Goal: Task Accomplishment & Management: Complete application form

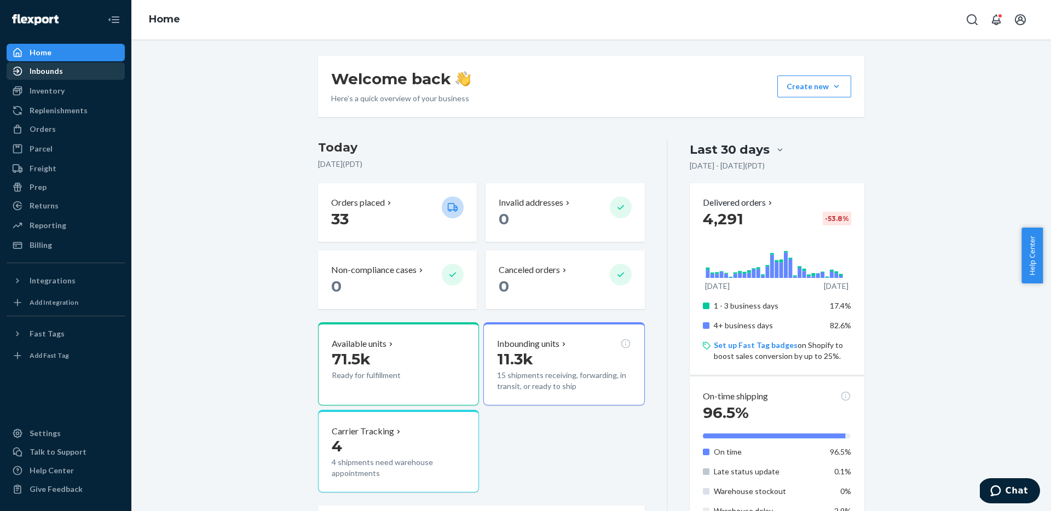
click at [54, 79] on link "Inbounds" at bounding box center [66, 71] width 118 height 18
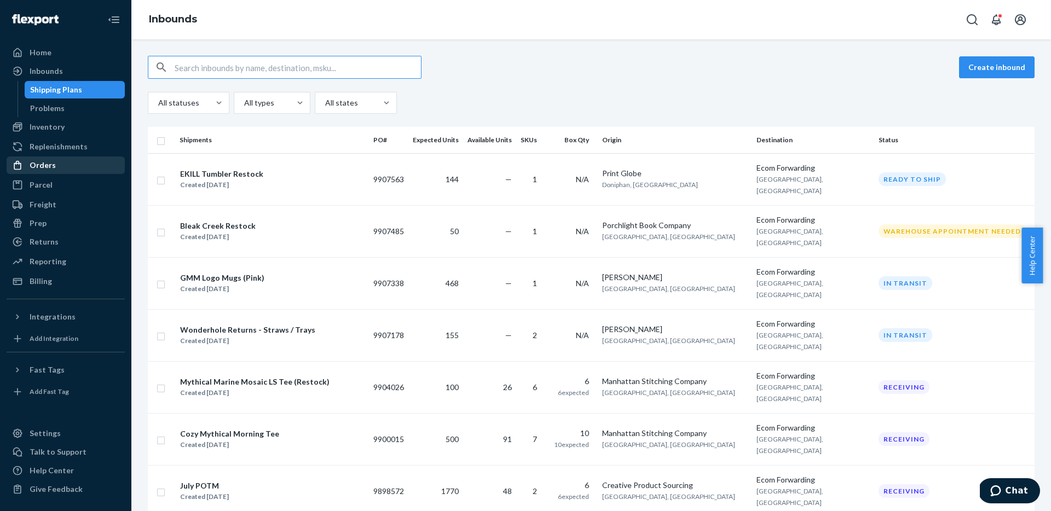
click at [56, 161] on div "Orders" at bounding box center [66, 165] width 116 height 15
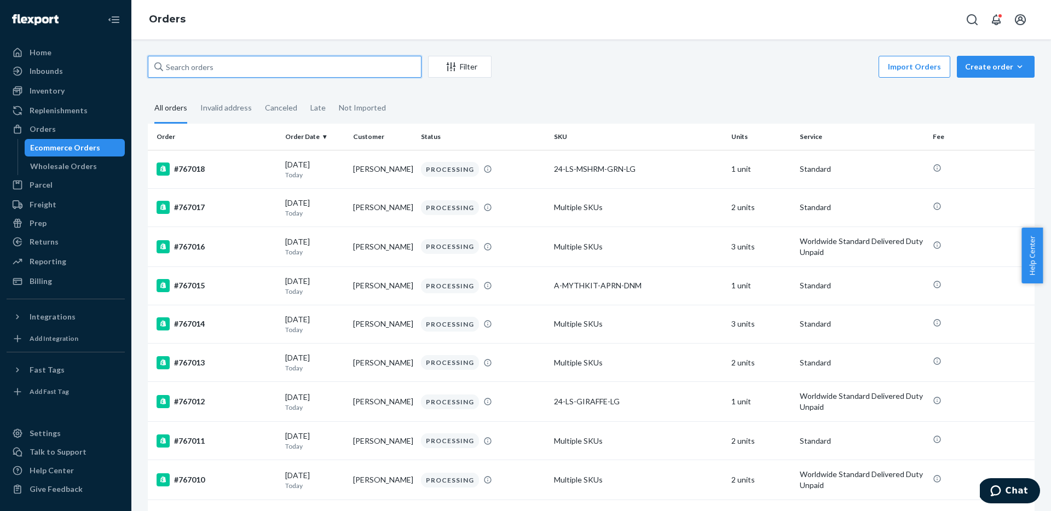
click at [292, 59] on input "text" at bounding box center [285, 67] width 274 height 22
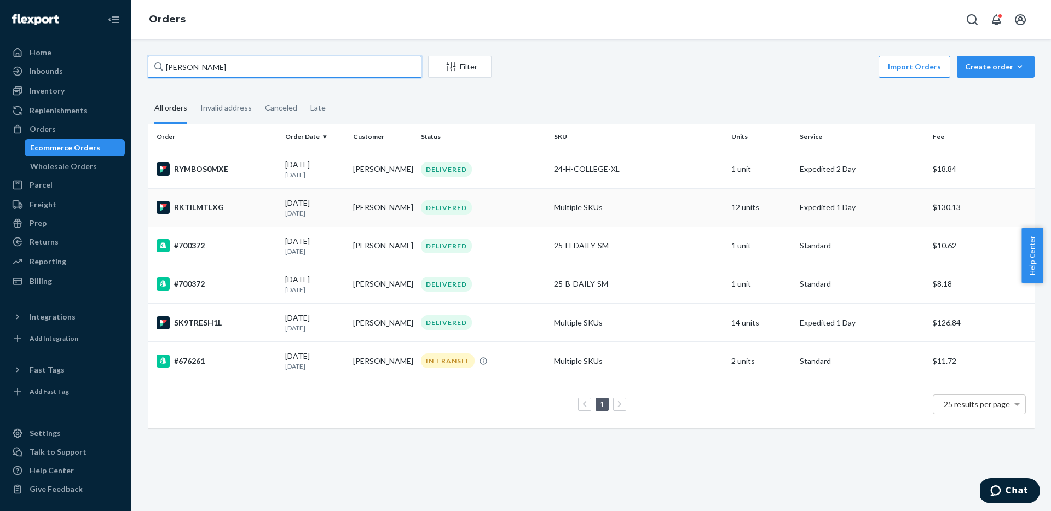
type input "jackson harrison"
click at [244, 219] on td "RKTILMTLXG" at bounding box center [214, 207] width 133 height 38
click at [542, 92] on div "jackson harrison Filter Import Orders Create order Ecommerce order Removal orde…" at bounding box center [591, 248] width 903 height 384
click at [243, 73] on input "jackson harrison" at bounding box center [285, 67] width 274 height 22
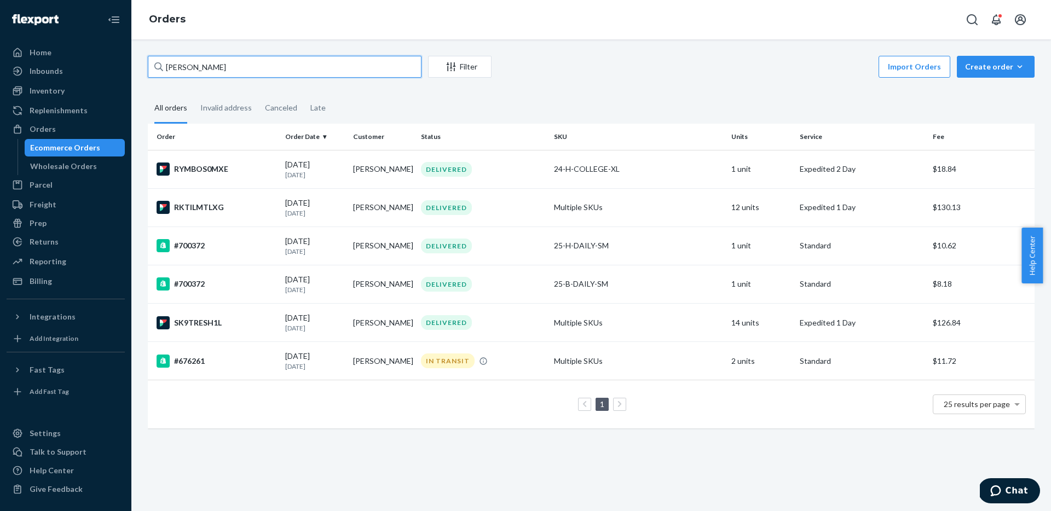
click at [243, 73] on input "jackson harrison" at bounding box center [285, 67] width 274 height 22
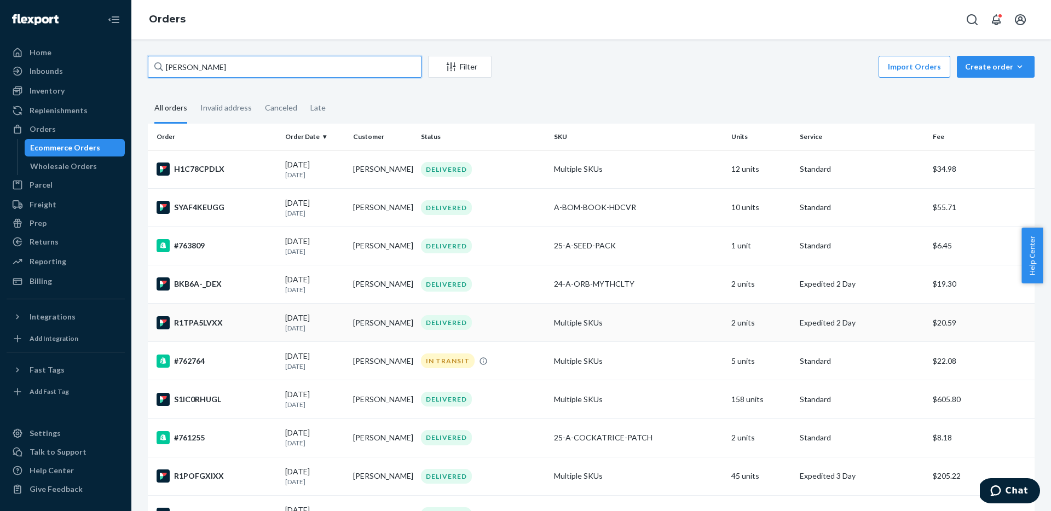
type input "hannah hoffman"
click at [540, 321] on div "DELIVERED" at bounding box center [483, 322] width 129 height 15
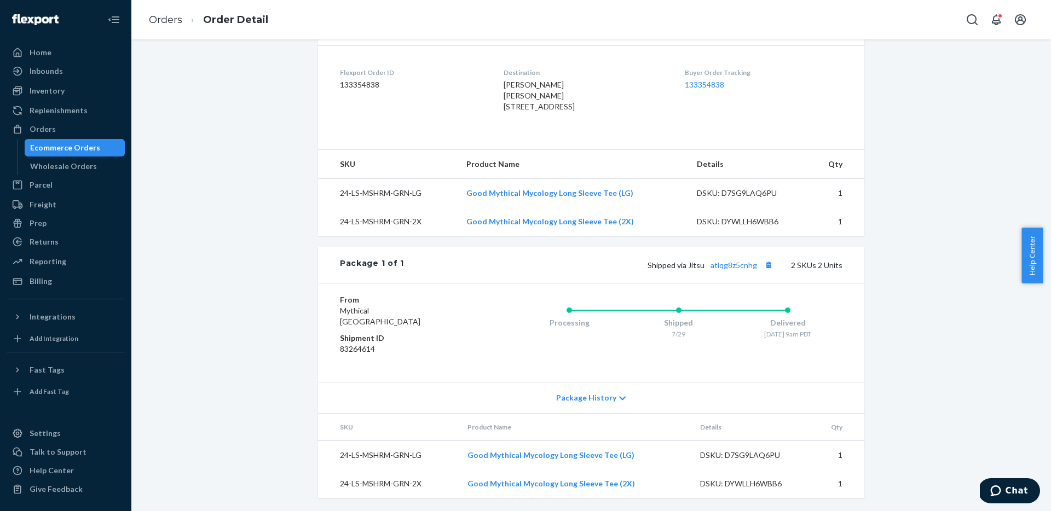
scroll to position [282, 0]
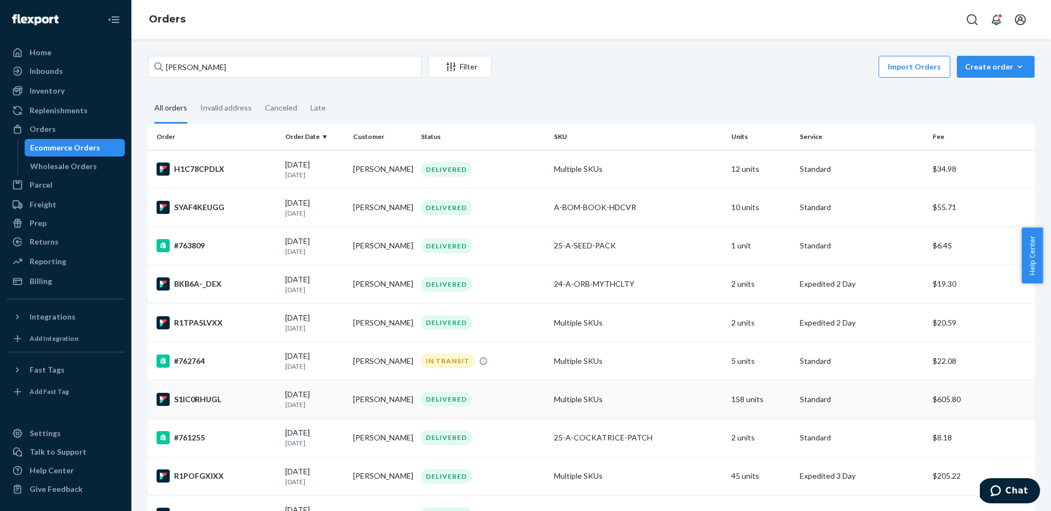
click at [317, 401] on p "1 month ago" at bounding box center [314, 404] width 59 height 9
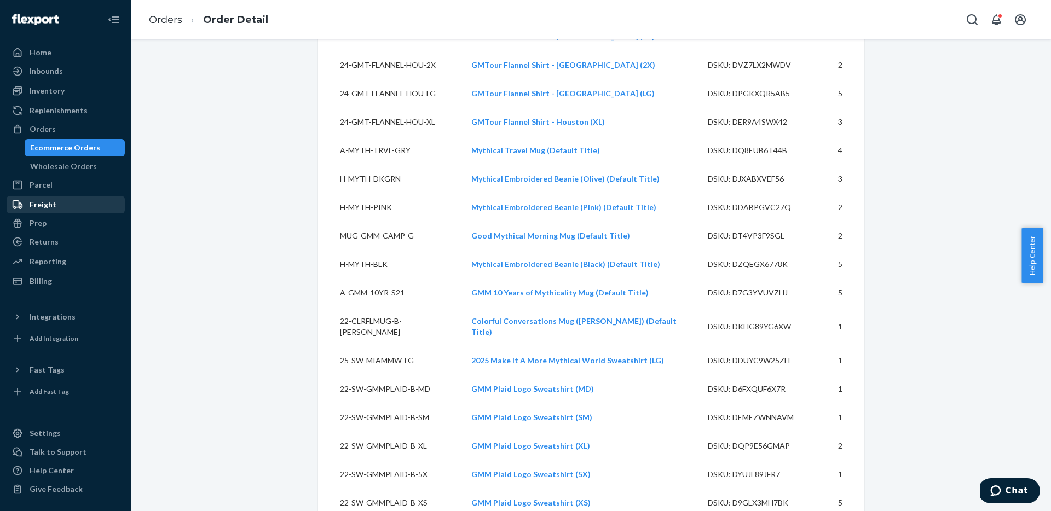
scroll to position [782, 0]
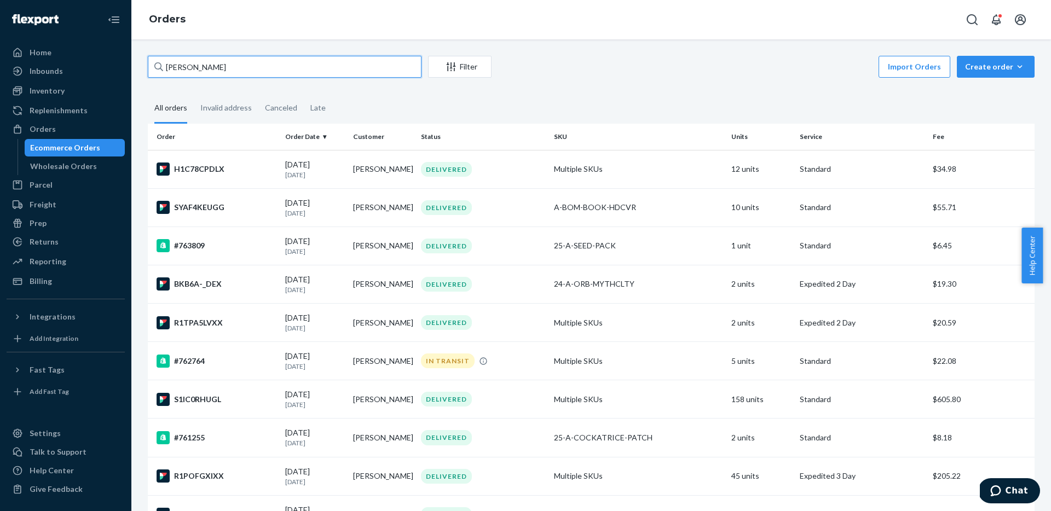
click at [282, 73] on input "hannah hoffman" at bounding box center [285, 67] width 274 height 22
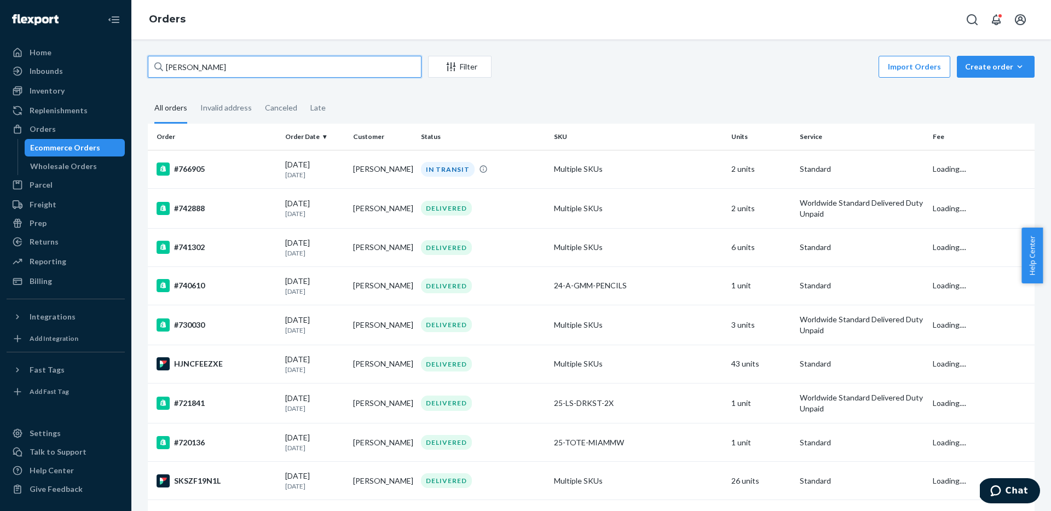
type input "adelaide evans"
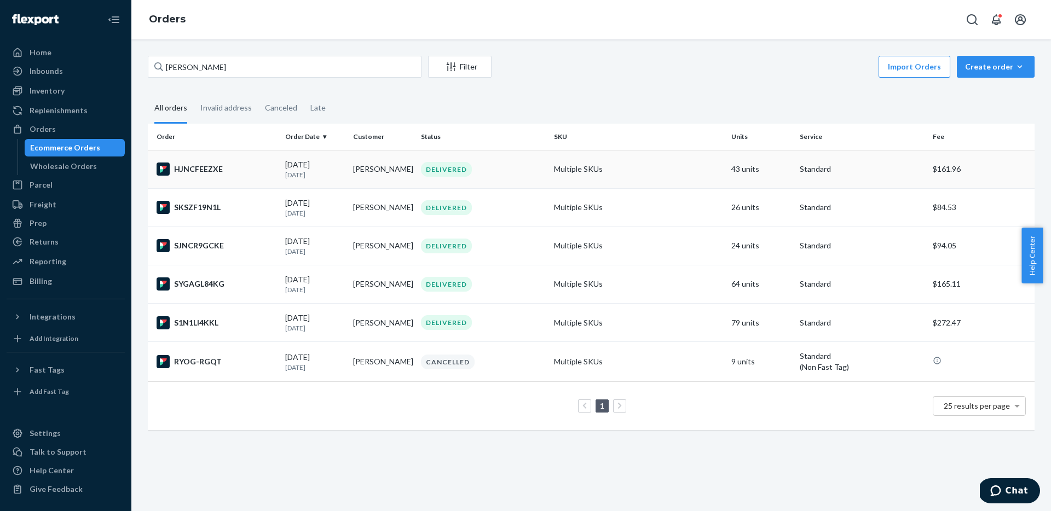
click at [515, 166] on div "DELIVERED" at bounding box center [483, 169] width 129 height 15
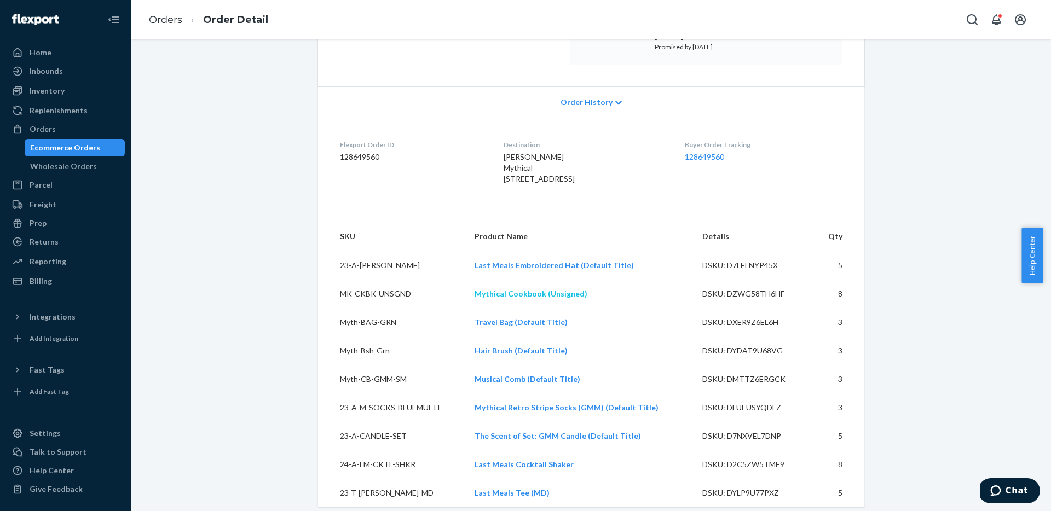
scroll to position [383, 0]
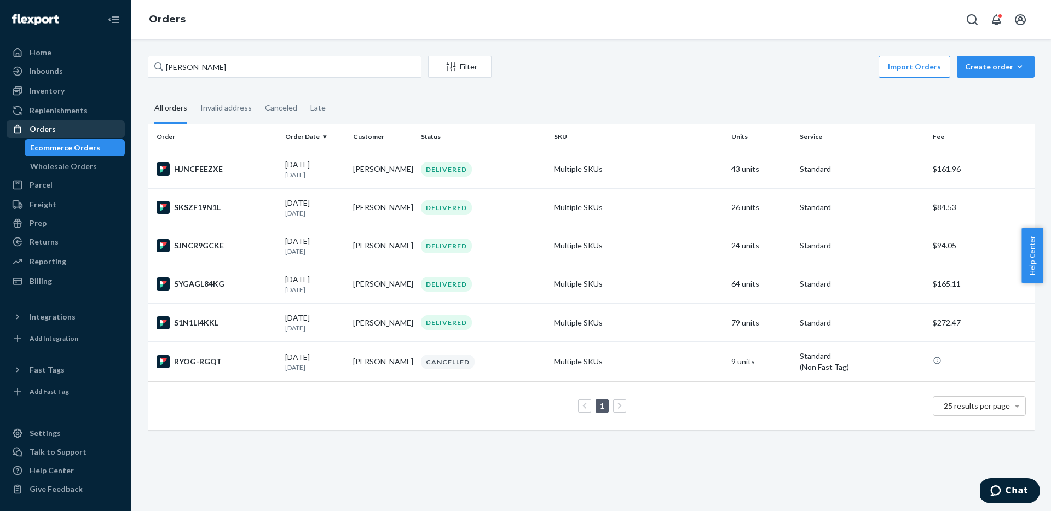
click at [63, 128] on div "Orders" at bounding box center [66, 128] width 116 height 15
click at [998, 69] on div "Create order" at bounding box center [995, 66] width 61 height 11
click at [978, 100] on button "Ecommerce order" at bounding box center [1011, 94] width 105 height 24
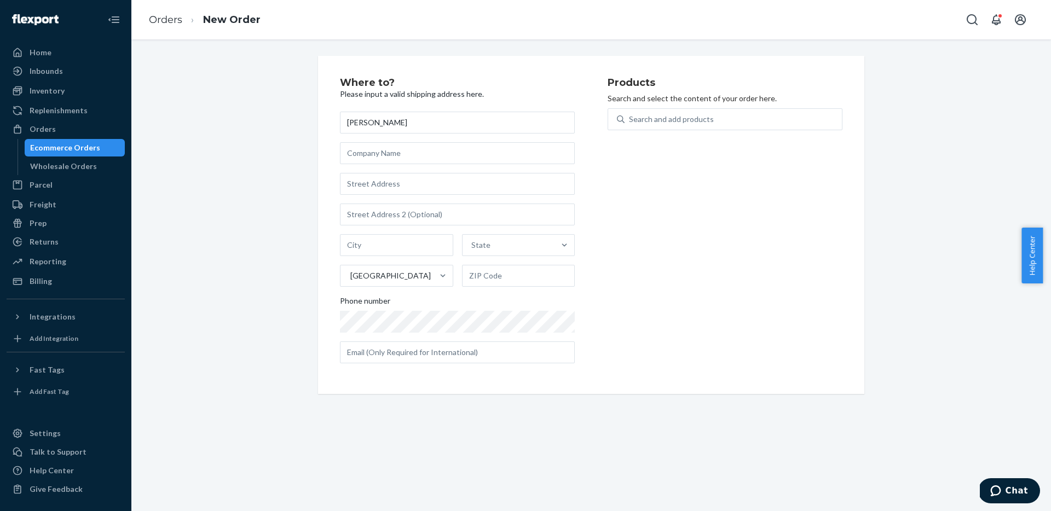
type input "Adelaide Evans"
type input "727 N Victory Blvd"
type input "Burbank"
type input "91502"
click at [627, 303] on div "Products Search and select the content of your order here. Search and add produ…" at bounding box center [724, 225] width 235 height 294
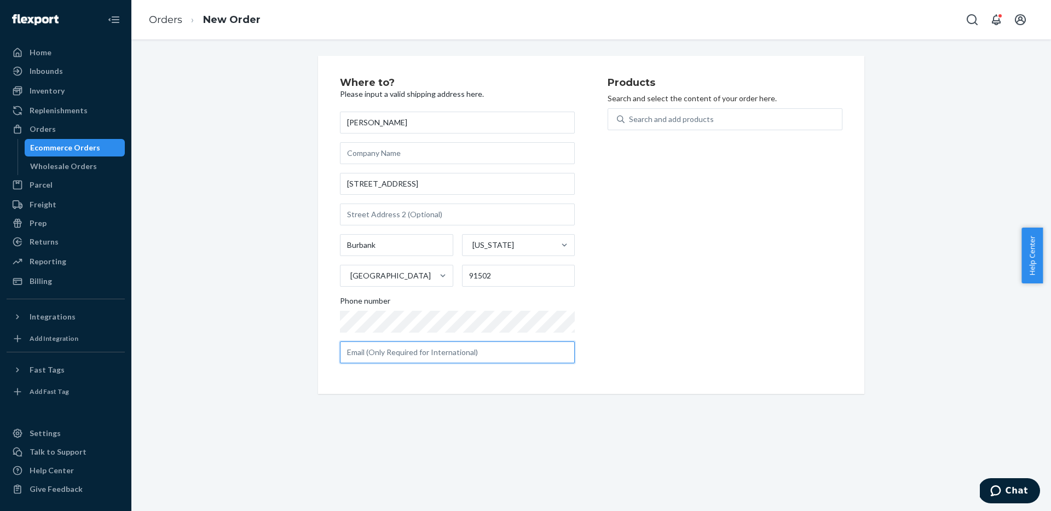
click at [460, 361] on input "text" at bounding box center [457, 352] width 235 height 22
click at [704, 124] on div "Search and add products" at bounding box center [671, 119] width 85 height 11
click at [630, 124] on input "Search and add products" at bounding box center [629, 119] width 1 height 11
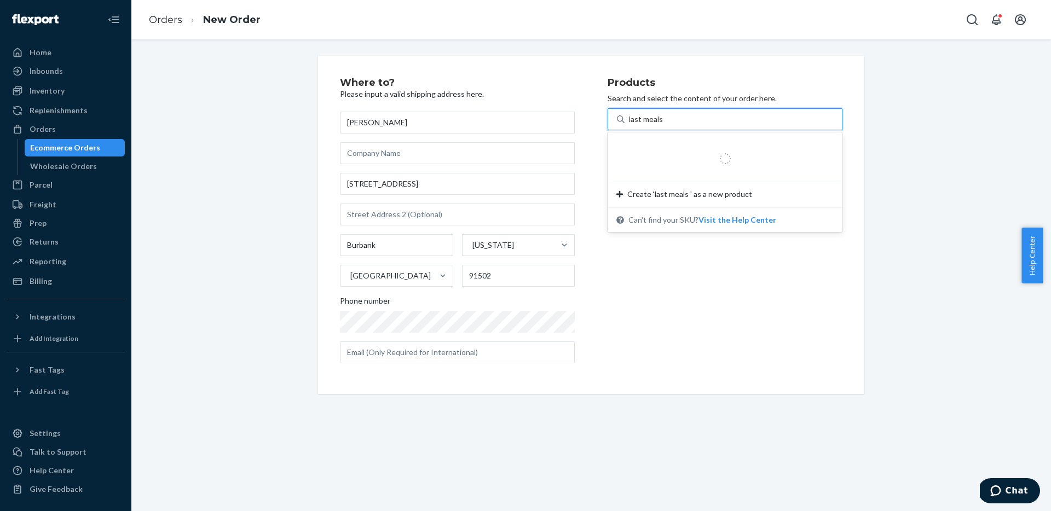
type input "last meals hat"
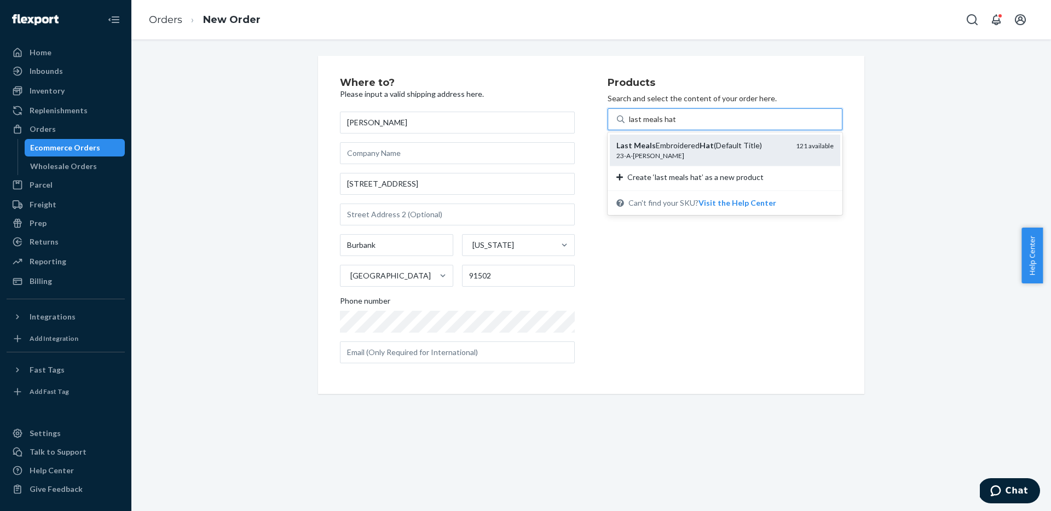
click at [674, 149] on div "Last Meals Embroidered Hat (Default Title)" at bounding box center [701, 145] width 171 height 11
click at [674, 125] on input "last meals hat" at bounding box center [652, 119] width 47 height 11
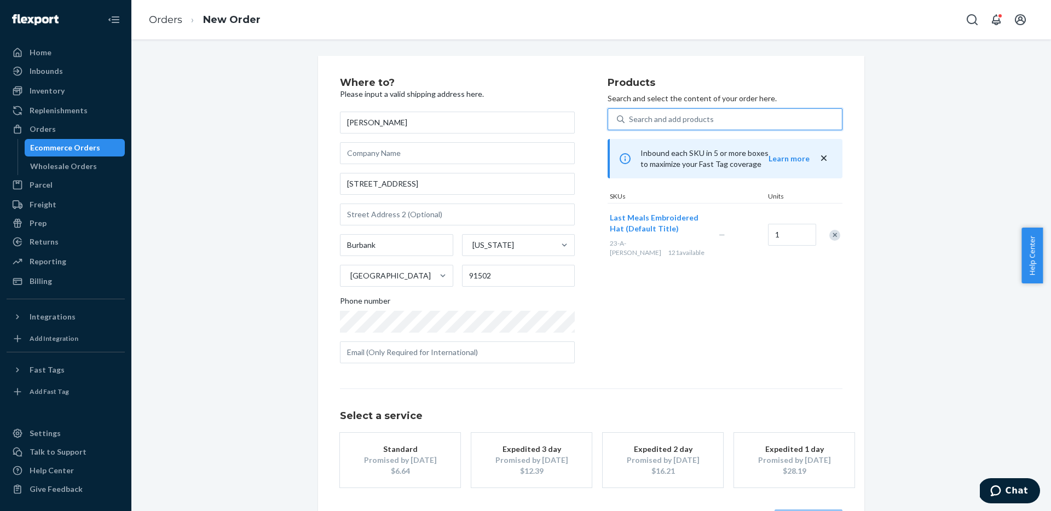
click at [695, 115] on div "Search and add products" at bounding box center [671, 119] width 85 height 11
click at [630, 115] on input "0 results available. Select is focused ,type to refine list, press Down to open…" at bounding box center [629, 119] width 1 height 11
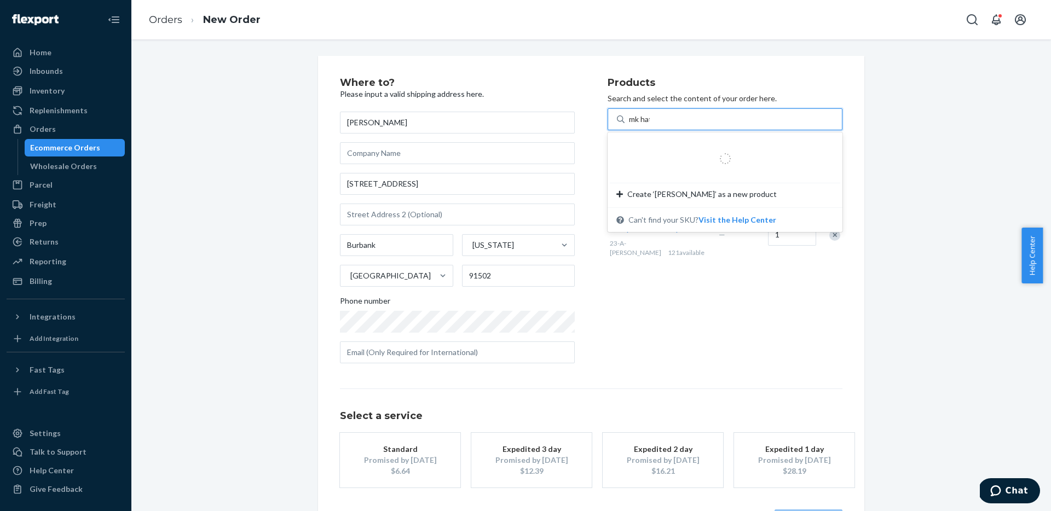
type input "mk hat"
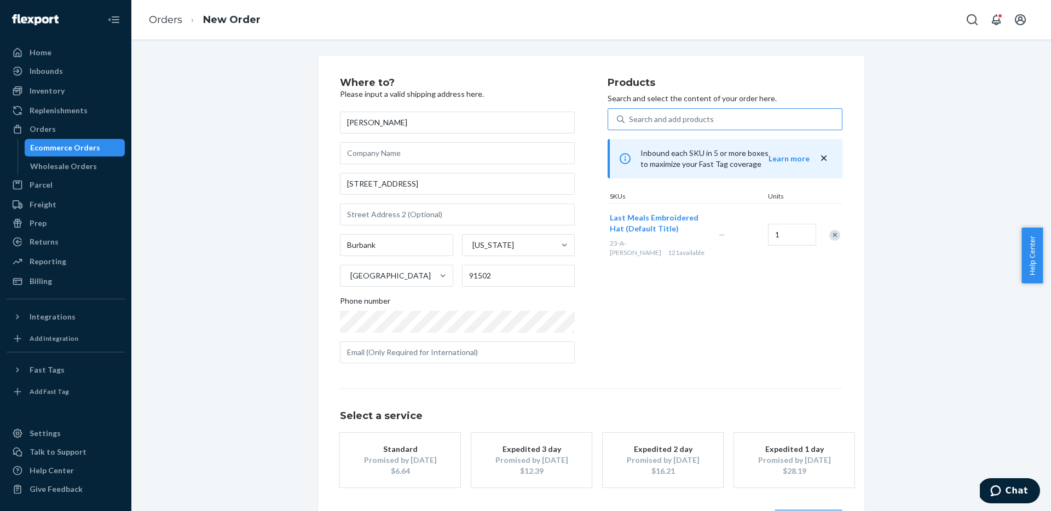
click at [733, 110] on div "Search and add products" at bounding box center [732, 119] width 217 height 20
click at [630, 114] on input "Search and add products" at bounding box center [629, 119] width 1 height 11
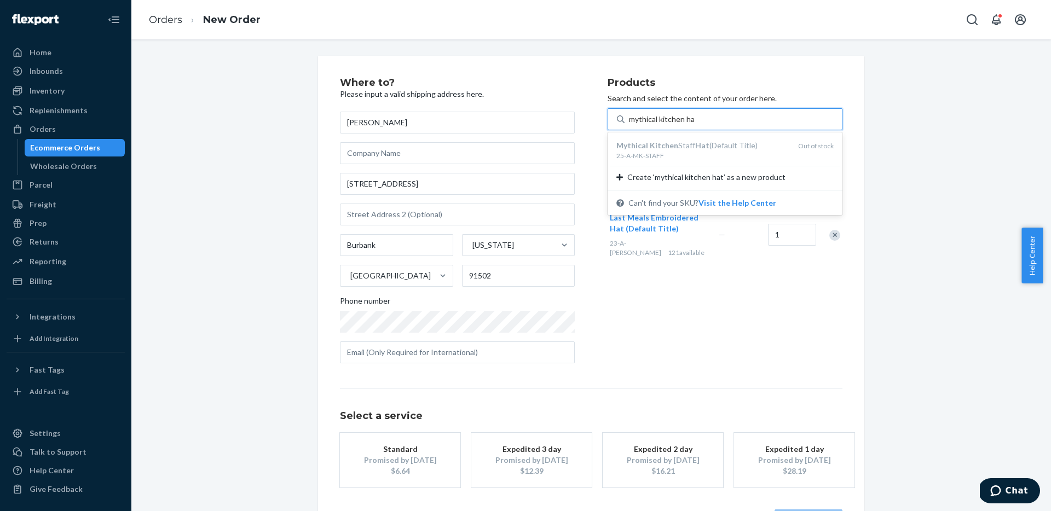
type input "mythical kitchen h"
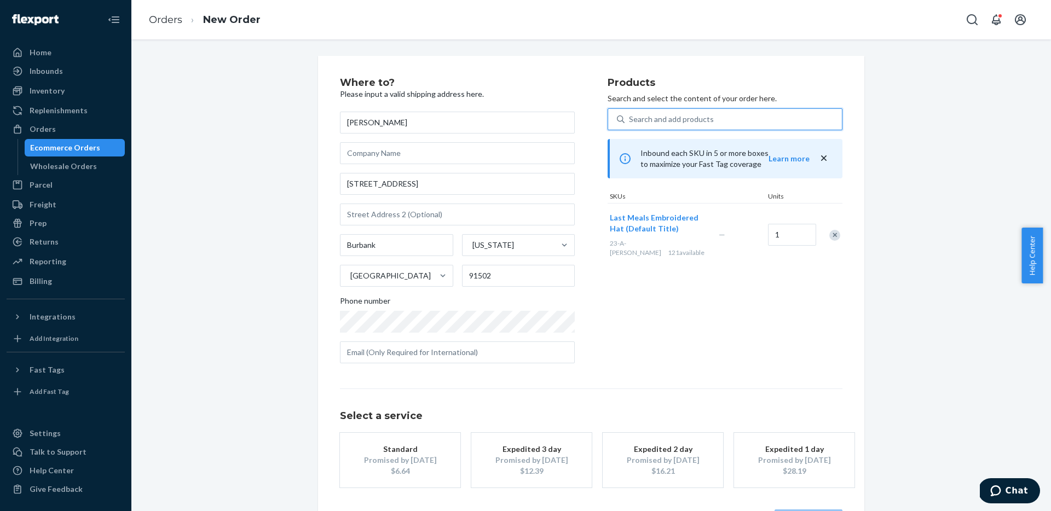
click at [726, 339] on div "Products Search and select the content of your order here. 0 results available.…" at bounding box center [724, 225] width 235 height 294
click at [737, 132] on div "Search and add products Inbound each SKU in 5 or more boxes to maximize your Fa…" at bounding box center [724, 187] width 235 height 158
click at [733, 128] on div "Search and add products" at bounding box center [732, 119] width 217 height 20
click at [630, 125] on input "0 results available. Use Up and Down to choose options, press Enter to select t…" at bounding box center [629, 119] width 1 height 11
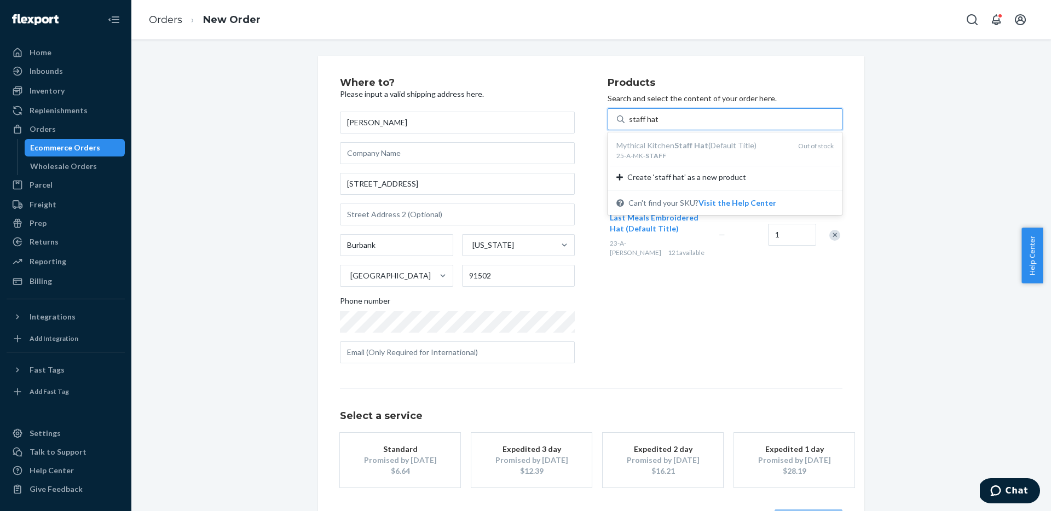
type input "staff hat"
click at [917, 150] on div "Where to? Please input a valid shipping address here. Adelaide Evans 727 N Vict…" at bounding box center [591, 304] width 903 height 497
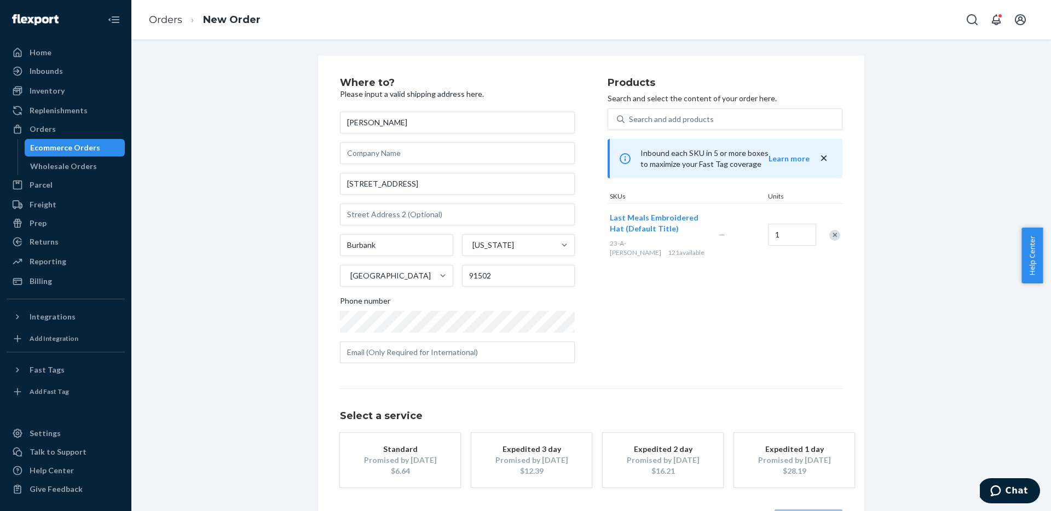
click at [252, 117] on div "Where to? Please input a valid shipping address here. Adelaide Evans 727 N Vict…" at bounding box center [591, 304] width 903 height 497
click at [732, 359] on div "Products Search and select the content of your order here. Search and add produ…" at bounding box center [724, 225] width 235 height 294
click at [746, 125] on div "Search and add products" at bounding box center [732, 119] width 217 height 20
click at [630, 125] on input "0 results available. Use Up and Down to choose options, press Enter to select t…" at bounding box center [629, 119] width 1 height 11
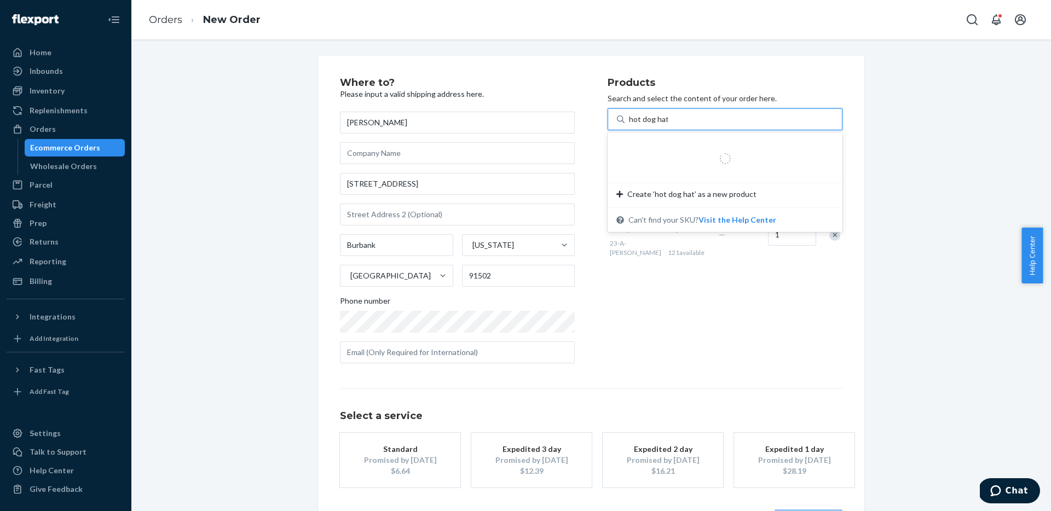
type input "hot dog hat"
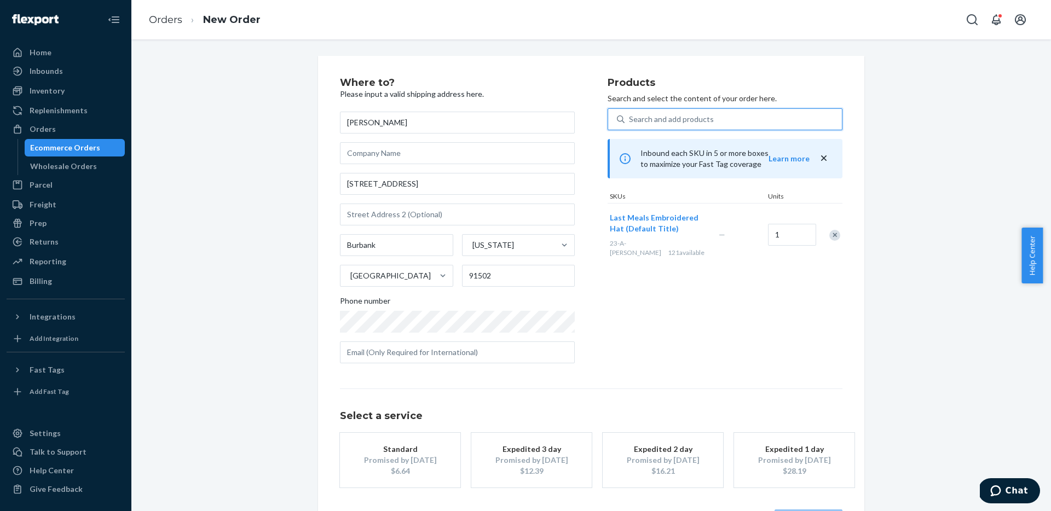
click at [660, 124] on div "Search and add products" at bounding box center [671, 119] width 85 height 11
click at [630, 124] on input "0 results available. Select is focused ,type to refine list, press Down to open…" at bounding box center [629, 119] width 1 height 11
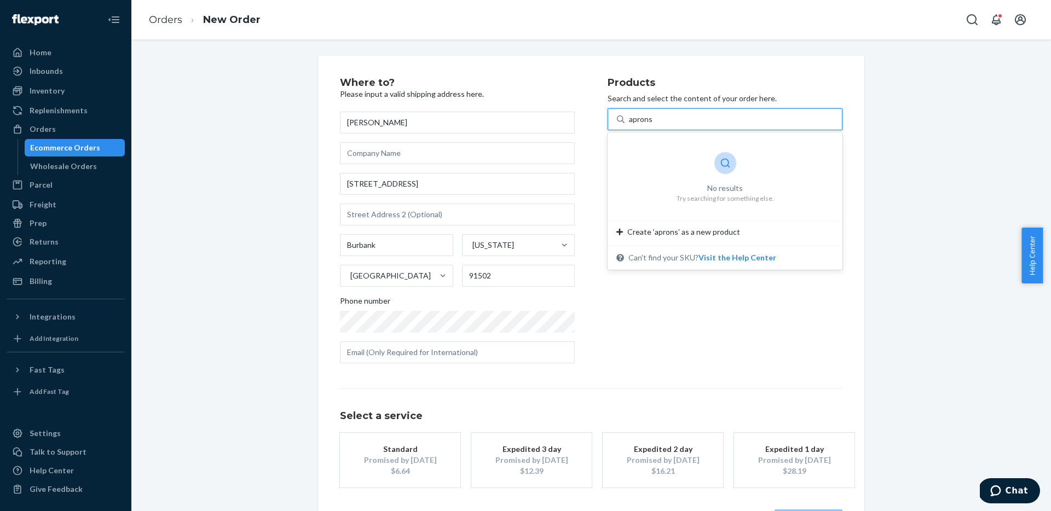
type input "apron"
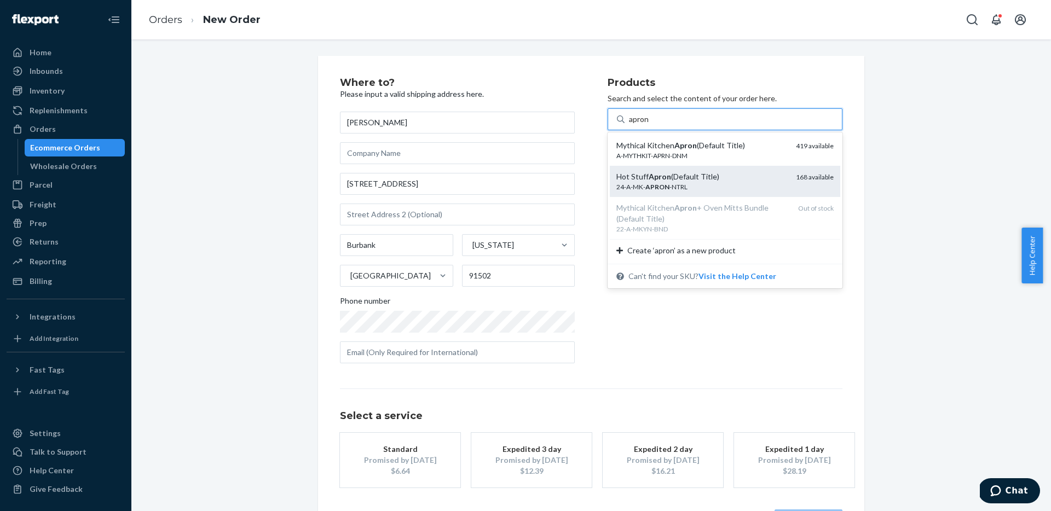
click at [714, 172] on div "Hot Stuff Apron (Default Title)" at bounding box center [701, 176] width 171 height 11
click at [650, 125] on input "apron" at bounding box center [639, 119] width 21 height 11
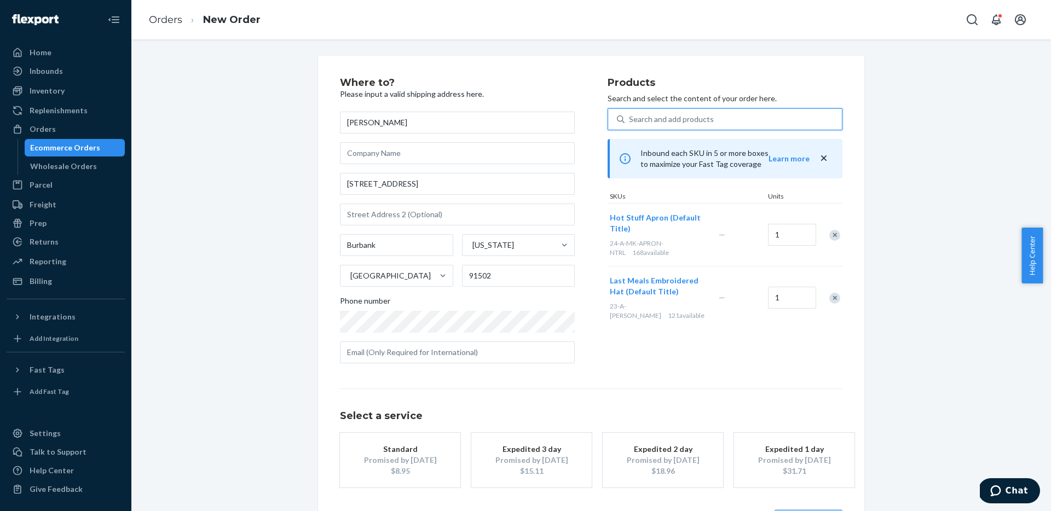
click at [715, 123] on div "Search and add products" at bounding box center [732, 119] width 217 height 20
click at [630, 123] on input "0 results available. Use Up and Down to choose options, press Enter to select t…" at bounding box center [629, 119] width 1 height 11
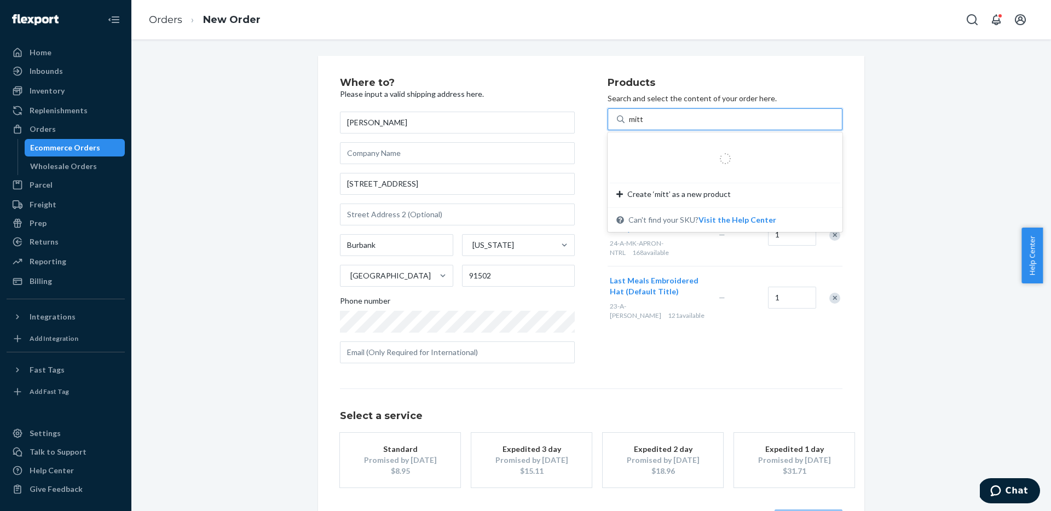
type input "mitts"
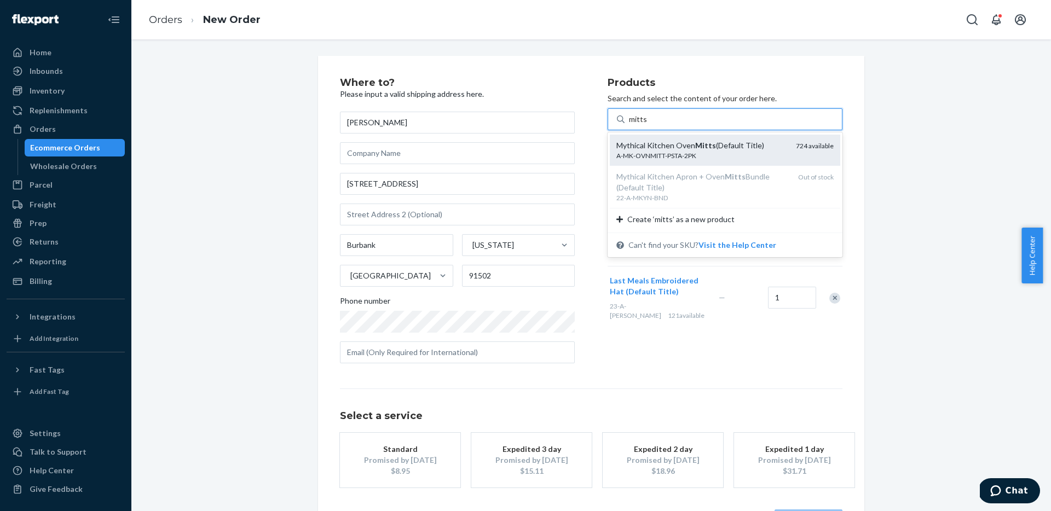
click at [704, 161] on div "Mythical Kitchen Oven Mitts (Default Title) A-MK-OVNMITT-PSTA-2PK 724 available" at bounding box center [725, 150] width 230 height 31
click at [647, 125] on input "mitts" at bounding box center [638, 119] width 19 height 11
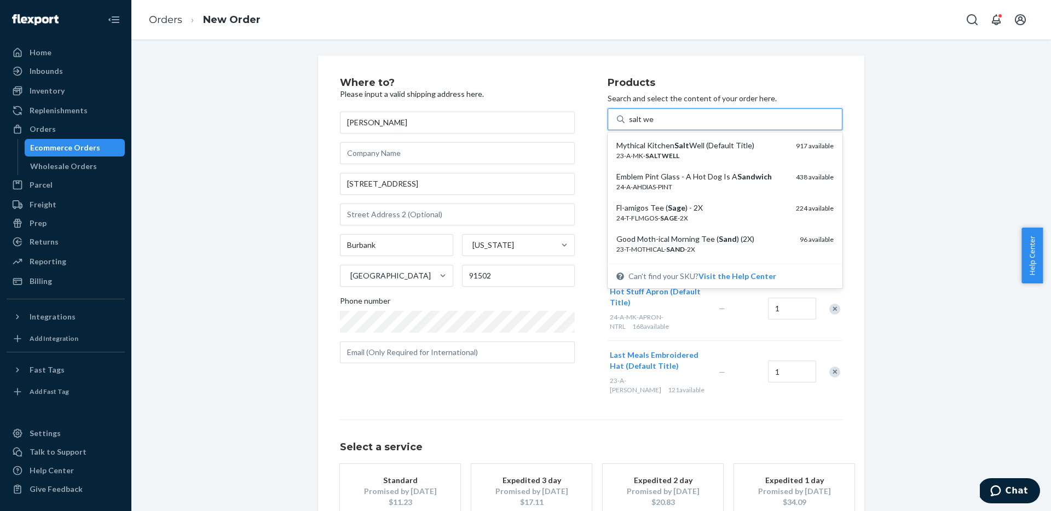
type input "salt well"
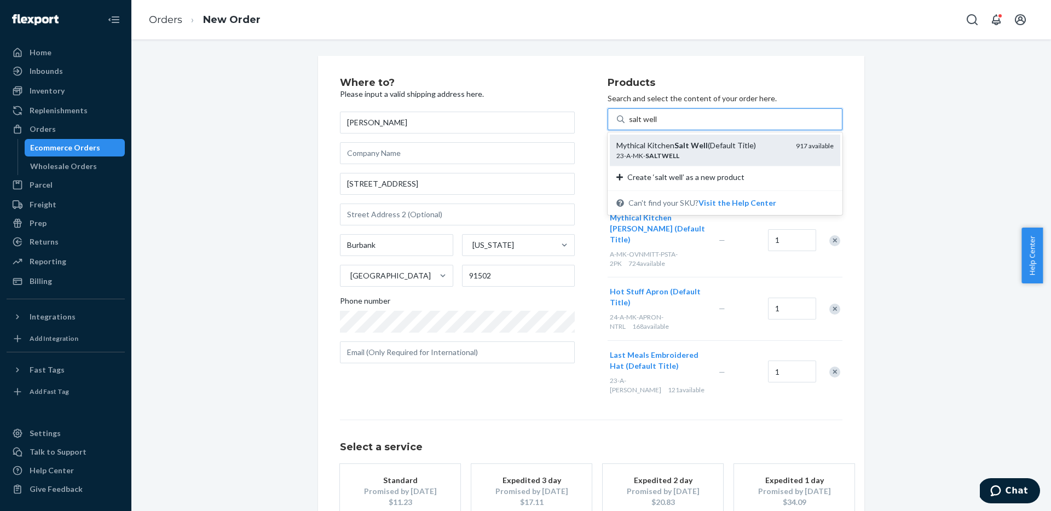
click at [703, 159] on div "23-A-MK- SALTWELL" at bounding box center [701, 155] width 171 height 9
click at [657, 125] on input "salt well" at bounding box center [643, 119] width 28 height 11
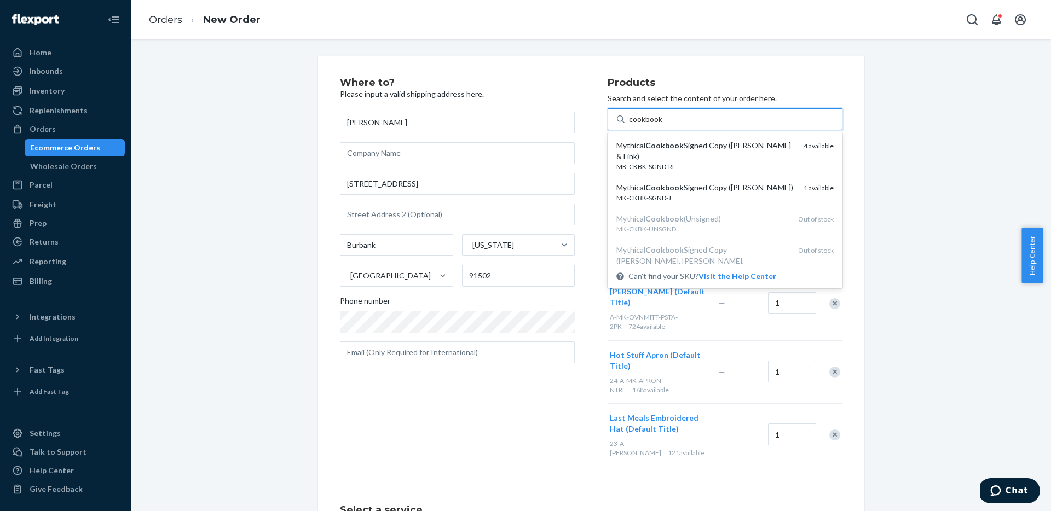
type input "cookbook"
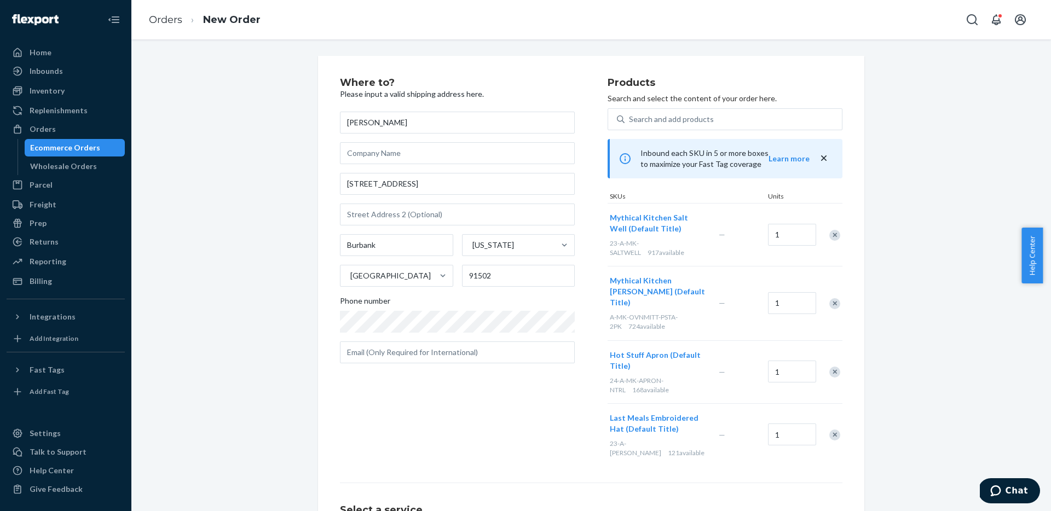
click at [848, 189] on div "Where to? Please input a valid shipping address here. Adelaide Evans 727 N Vict…" at bounding box center [591, 352] width 546 height 592
click at [664, 115] on div "Search and add products" at bounding box center [671, 119] width 85 height 11
click at [630, 115] on input "0 results available. Use Up and Down to choose options, press Enter to select t…" at bounding box center [629, 119] width 1 height 11
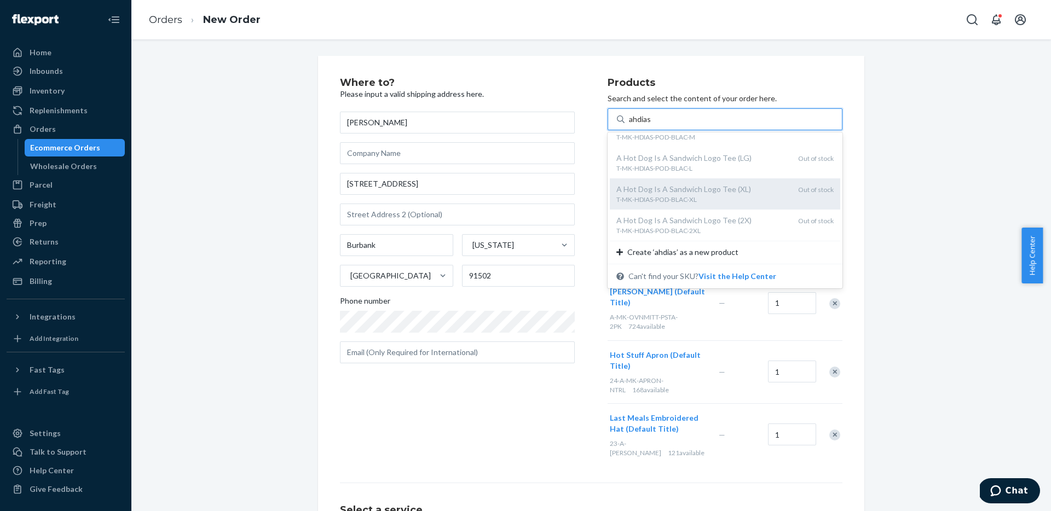
scroll to position [555, 0]
type input "ahdias"
click at [891, 193] on div "Where to? Please input a valid shipping address here. Adelaide Evans 727 N Vict…" at bounding box center [591, 352] width 903 height 592
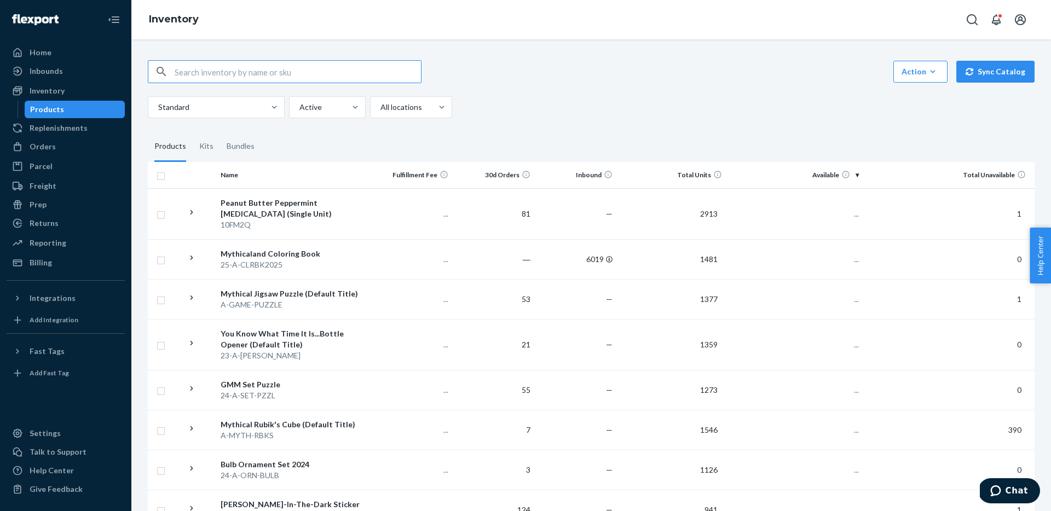
click at [224, 65] on input "text" at bounding box center [298, 72] width 246 height 22
type input "staff hat"
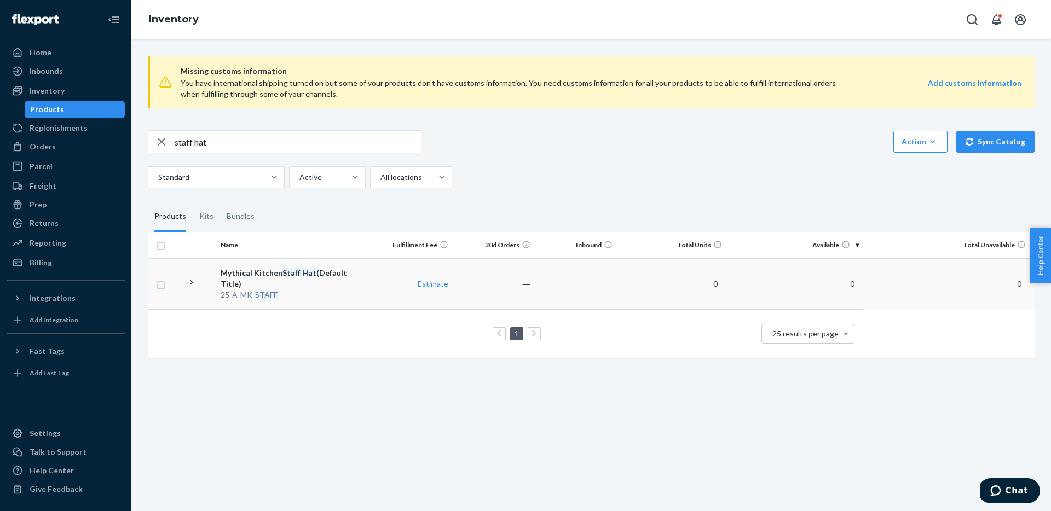
click at [373, 283] on td "Estimate" at bounding box center [411, 283] width 82 height 51
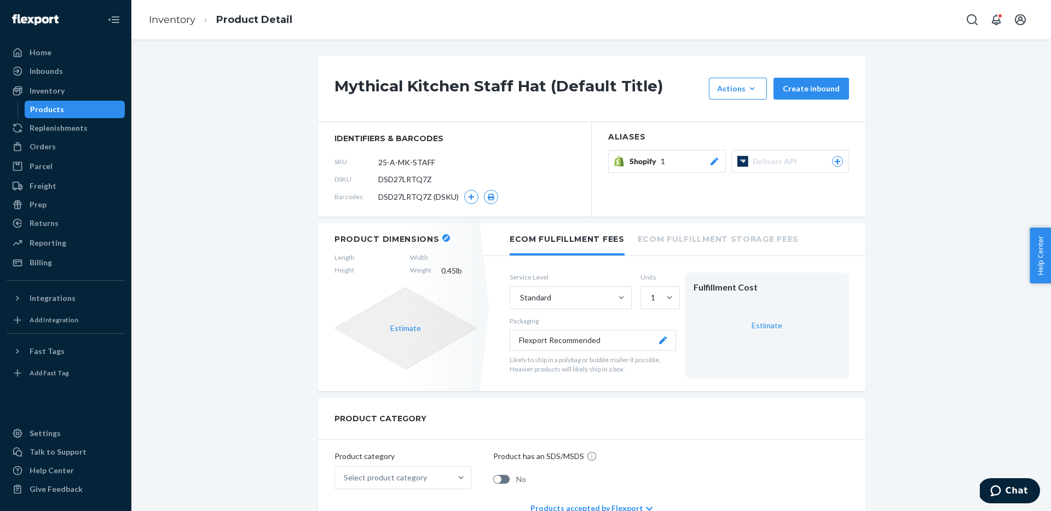
click at [682, 171] on button "Shopify 1" at bounding box center [667, 161] width 118 height 23
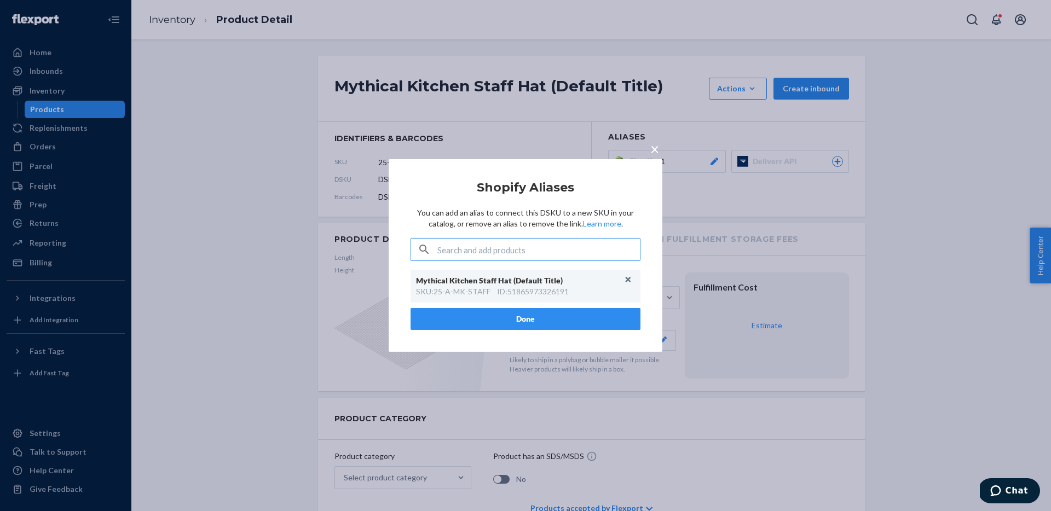
click at [711, 211] on div "× Shopify Aliases You can add an alias to connect this DSKU to a new SKU in you…" at bounding box center [525, 255] width 1051 height 511
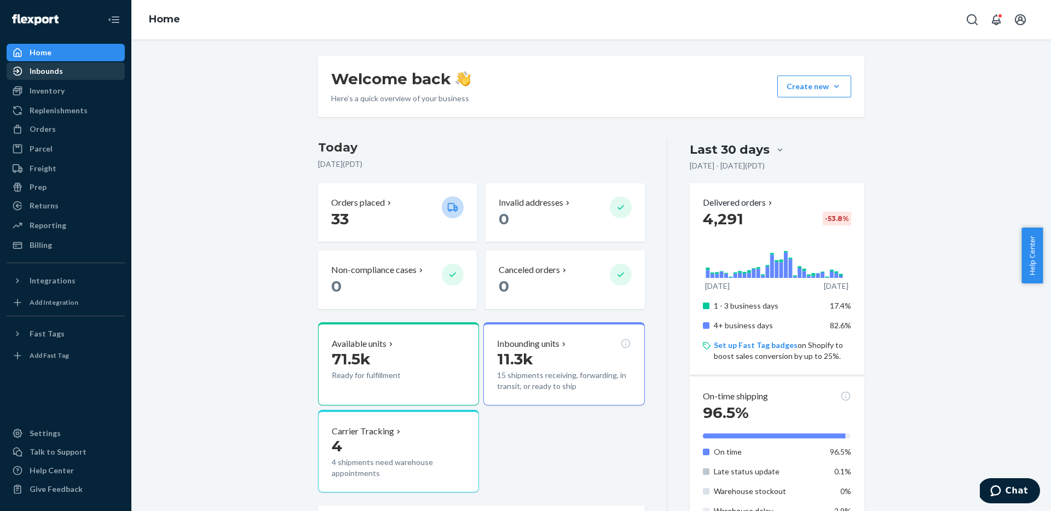
click at [62, 64] on div "Inbounds" at bounding box center [66, 70] width 116 height 15
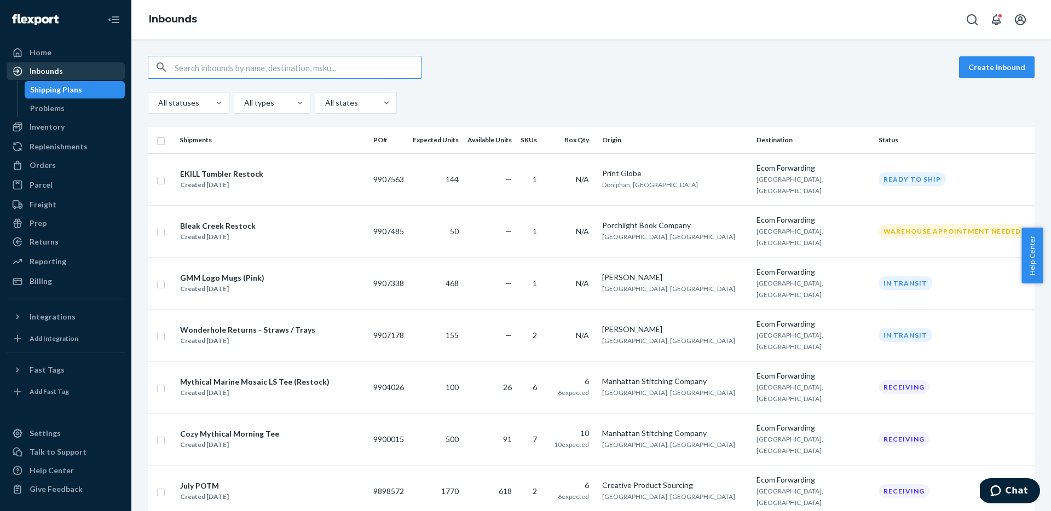
click at [63, 69] on div "Inbounds" at bounding box center [66, 70] width 116 height 15
click at [973, 69] on button "Create inbound" at bounding box center [997, 67] width 76 height 22
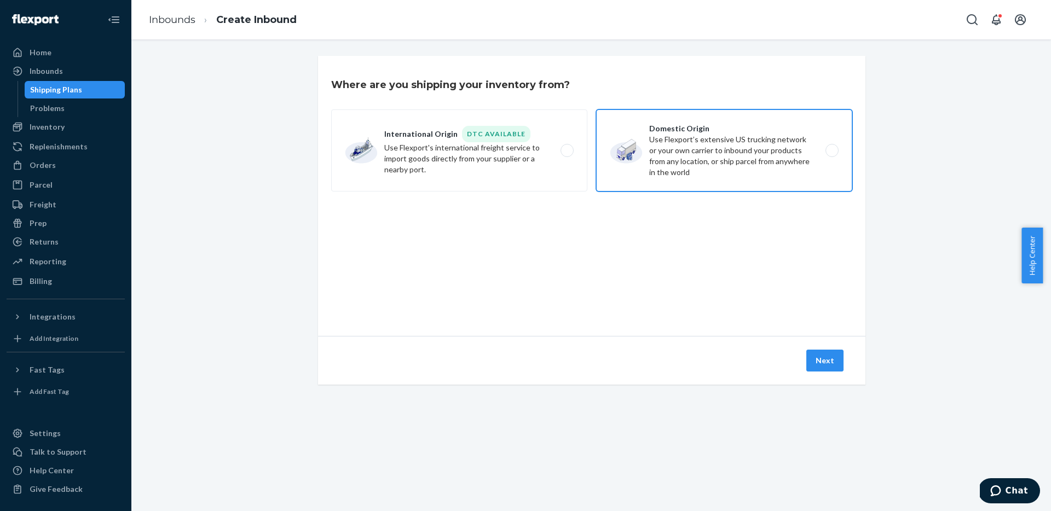
click at [752, 154] on label "Domestic Origin Use Flexport’s extensive US trucking network or your own carrie…" at bounding box center [724, 150] width 256 height 82
click at [831, 154] on input "Domestic Origin Use Flexport’s extensive US trucking network or your own carrie…" at bounding box center [834, 150] width 7 height 7
radio input "true"
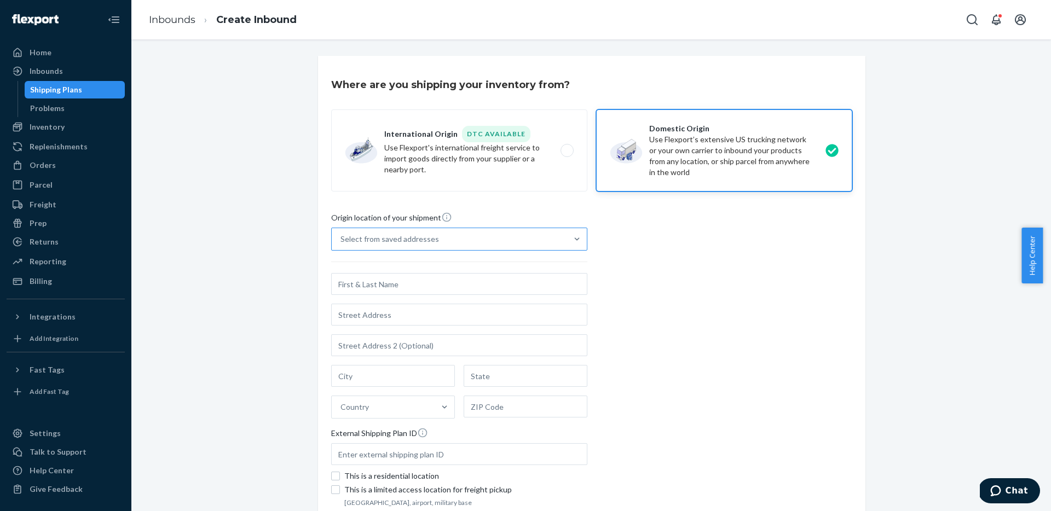
click at [448, 242] on div "Select from saved addresses" at bounding box center [449, 239] width 235 height 22
click at [341, 242] on input "Select from saved addresses" at bounding box center [340, 239] width 1 height 11
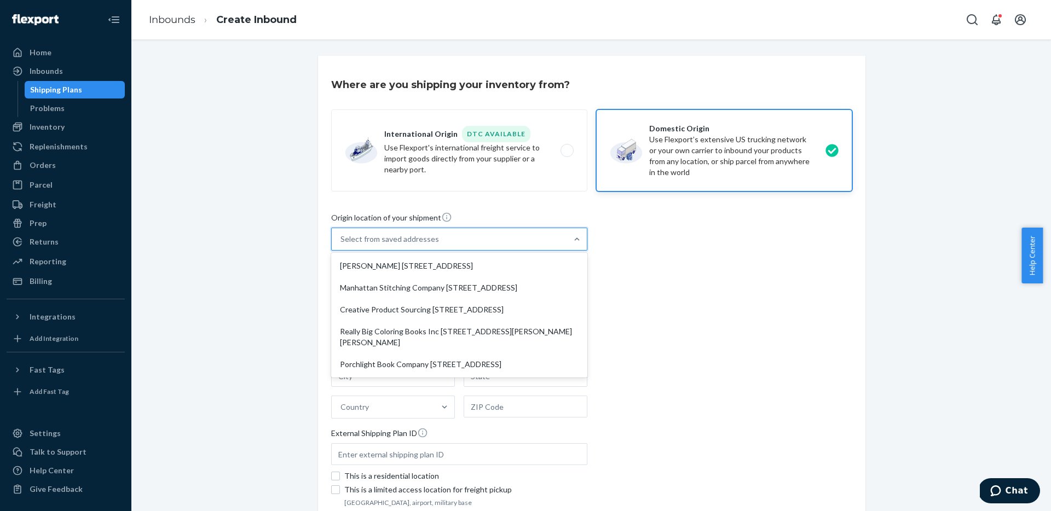
click at [448, 242] on div "Select from saved addresses" at bounding box center [449, 239] width 235 height 22
click at [341, 242] on input "option [PERSON_NAME] [STREET_ADDRESS]. 5 results available. Use Up and Down to …" at bounding box center [340, 239] width 1 height 11
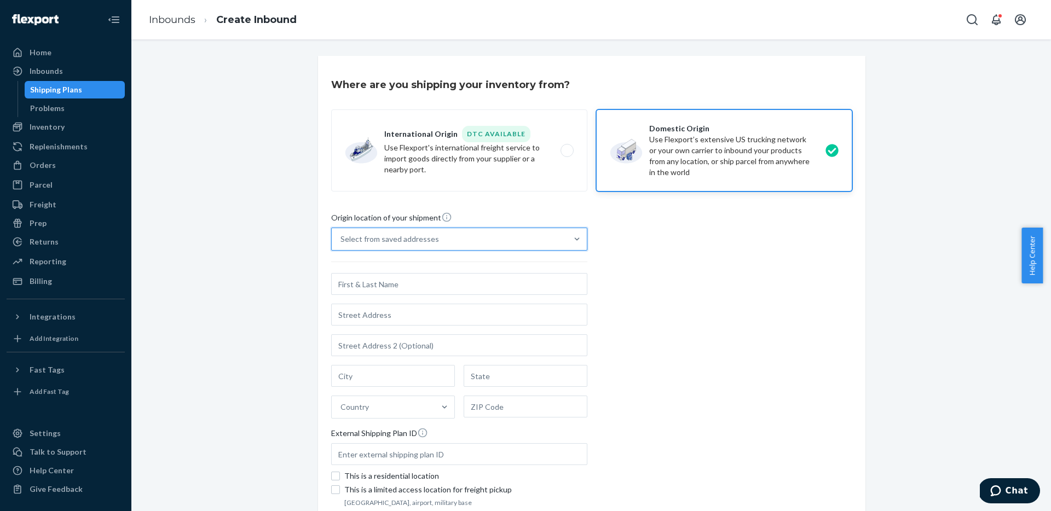
click at [448, 242] on div "Select from saved addresses" at bounding box center [449, 239] width 235 height 22
click at [341, 242] on input "0 results available. Select is focused ,type to refine list, press Down to open…" at bounding box center [340, 239] width 1 height 11
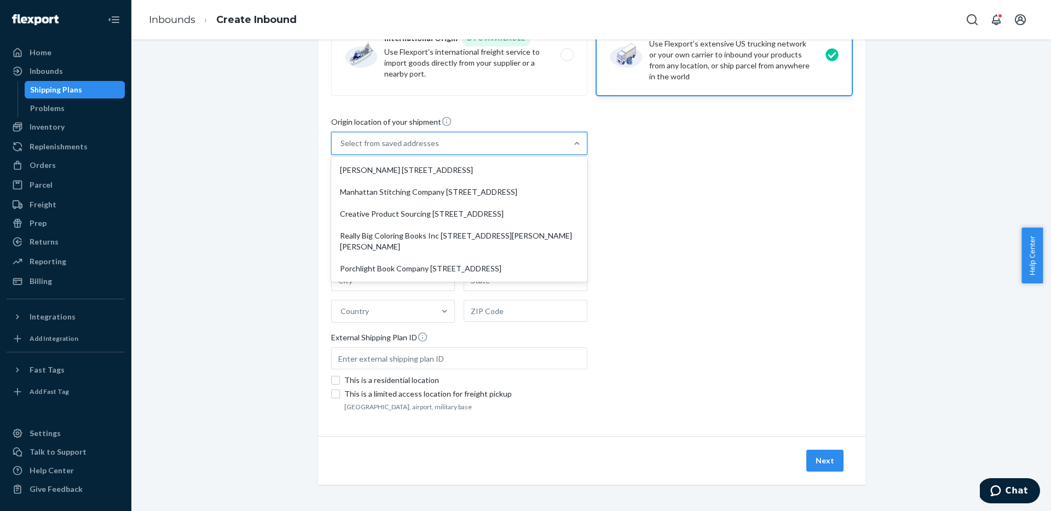
click at [431, 139] on div "Select from saved addresses" at bounding box center [449, 143] width 235 height 22
click at [341, 139] on input "option [PERSON_NAME] [STREET_ADDRESS]. 5 results available. Use Up and Down to …" at bounding box center [340, 143] width 1 height 11
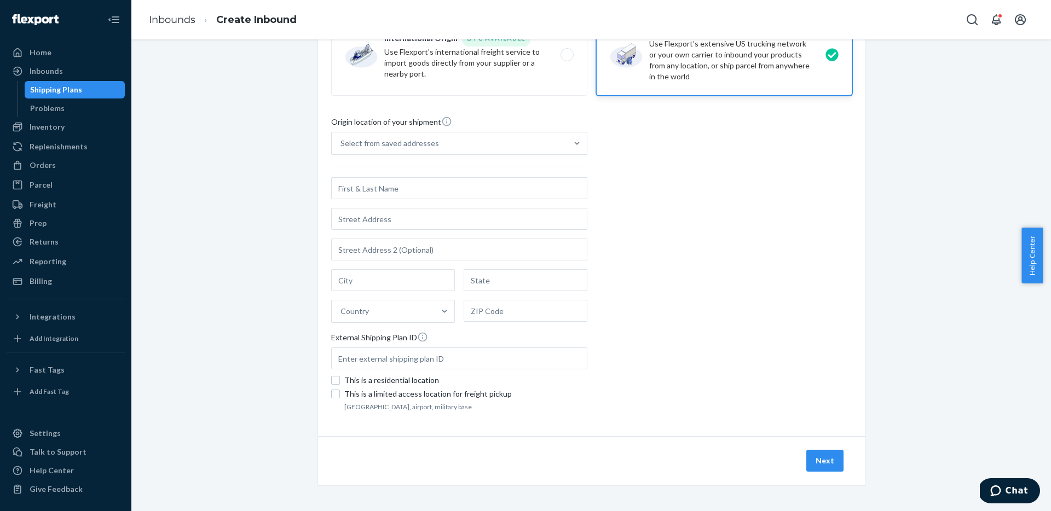
click at [706, 158] on div "Origin location of your shipment Select from saved addresses Country External S…" at bounding box center [591, 265] width 521 height 298
click at [392, 193] on input "text" at bounding box center [459, 188] width 256 height 22
paste input "Merch Sourcing Limited"
type input "Merch Sourcing Limited"
click at [380, 218] on input "text" at bounding box center [459, 219] width 256 height 22
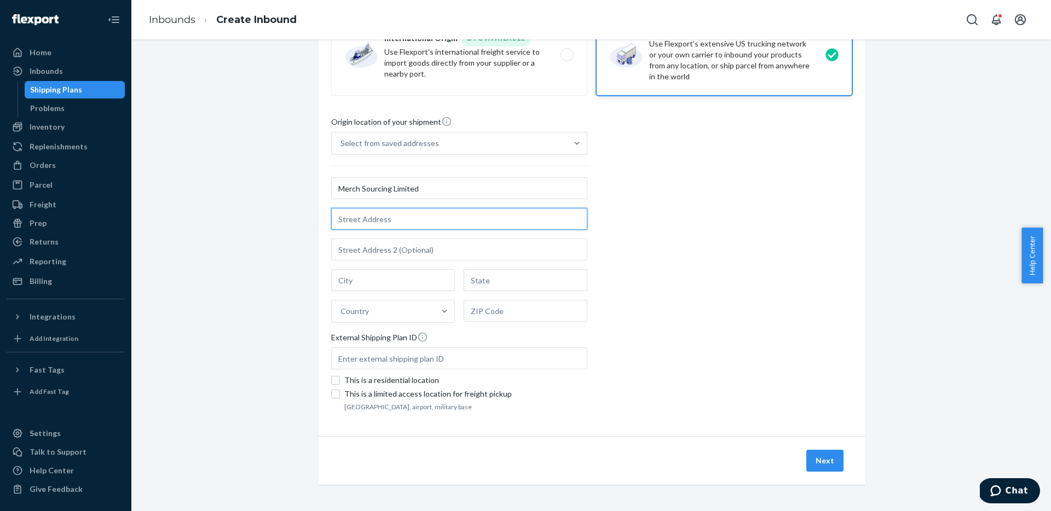
paste input "1222 Puerta Del Sol"
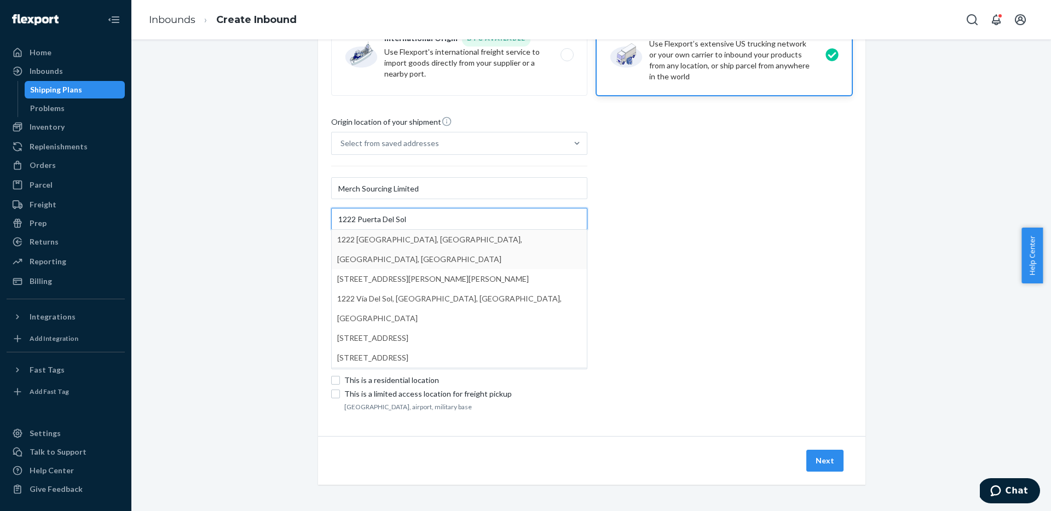
type input "1222 Puerta Del Sol"
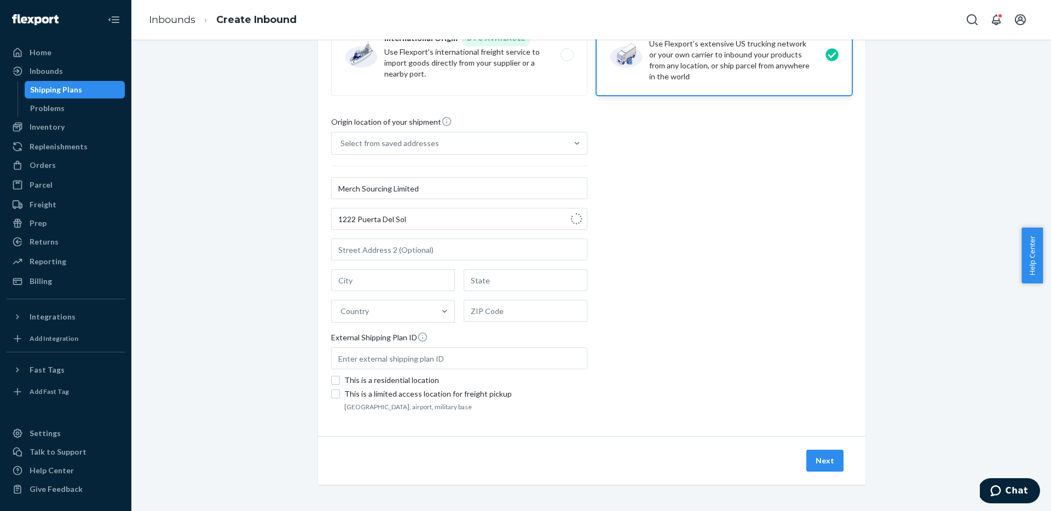
type input "San Clemente"
type input "CA"
type input "92673"
click at [666, 268] on div "Origin location of your shipment Select from saved addresses Merch Sourcing Lim…" at bounding box center [591, 265] width 521 height 298
click at [243, 298] on div "Where are you shipping your inventory from? International Origin DTC Available …" at bounding box center [591, 235] width 903 height 551
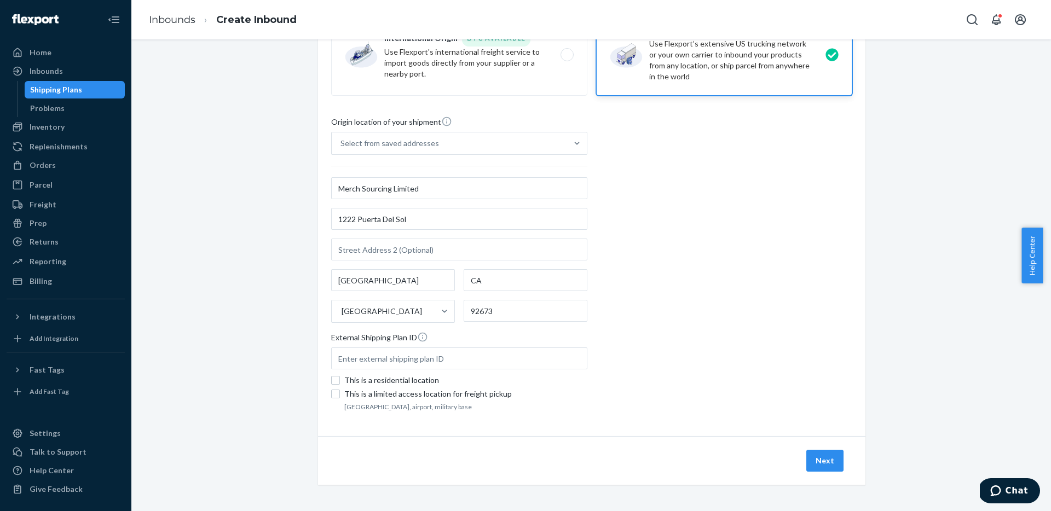
click at [711, 304] on div "Origin location of your shipment Select from saved addresses Merch Sourcing Lim…" at bounding box center [591, 265] width 521 height 298
drag, startPoint x: 820, startPoint y: 454, endPoint x: 815, endPoint y: 447, distance: 8.2
click at [820, 454] on button "Next" at bounding box center [824, 461] width 37 height 22
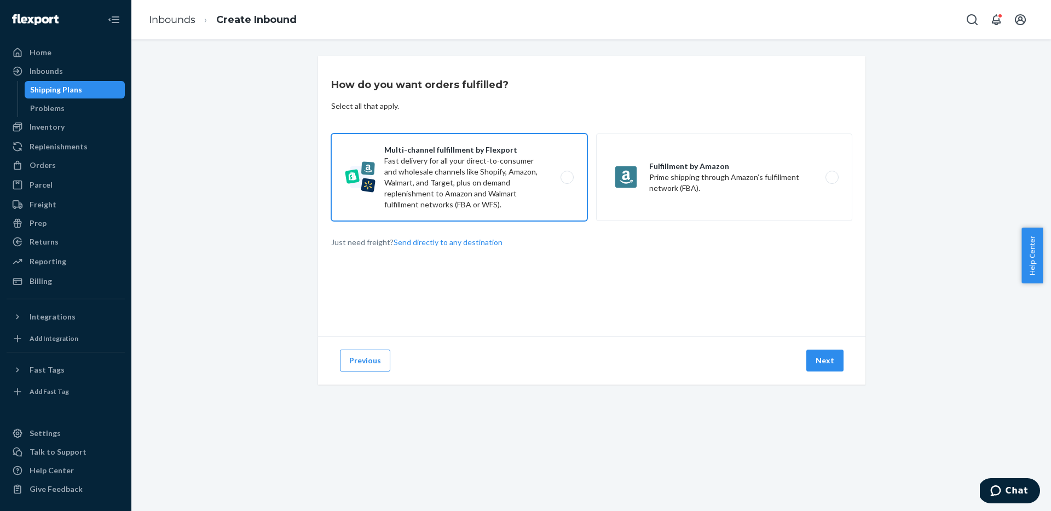
click at [508, 189] on label "Multi-channel fulfillment by Flexport Fast delivery for all your direct-to-cons…" at bounding box center [459, 178] width 256 height 88
click at [566, 181] on input "Multi-channel fulfillment by Flexport Fast delivery for all your direct-to-cons…" at bounding box center [569, 177] width 7 height 7
radio input "true"
click at [819, 357] on button "Next" at bounding box center [824, 361] width 37 height 22
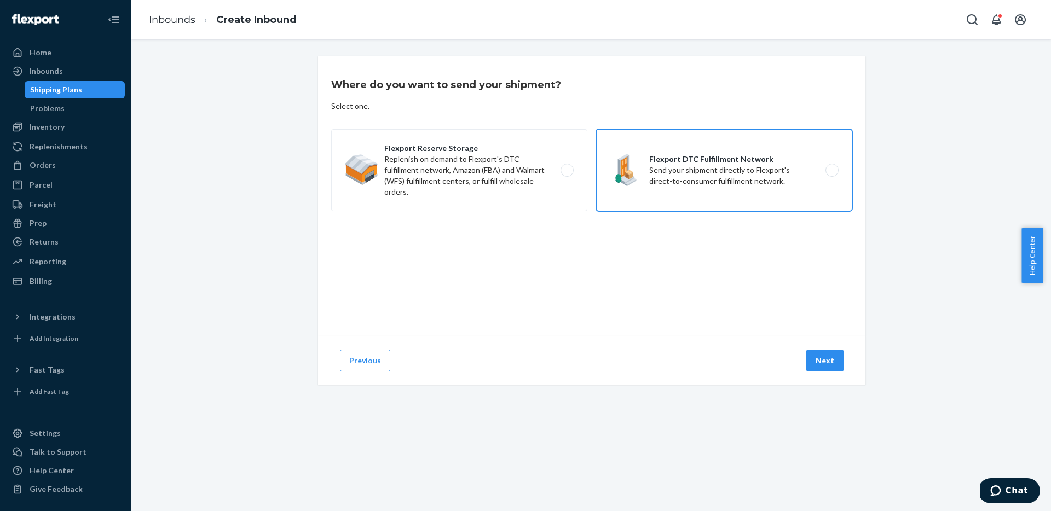
click at [688, 177] on label "Flexport DTC Fulfillment Network Send your shipment directly to Flexport's dire…" at bounding box center [724, 170] width 256 height 82
click at [831, 174] on input "Flexport DTC Fulfillment Network Send your shipment directly to Flexport's dire…" at bounding box center [834, 170] width 7 height 7
radio input "true"
click at [810, 359] on button "Next" at bounding box center [824, 361] width 37 height 22
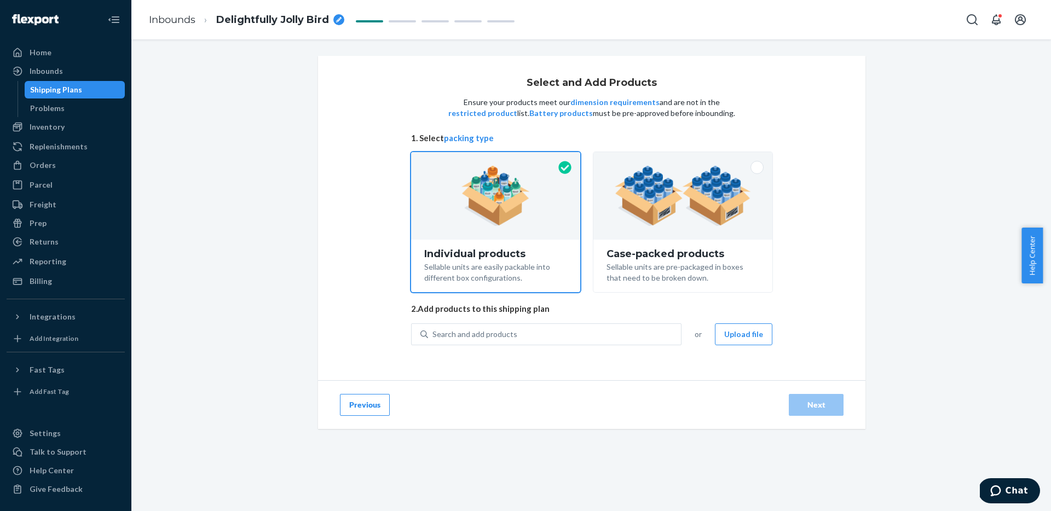
click at [336, 18] on icon "breadcrumbs" at bounding box center [338, 19] width 5 height 5
click at [276, 18] on input "Delightfully Jolly Bird" at bounding box center [270, 20] width 109 height 18
type input "License Plate Restock"
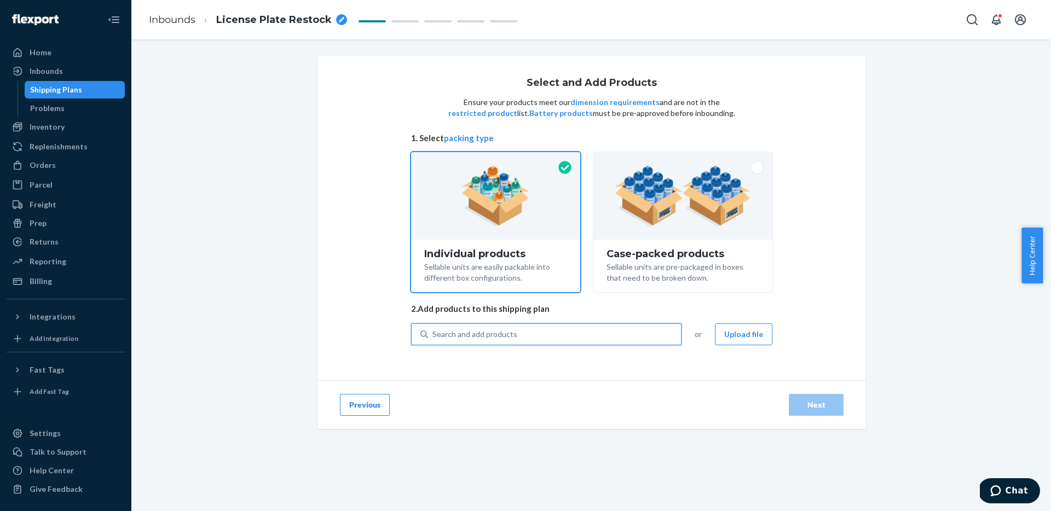
click at [550, 338] on div "Search and add products" at bounding box center [554, 334] width 253 height 20
click at [433, 338] on input "0 results available. Use Up and Down to choose options, press Enter to select t…" at bounding box center [432, 334] width 1 height 11
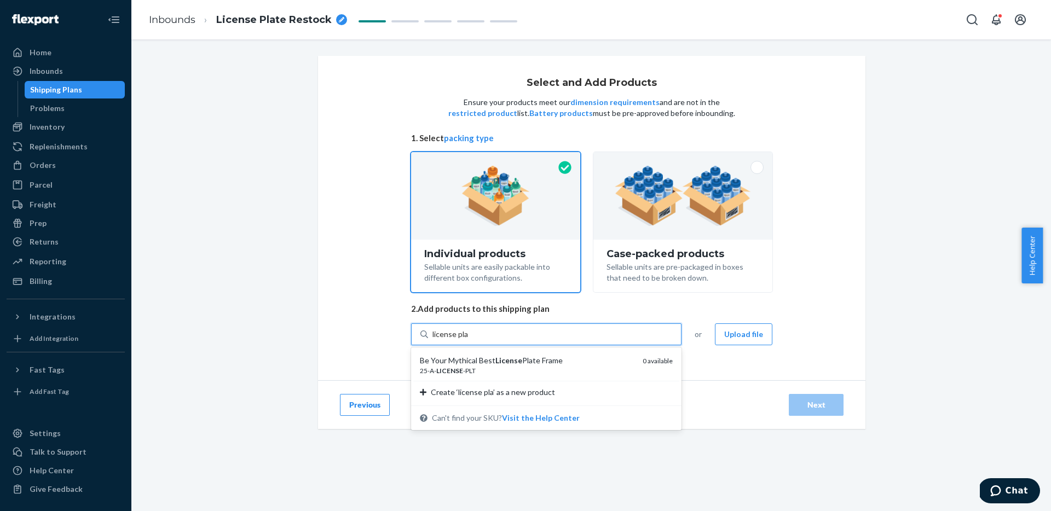
type input "license plate"
click at [532, 370] on div "25-A- LICENSE -PLT" at bounding box center [527, 370] width 214 height 9
click at [475, 340] on input "license plate" at bounding box center [453, 334] width 43 height 11
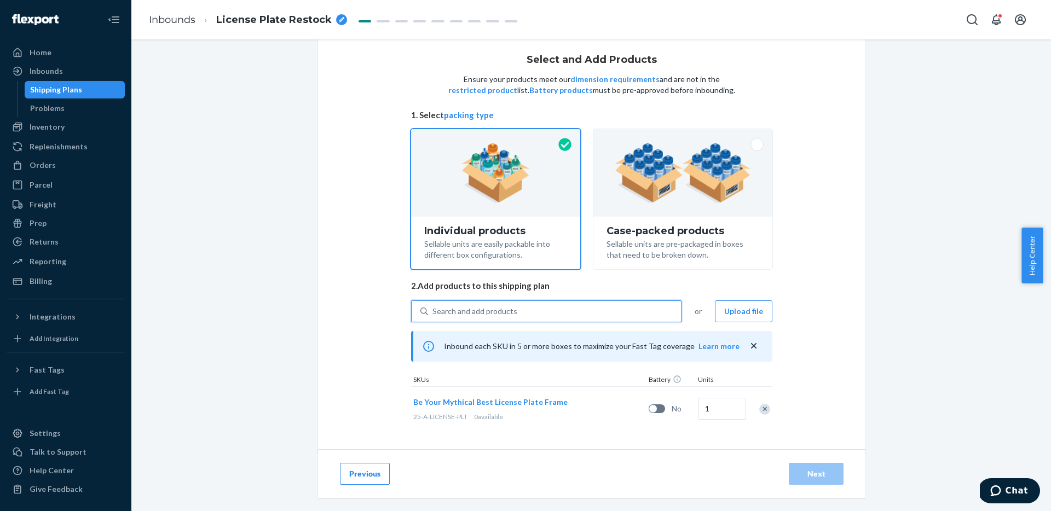
scroll to position [27, 0]
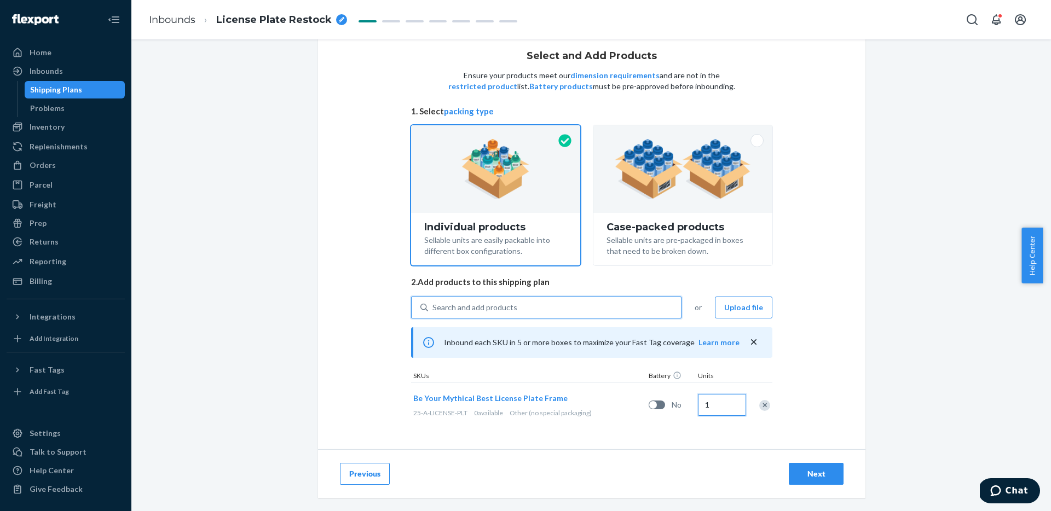
click at [723, 400] on input "1" at bounding box center [722, 405] width 48 height 22
type input "500"
click at [805, 475] on div "Next" at bounding box center [816, 473] width 36 height 11
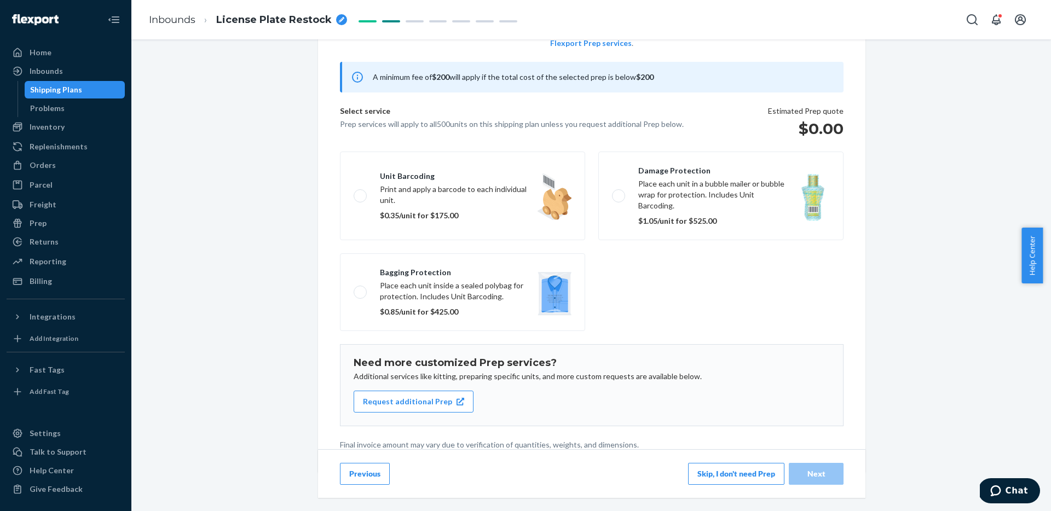
scroll to position [83, 0]
click at [747, 469] on button "Skip, I don't need Prep" at bounding box center [736, 474] width 96 height 22
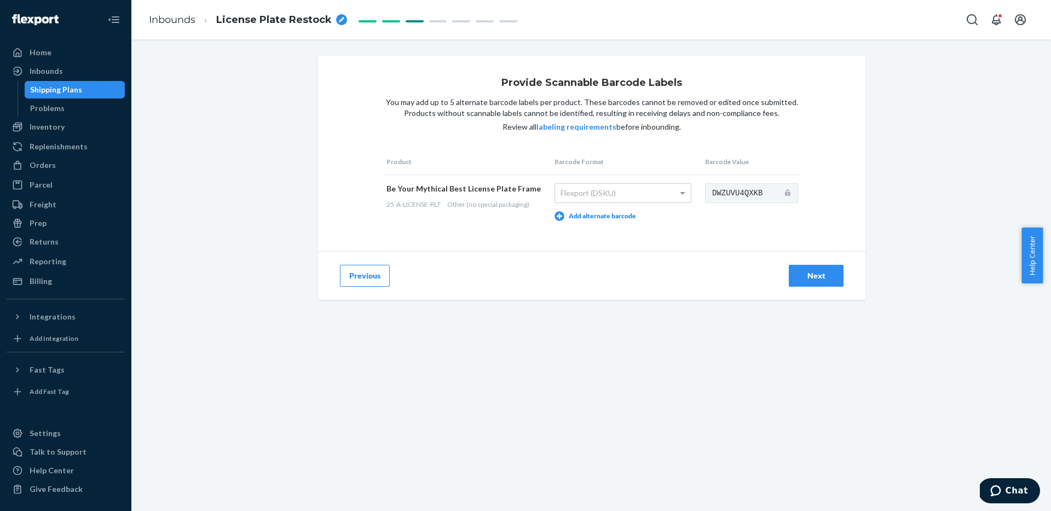
click at [820, 268] on button "Next" at bounding box center [815, 276] width 55 height 22
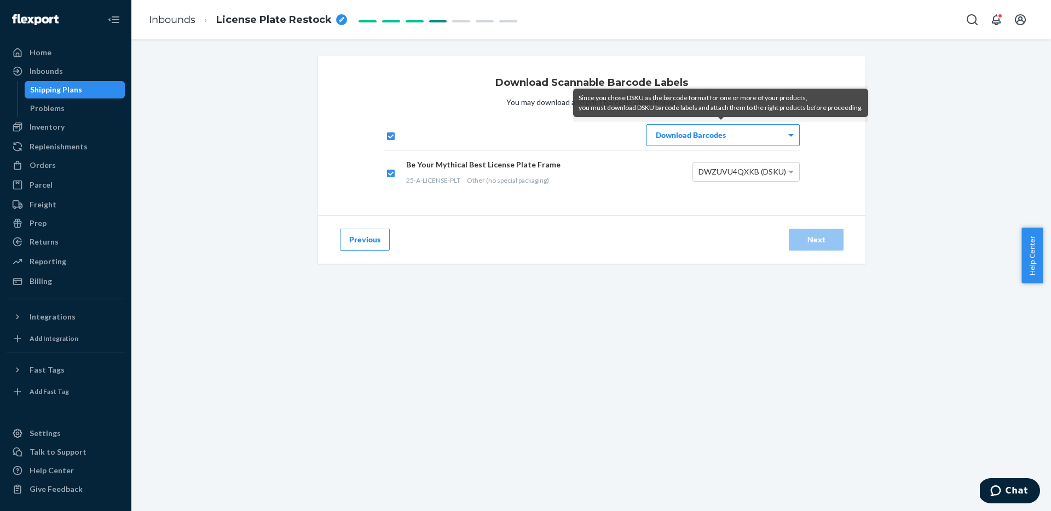
click at [743, 138] on div "Download Barcodes" at bounding box center [723, 135] width 152 height 21
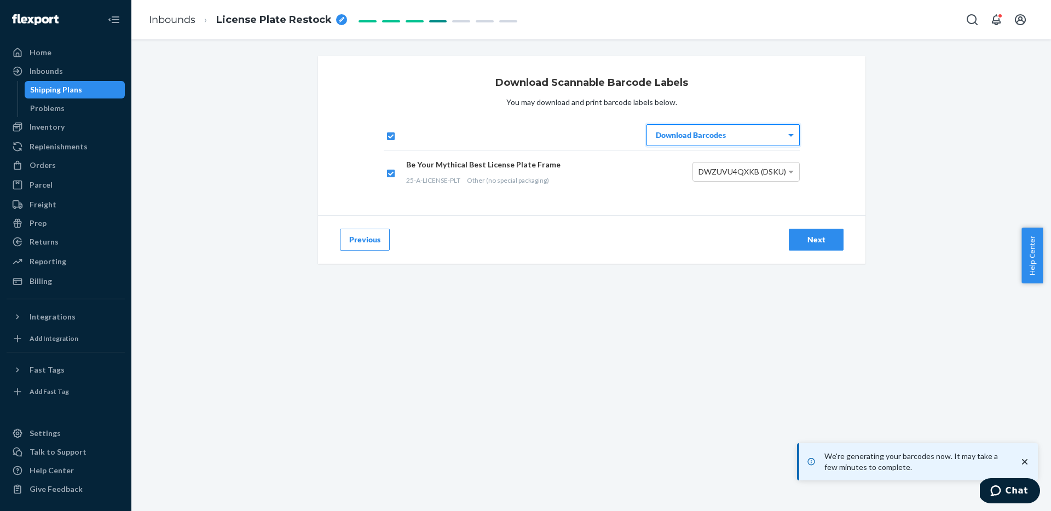
click at [581, 273] on div at bounding box center [590, 270] width 549 height 13
click at [828, 241] on div "Next" at bounding box center [816, 239] width 36 height 11
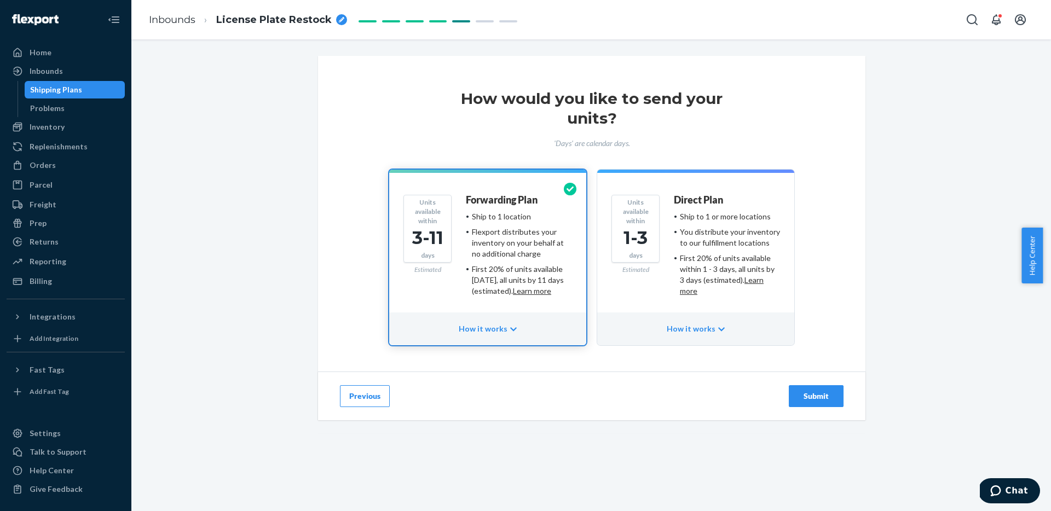
click at [634, 246] on div "1-3" at bounding box center [635, 237] width 38 height 25
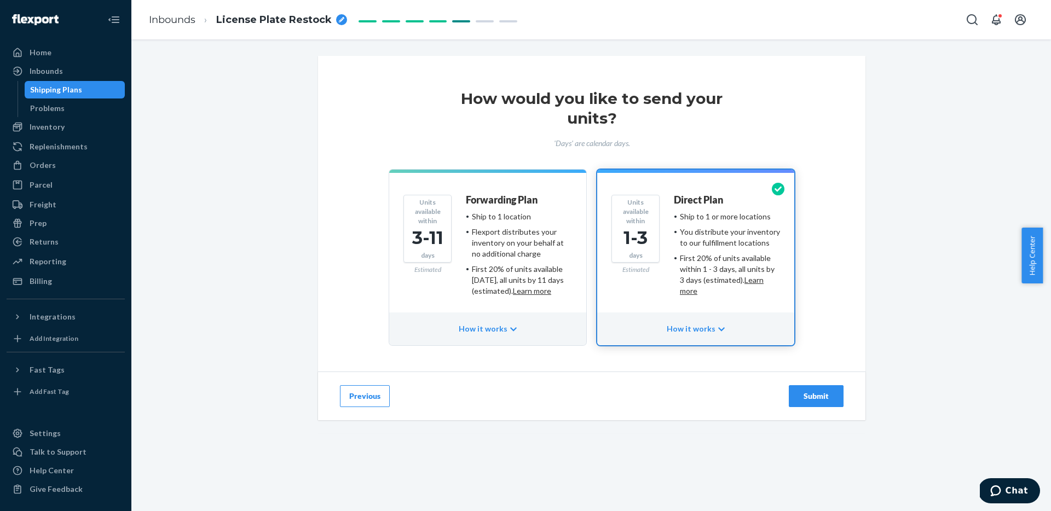
click at [540, 208] on div "Forwarding Plan" at bounding box center [519, 203] width 106 height 16
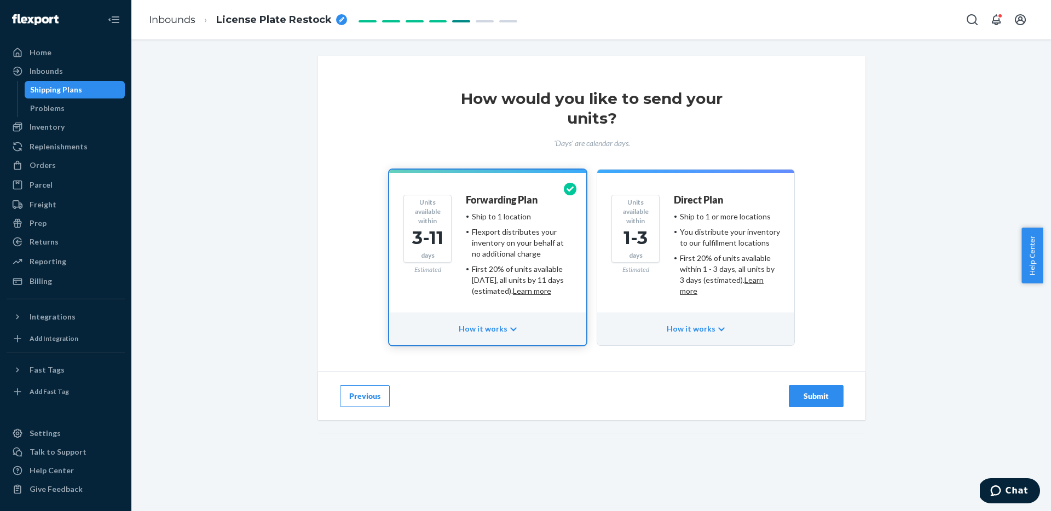
click at [799, 401] on div "Submit" at bounding box center [816, 396] width 36 height 11
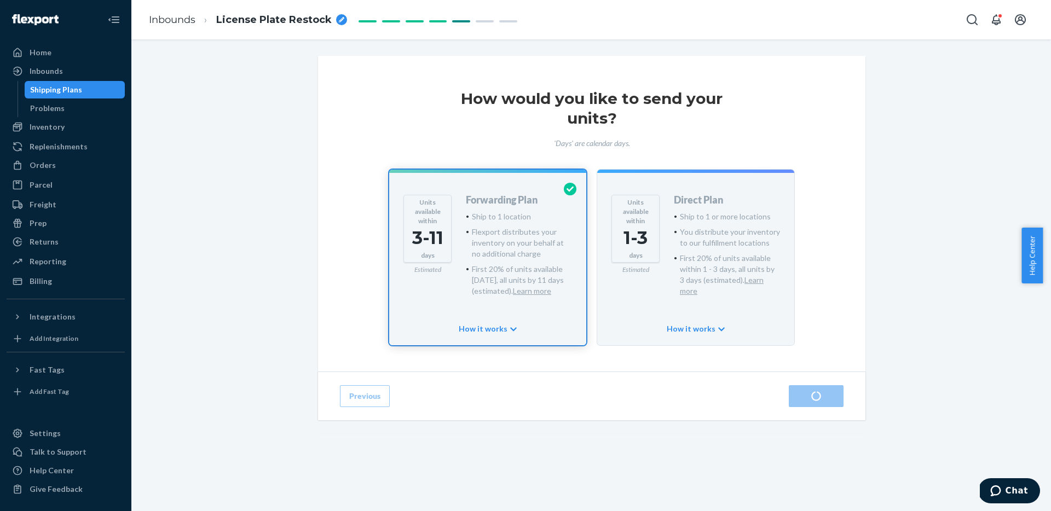
click at [947, 315] on div "How would you like to send your units? 'Days' are calendar days. Units availabl…" at bounding box center [591, 261] width 903 height 411
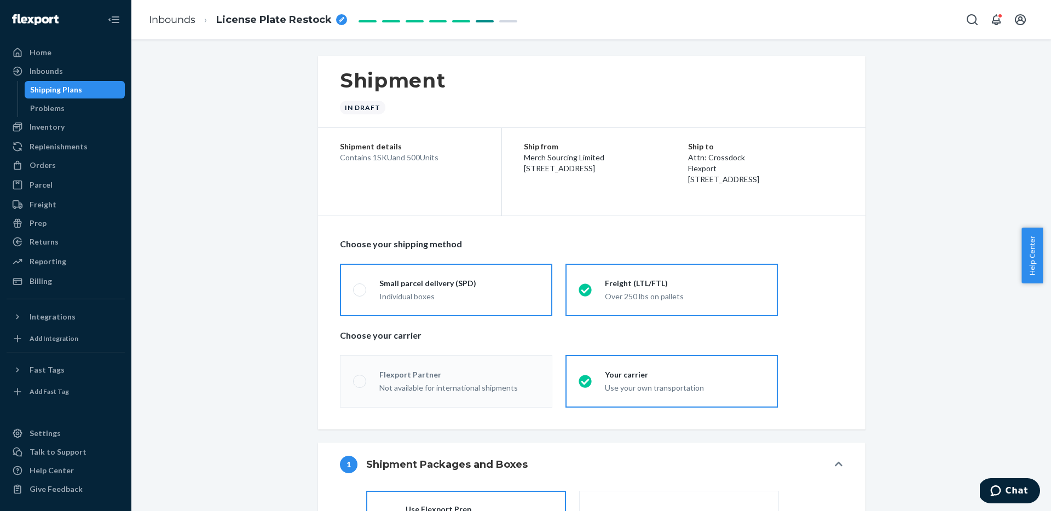
radio input "true"
radio input "false"
radio input "true"
click at [409, 309] on label "Small parcel delivery (SPD) Individual boxes" at bounding box center [446, 290] width 212 height 53
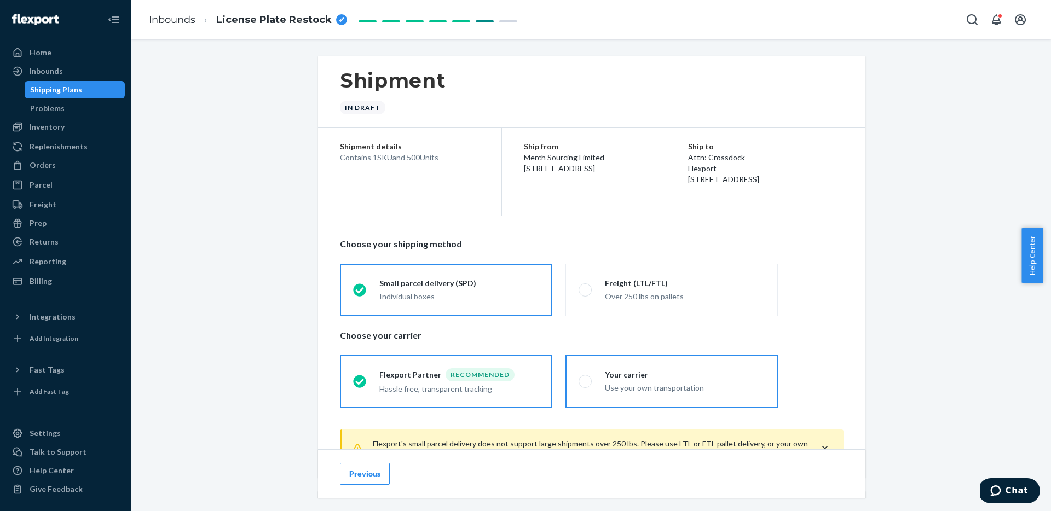
click at [612, 378] on div "Your carrier" at bounding box center [685, 374] width 160 height 11
click at [585, 378] on input "Your carrier Use your own transportation" at bounding box center [581, 381] width 7 height 7
radio input "true"
radio input "false"
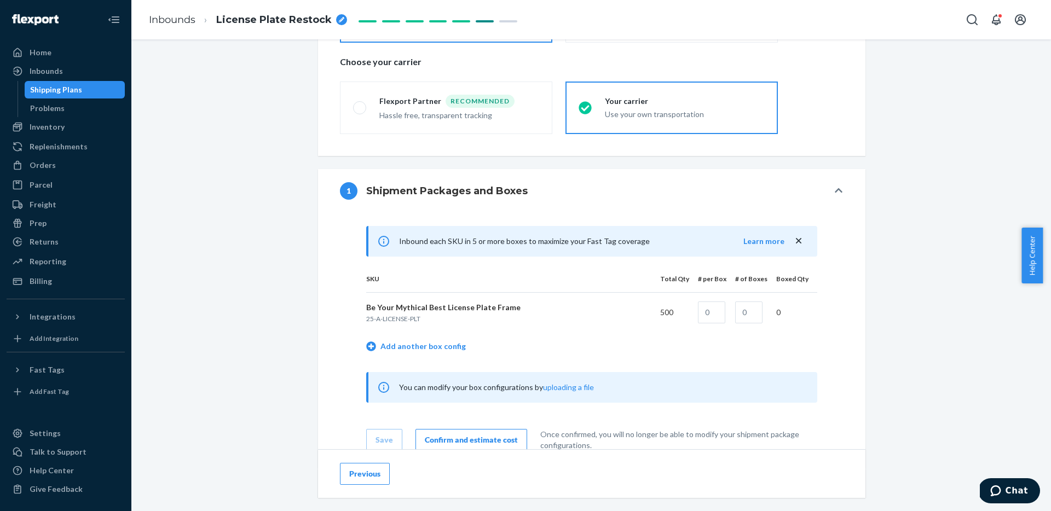
scroll to position [450, 0]
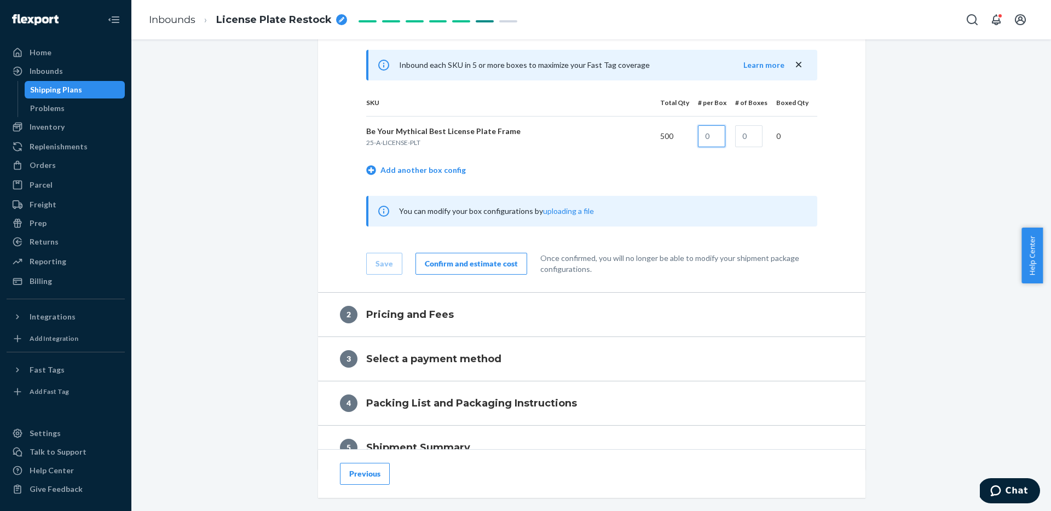
click at [708, 142] on input "text" at bounding box center [711, 136] width 27 height 22
type input "100"
type input "5"
click at [908, 192] on div "Shipment In draft Shipment details Contains 1 SKU and 500 Units Ship from Merch…" at bounding box center [591, 98] width 903 height 985
click at [745, 138] on input "5" at bounding box center [748, 136] width 27 height 22
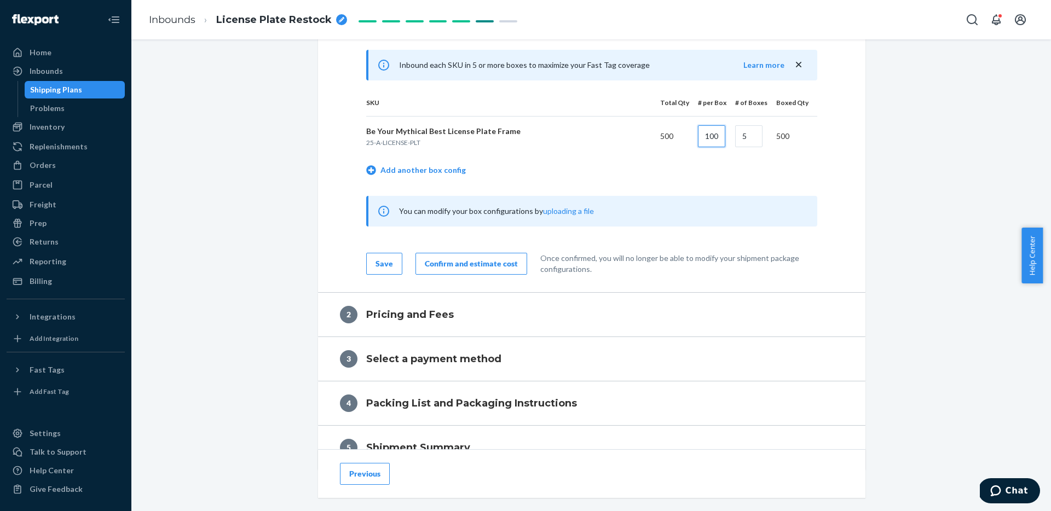
click at [713, 131] on input "100" at bounding box center [711, 136] width 27 height 22
click at [879, 156] on div "Shipment In draft Shipment details Contains 1 SKU and 500 Units Ship from Merch…" at bounding box center [591, 98] width 903 height 985
click at [292, 167] on div "Shipment In draft Shipment details Contains 1 SKU and 500 Units Ship from Merch…" at bounding box center [591, 98] width 903 height 985
click at [486, 274] on button "Confirm and estimate cost" at bounding box center [471, 264] width 112 height 22
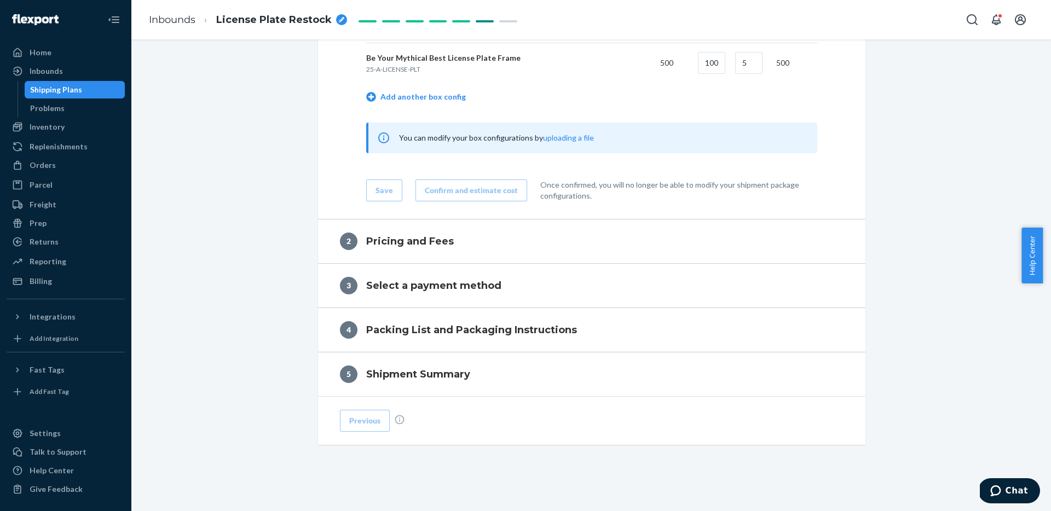
scroll to position [530, 0]
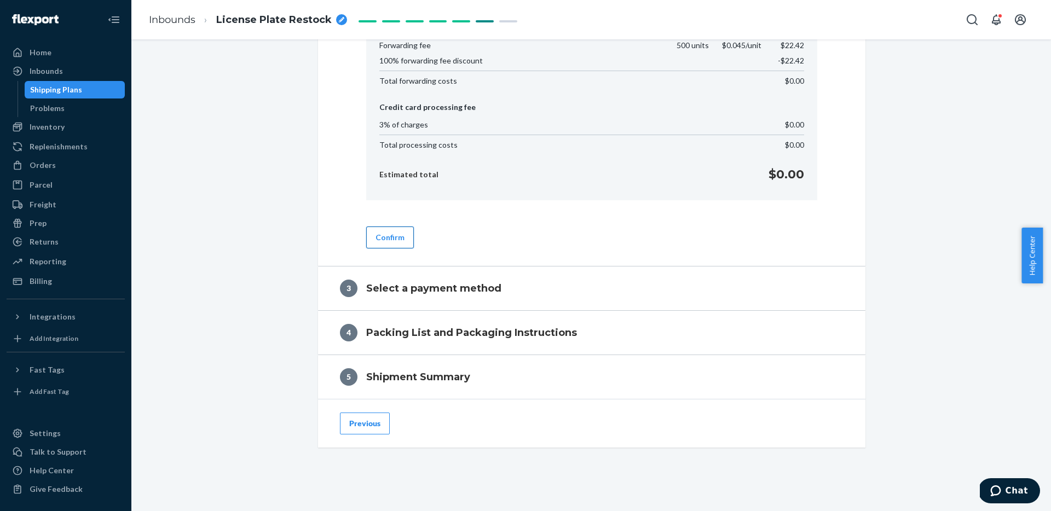
click at [388, 243] on button "Confirm" at bounding box center [390, 238] width 48 height 22
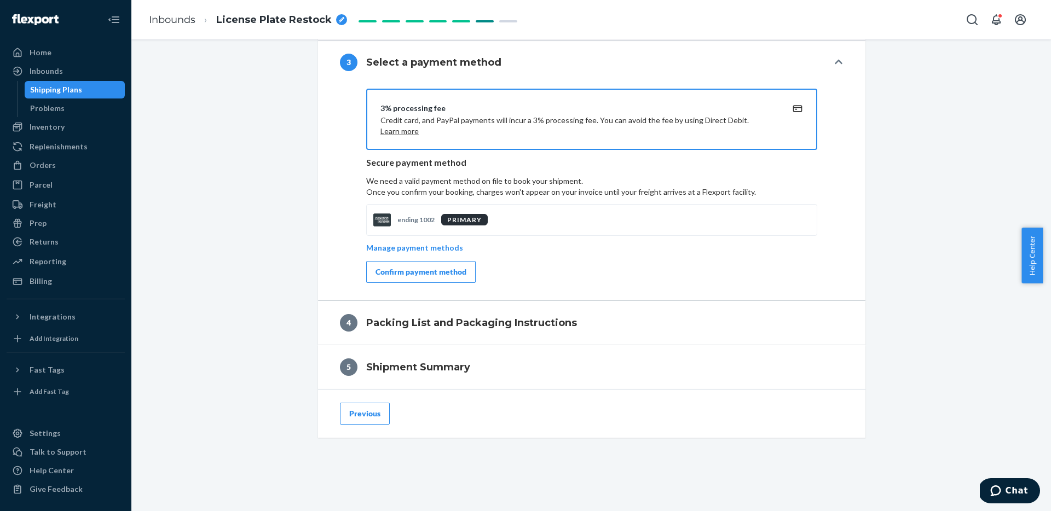
scroll to position [491, 0]
click at [431, 281] on button "Confirm payment method" at bounding box center [420, 272] width 109 height 22
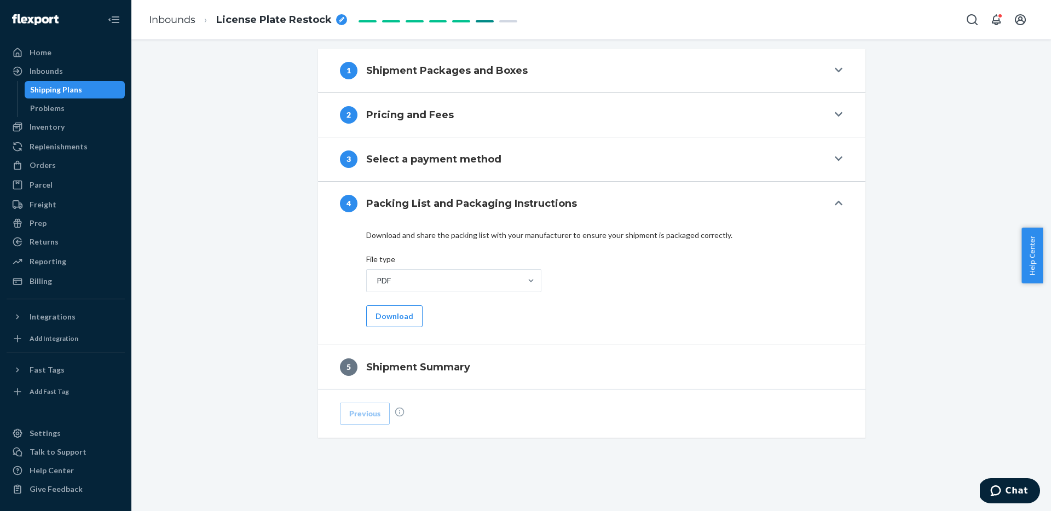
scroll to position [394, 0]
click at [390, 322] on button "Download" at bounding box center [394, 316] width 56 height 22
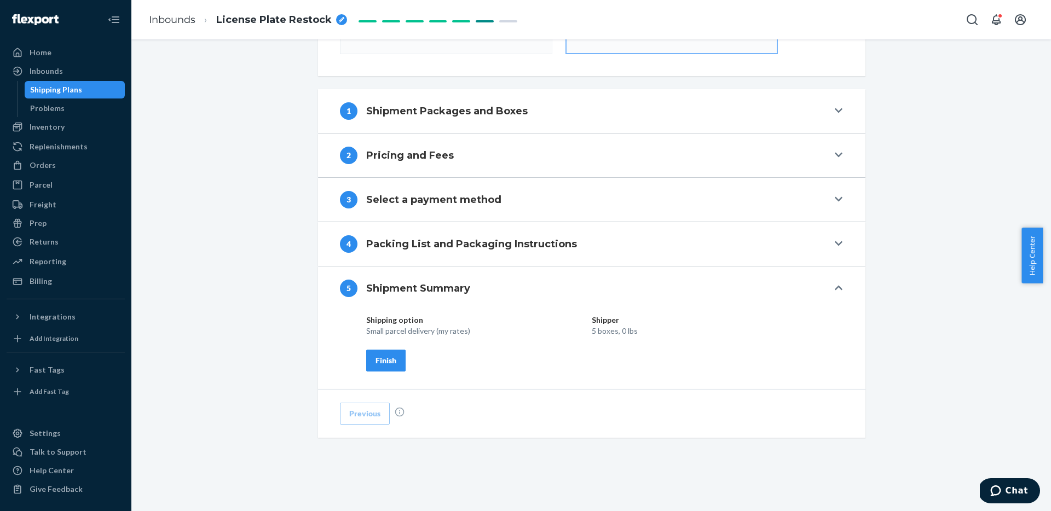
click at [263, 345] on div "Shipment In draft Shipment details Contains 1 SKU and 500 Units Ship from Merch…" at bounding box center [591, 106] width 903 height 809
click at [367, 357] on button "Finish" at bounding box center [385, 361] width 39 height 22
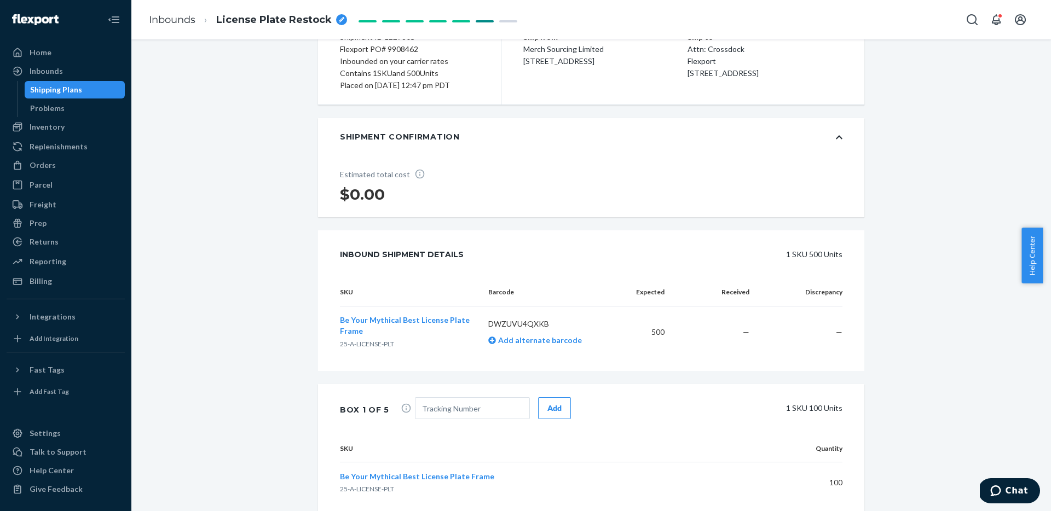
scroll to position [0, 0]
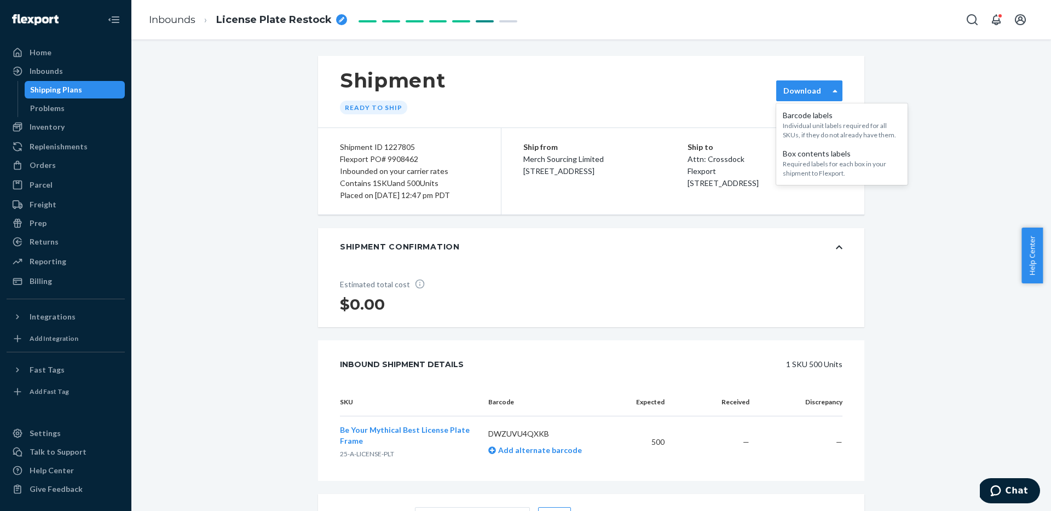
click at [784, 99] on div "Download" at bounding box center [809, 90] width 66 height 21
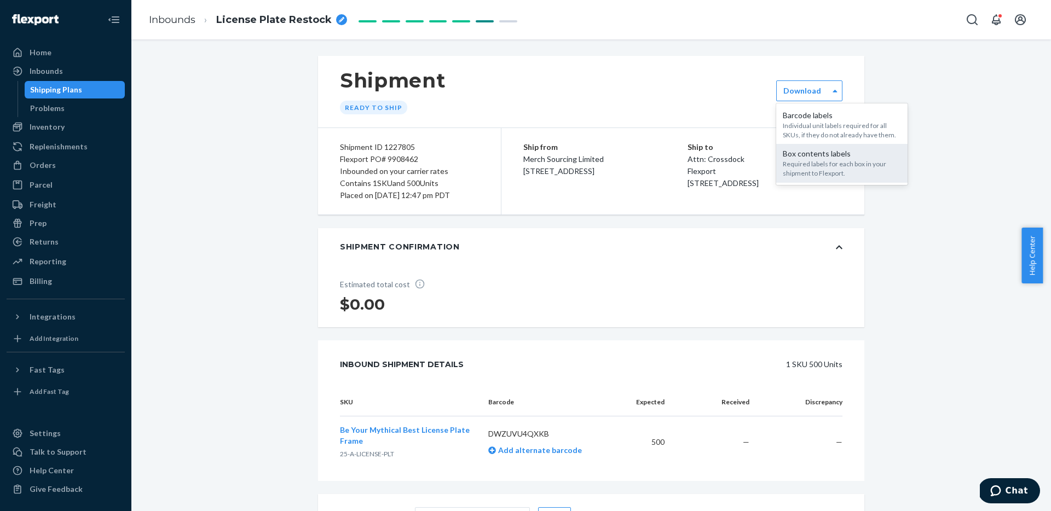
click at [813, 167] on div "Required labels for each box in your shipment to Flexport." at bounding box center [841, 168] width 118 height 19
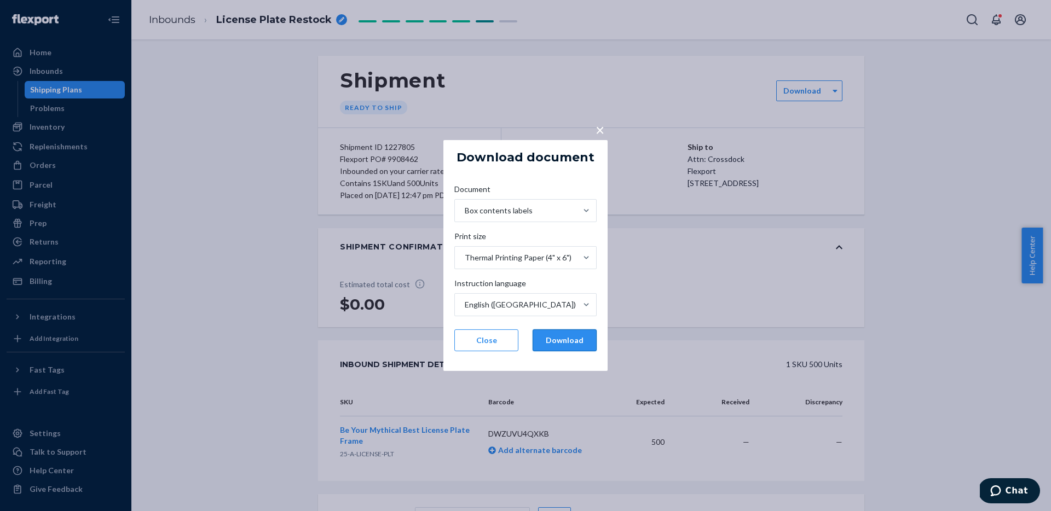
click at [567, 338] on button "Download" at bounding box center [564, 340] width 64 height 22
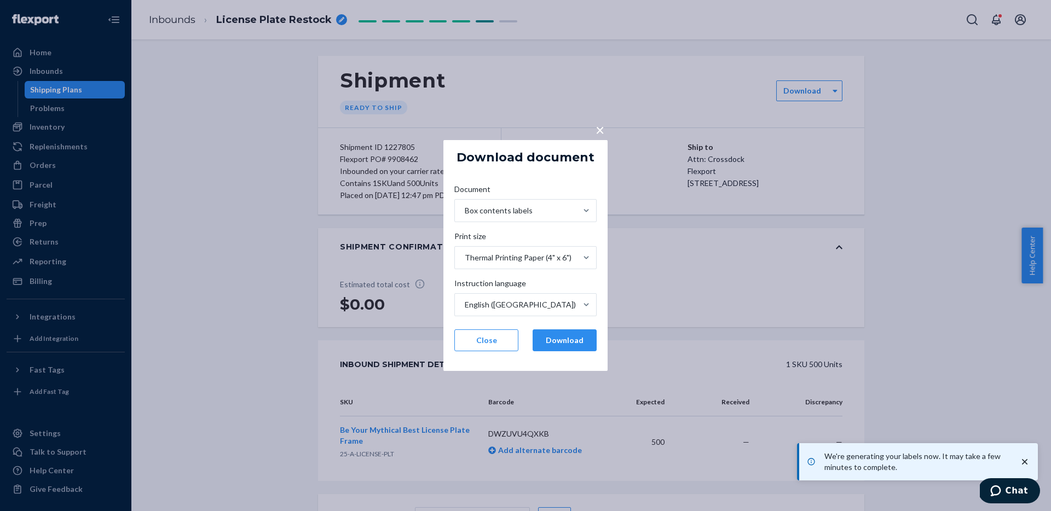
click at [201, 160] on div "× Download document Document Box contents labels Print size Thermal Printing Pa…" at bounding box center [525, 255] width 1051 height 511
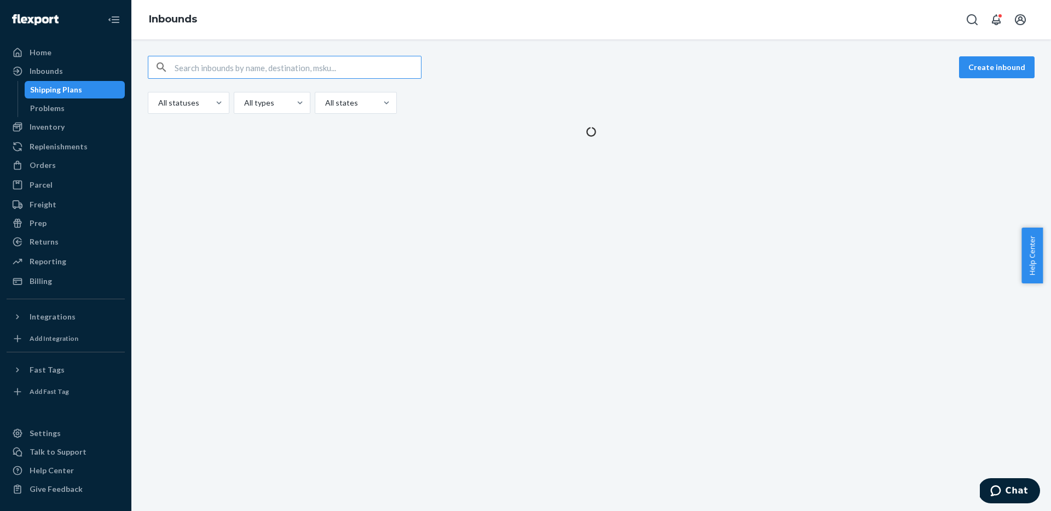
click at [289, 57] on input "text" at bounding box center [298, 67] width 246 height 22
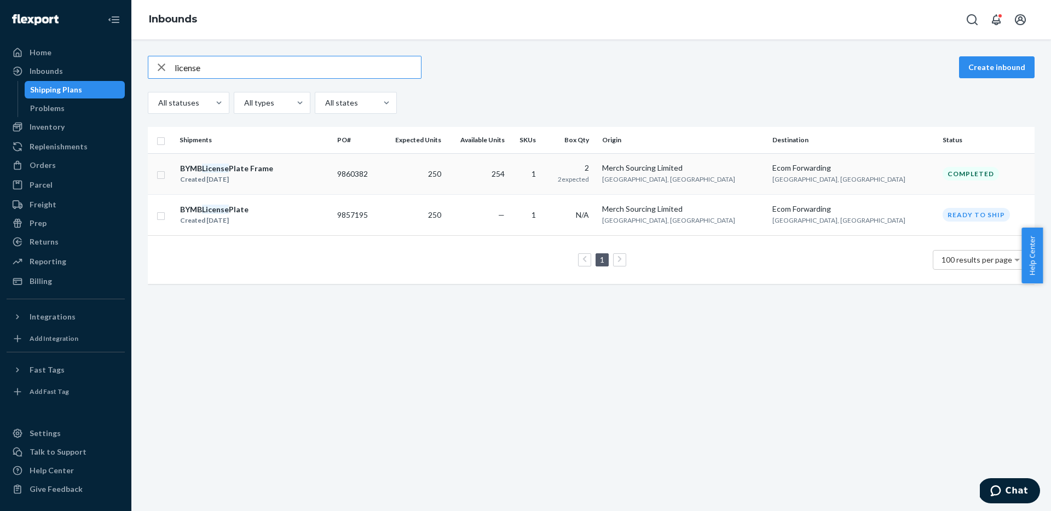
type input "license"
click at [289, 167] on div "BYMB License Plate Frame Created [DATE]" at bounding box center [253, 174] width 149 height 23
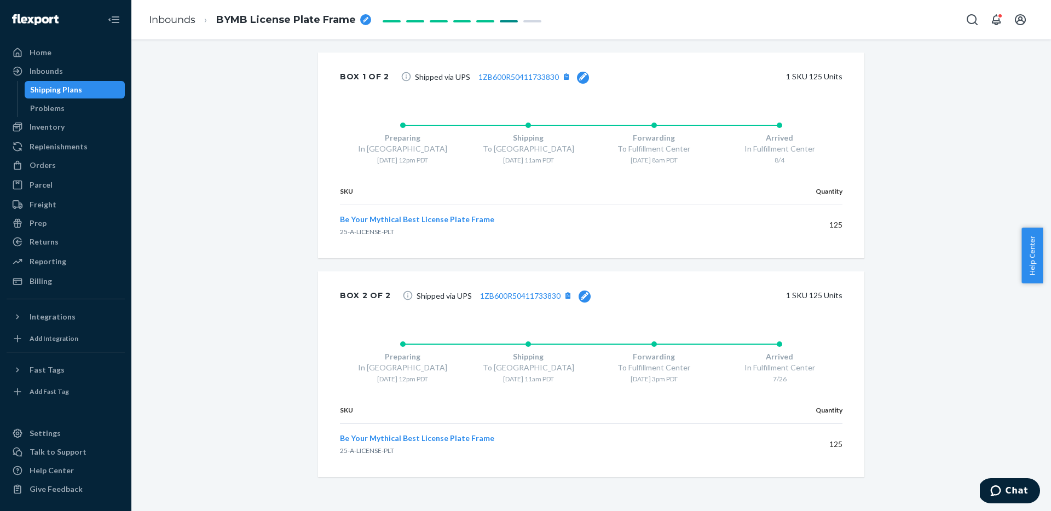
scroll to position [617, 0]
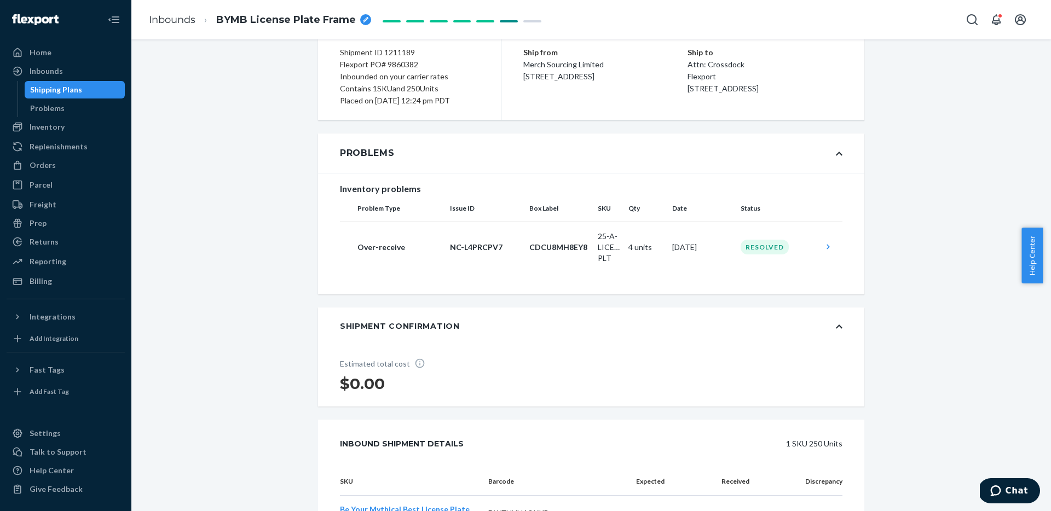
scroll to position [0, 0]
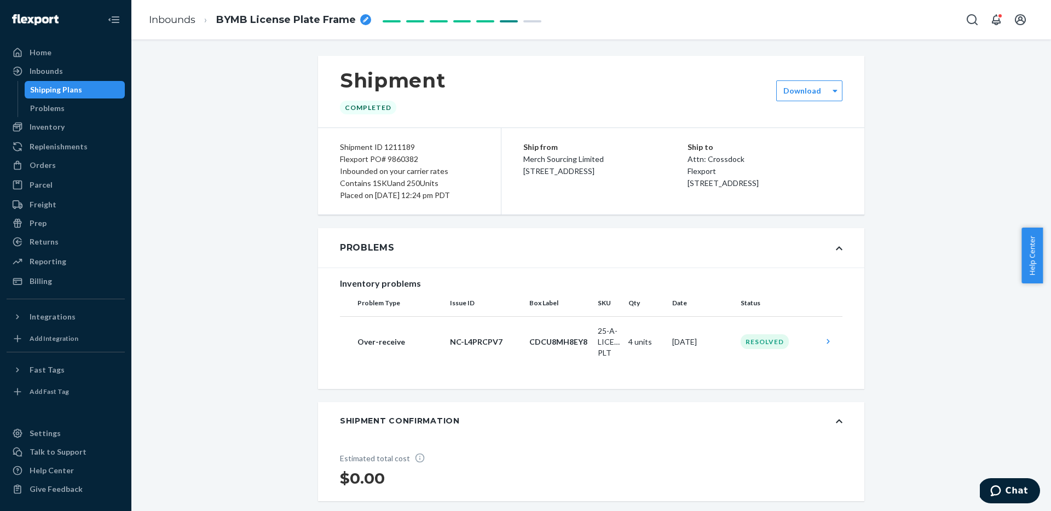
drag, startPoint x: 519, startPoint y: 159, endPoint x: 645, endPoint y: 192, distance: 130.2
click at [645, 192] on div "Ship from Merch Sourcing Limited 1222 Puerta Del Sol San Clemente, CA 92673 Shi…" at bounding box center [682, 171] width 363 height 86
copy span "Merch Sourcing Limited 1222 Puerta Del Sol San Clemente, CA 92673"
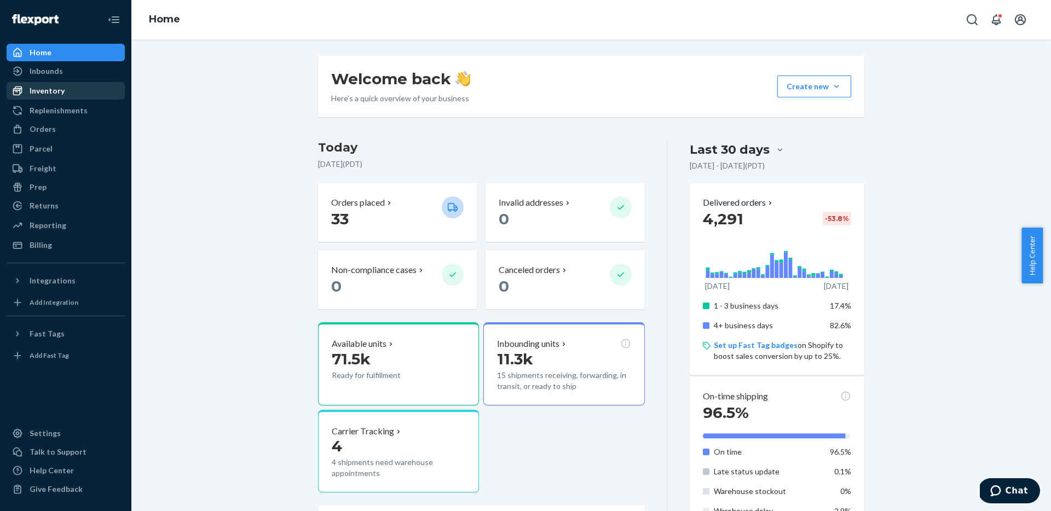
click at [74, 89] on div "Inventory" at bounding box center [66, 90] width 116 height 15
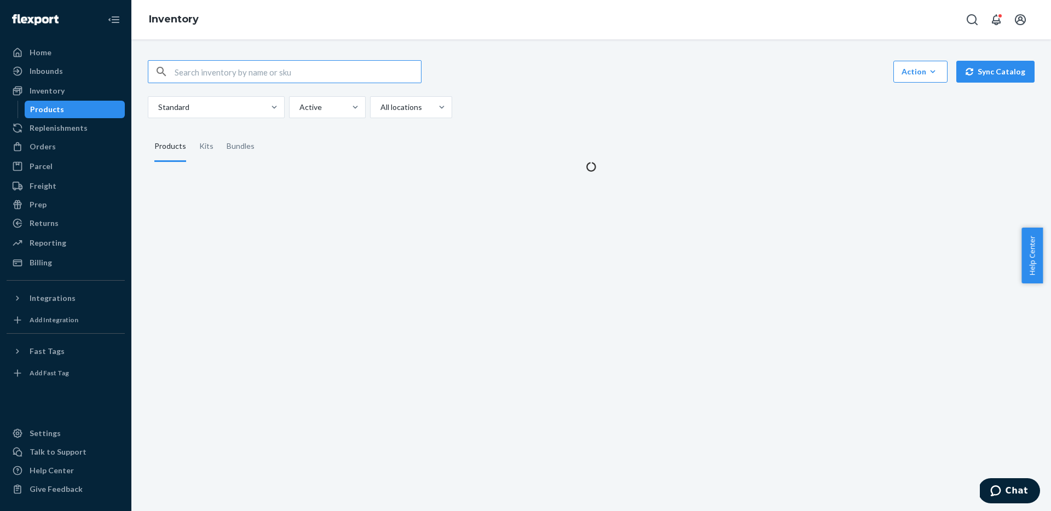
click at [258, 80] on input "text" at bounding box center [298, 72] width 246 height 22
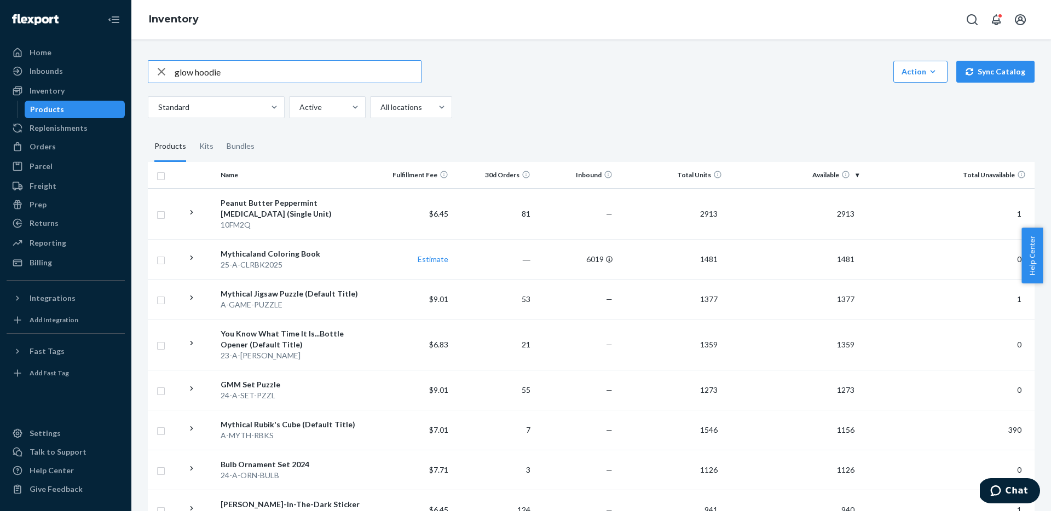
type input "glow hoodie"
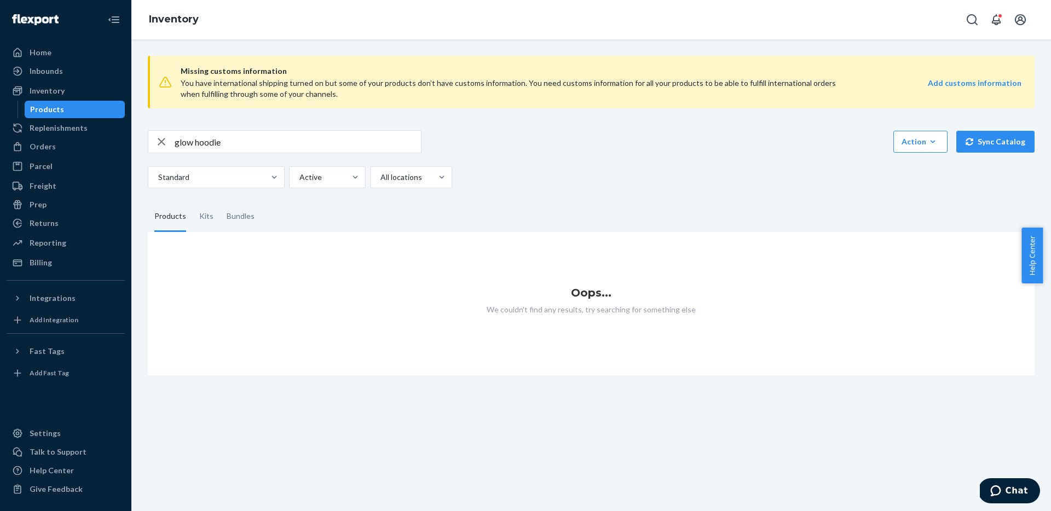
click at [281, 138] on input "glow hoodie" at bounding box center [298, 142] width 246 height 22
click at [909, 140] on div "Action" at bounding box center [920, 141] width 38 height 11
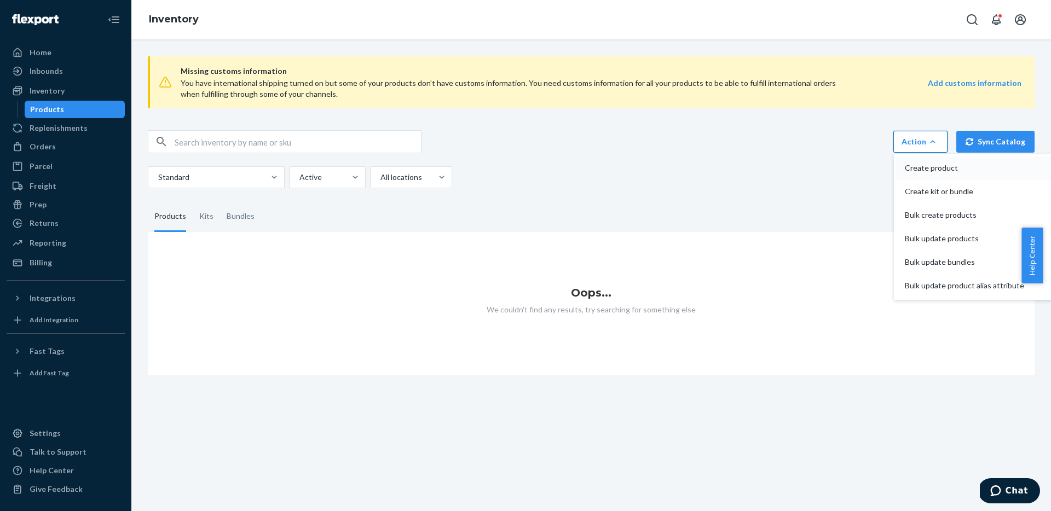
click at [905, 169] on span "Create product" at bounding box center [964, 168] width 119 height 8
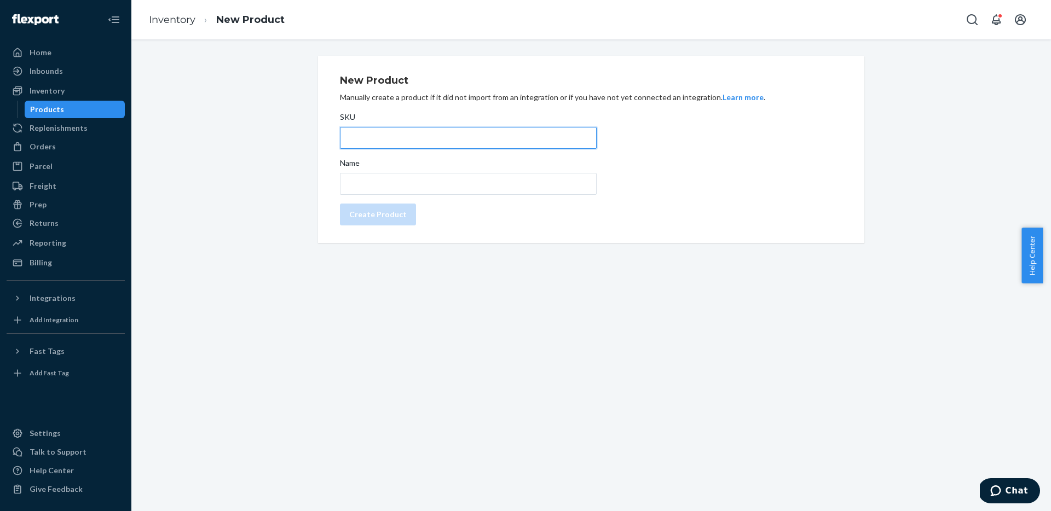
click at [379, 142] on input "SKU" at bounding box center [468, 138] width 257 height 22
paste input "25-H-YKWTII-GLOW-"
paste input "S"
type input "25-H-YKWTII-GLOW-SM"
click at [452, 181] on input "Name" at bounding box center [468, 184] width 257 height 22
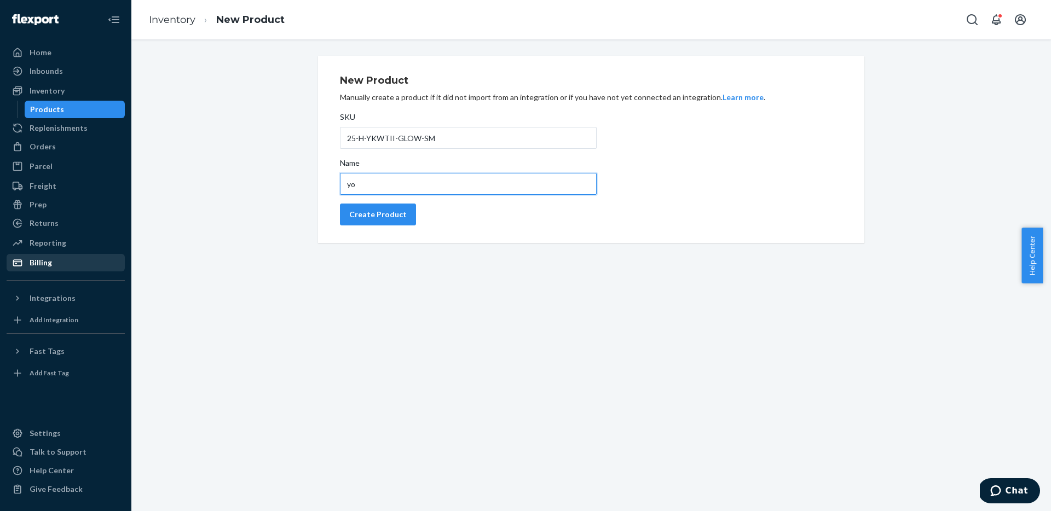
type input "y"
type input "You Know What Time It Is Glow Hoodie (SM)"
click at [388, 212] on div "Create Product" at bounding box center [377, 214] width 57 height 11
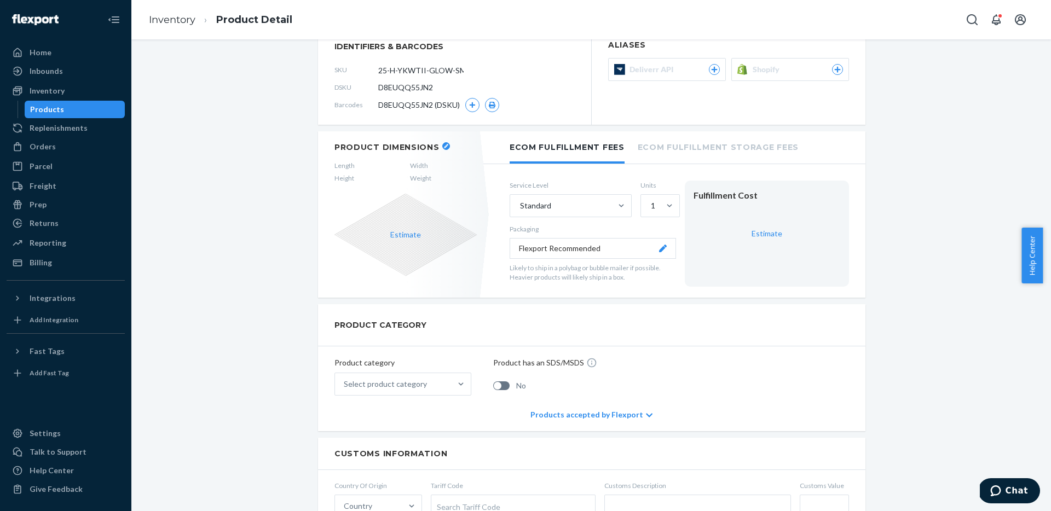
scroll to position [324, 0]
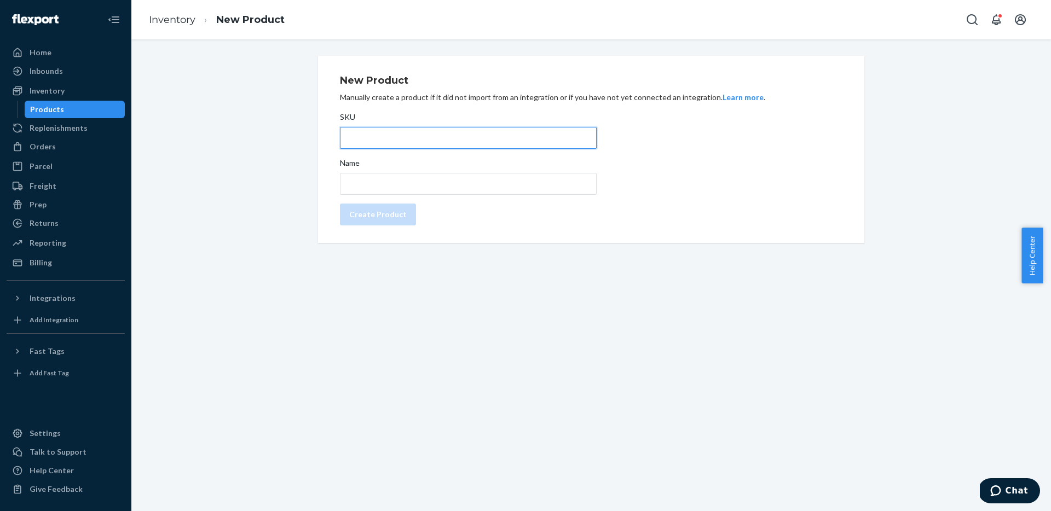
click at [379, 146] on input "SKU" at bounding box center [468, 138] width 257 height 22
paste input "25-H-YKWTII-GLOW-"
type input "25-H-YKWTII-GLOW-MD"
type input "U"
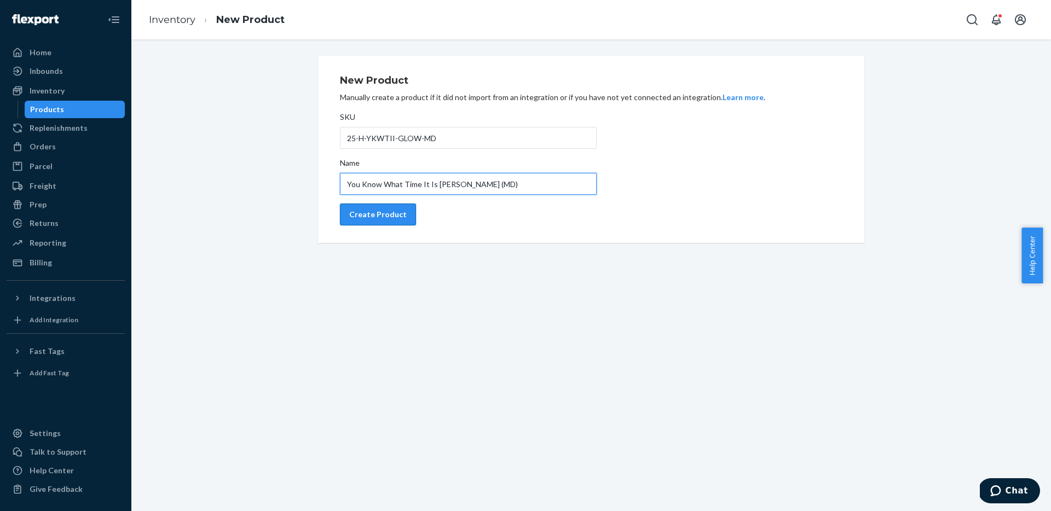
type input "You Know What Time It Is [PERSON_NAME] (MD)"
click at [374, 224] on button "Create Product" at bounding box center [378, 215] width 76 height 22
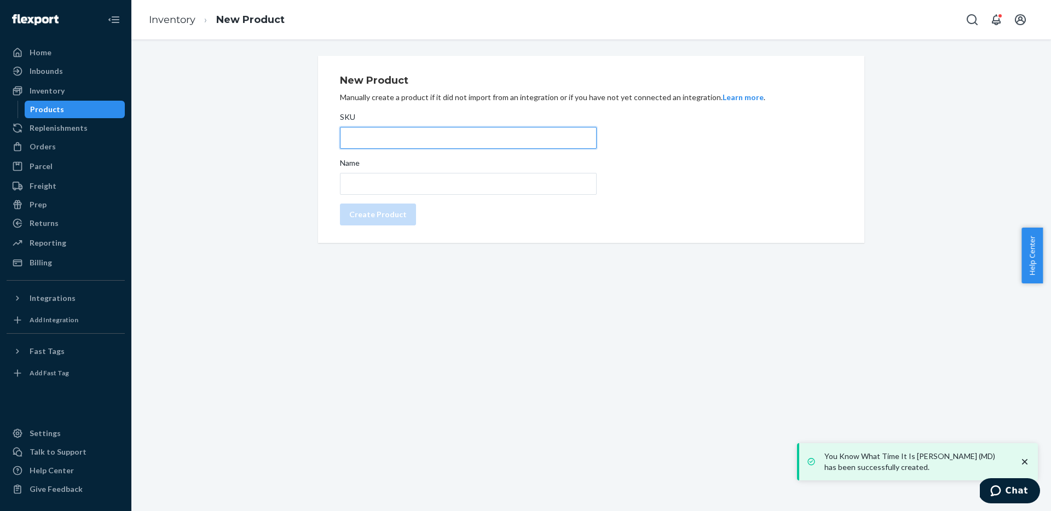
click at [400, 136] on input "SKU" at bounding box center [468, 138] width 257 height 22
paste input "25-H-YKWTII-GLOW-"
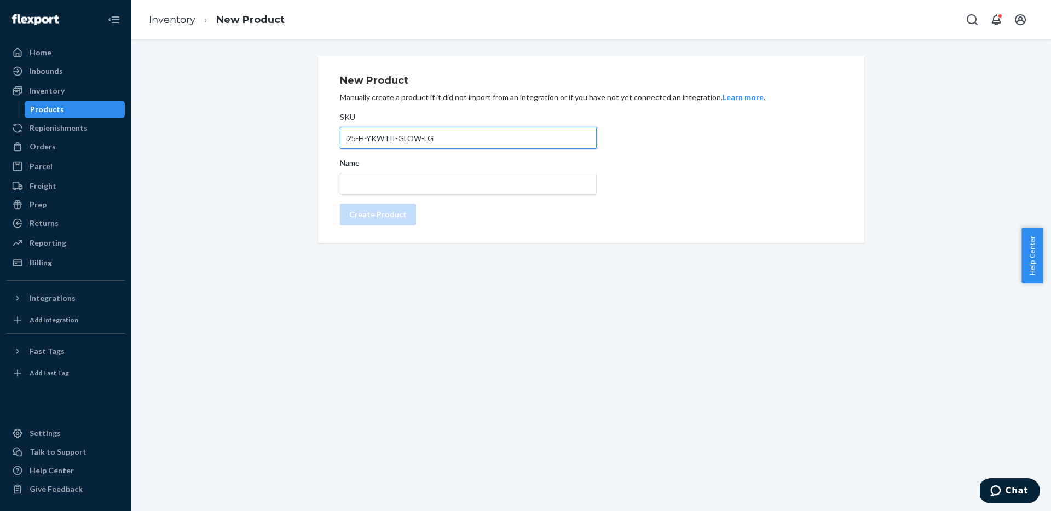
type input "25-H-YKWTII-GLOW-LG"
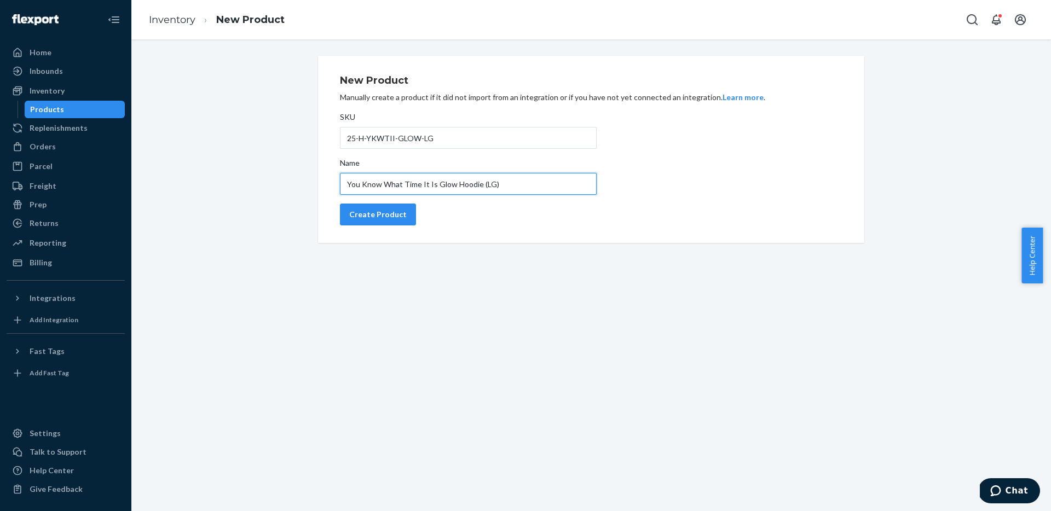
type input "You Know What Time It Is Glow Hoodie (LG)"
click at [387, 270] on div "New Product Manually create a product if it did not import from an integration …" at bounding box center [590, 275] width 919 height 472
click at [379, 210] on div "Create Product" at bounding box center [377, 214] width 57 height 11
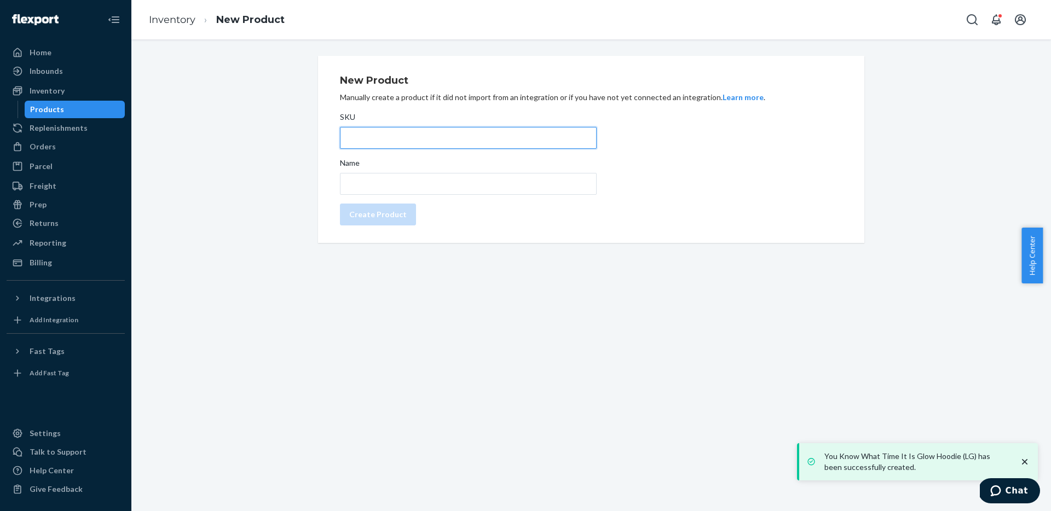
click at [469, 136] on input "SKU" at bounding box center [468, 138] width 257 height 22
paste input "25-H-YKWTII-GLOW-"
type input "25-H-YKWTII-GLOW-XL"
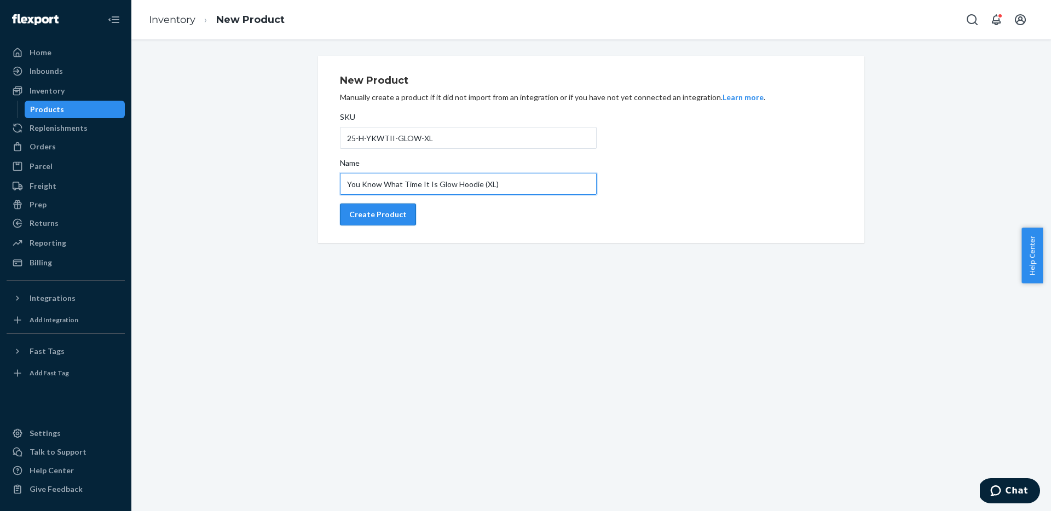
type input "You Know What Time It Is Glow Hoodie (XL)"
click at [387, 219] on div "Create Product" at bounding box center [377, 214] width 57 height 11
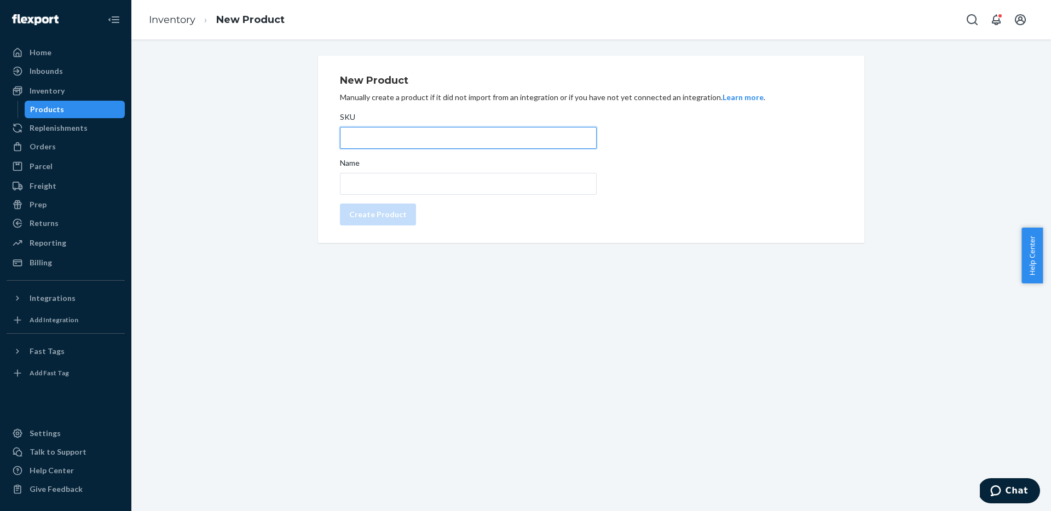
click at [420, 129] on input "SKU" at bounding box center [468, 138] width 257 height 22
paste input "25-H-YKWTII-GLOW-"
type input "25-H-YKWTII-GLOW-2X"
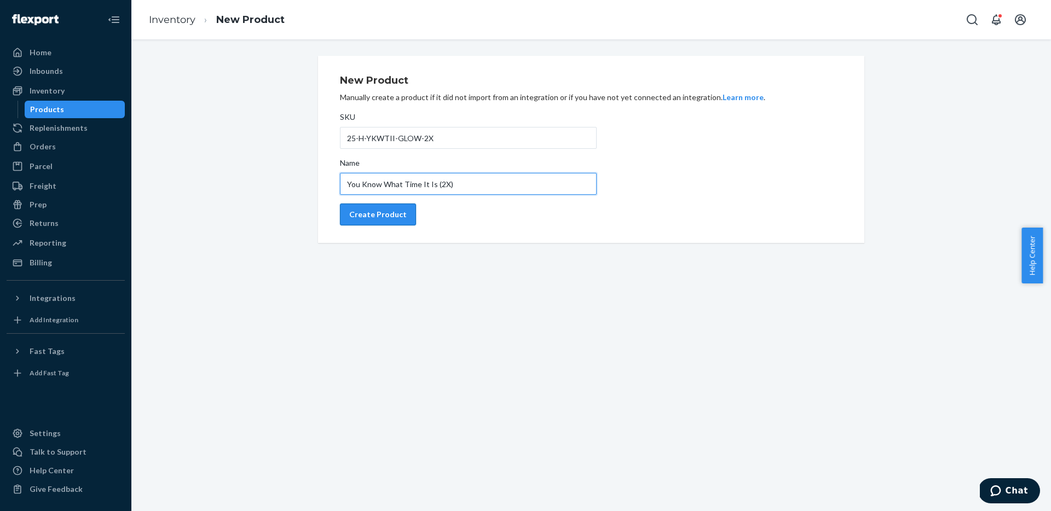
type input "You Know What Time It Is (2X)"
click at [358, 218] on div "Create Product" at bounding box center [377, 214] width 57 height 11
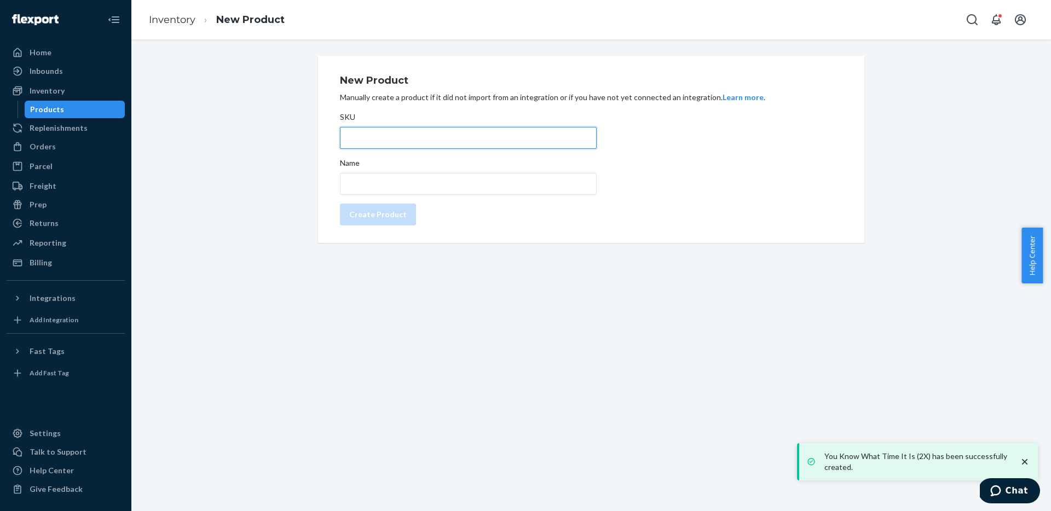
click at [411, 141] on input "SKU" at bounding box center [468, 138] width 257 height 22
paste input "25-H-YKWTII-GLOW-"
type input "25-H-YKWTII-GLOW-3X"
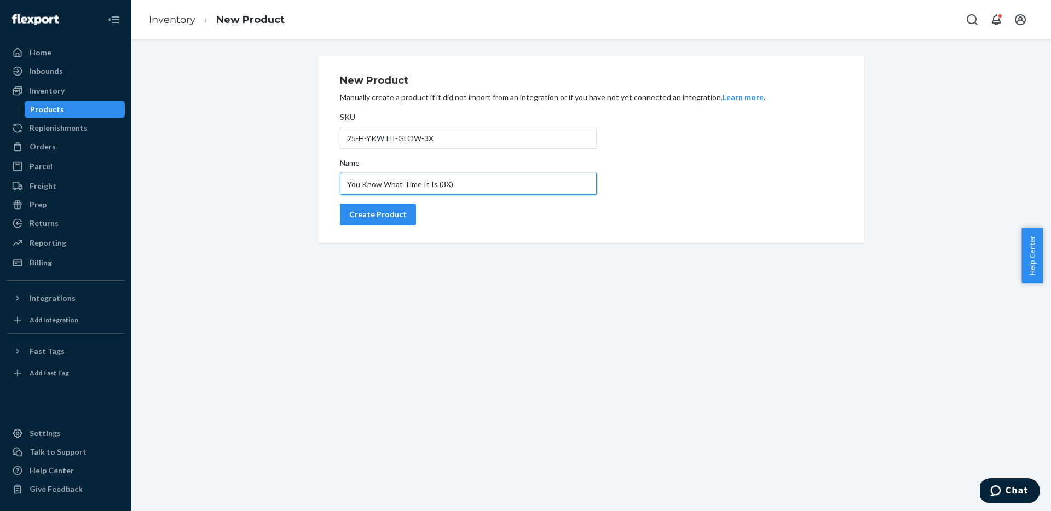
type input "You Know What Time It Is (3X)"
click at [462, 216] on div "Create Product" at bounding box center [468, 215] width 257 height 22
click at [369, 216] on div "Create Product" at bounding box center [377, 214] width 57 height 11
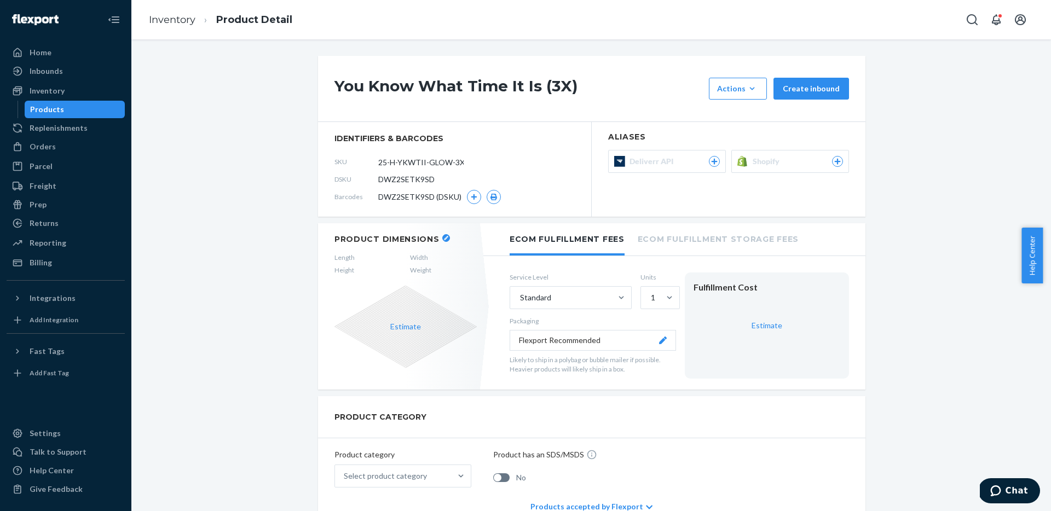
click at [65, 106] on div "Products" at bounding box center [75, 109] width 98 height 15
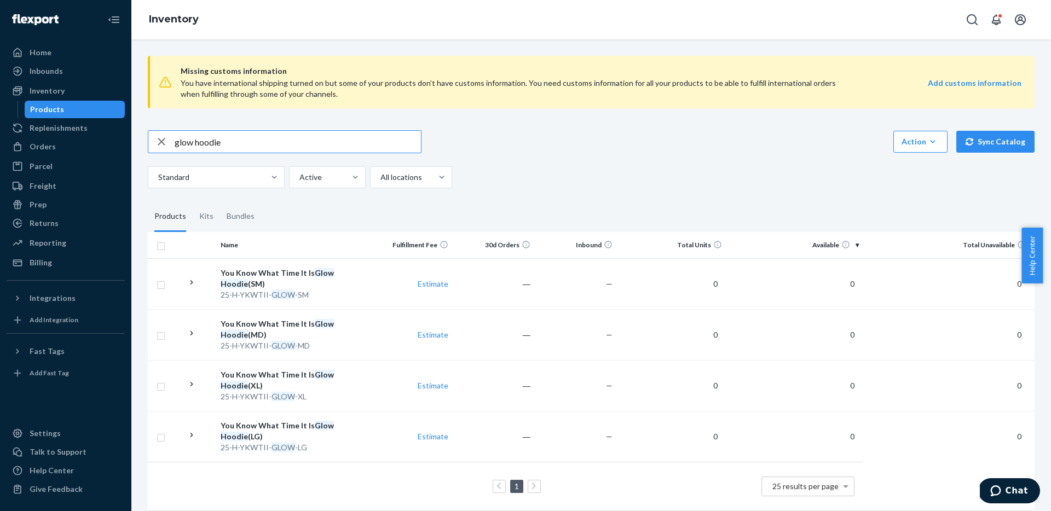
click at [159, 138] on icon "button" at bounding box center [162, 142] width 8 height 8
click at [593, 179] on div "Standard Active All locations" at bounding box center [587, 177] width 878 height 22
click at [57, 71] on div "Inbounds" at bounding box center [46, 71] width 33 height 11
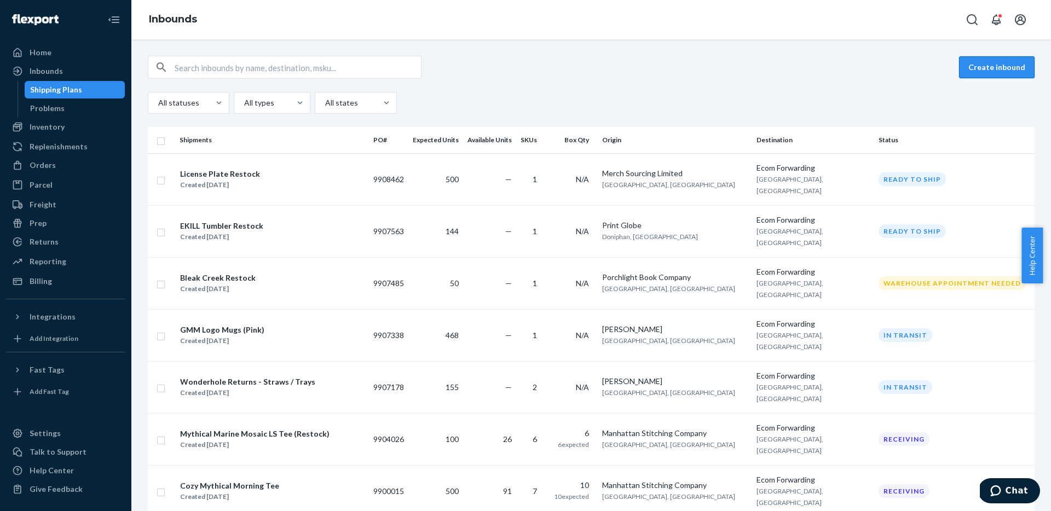
click at [997, 76] on button "Create inbound" at bounding box center [997, 67] width 76 height 22
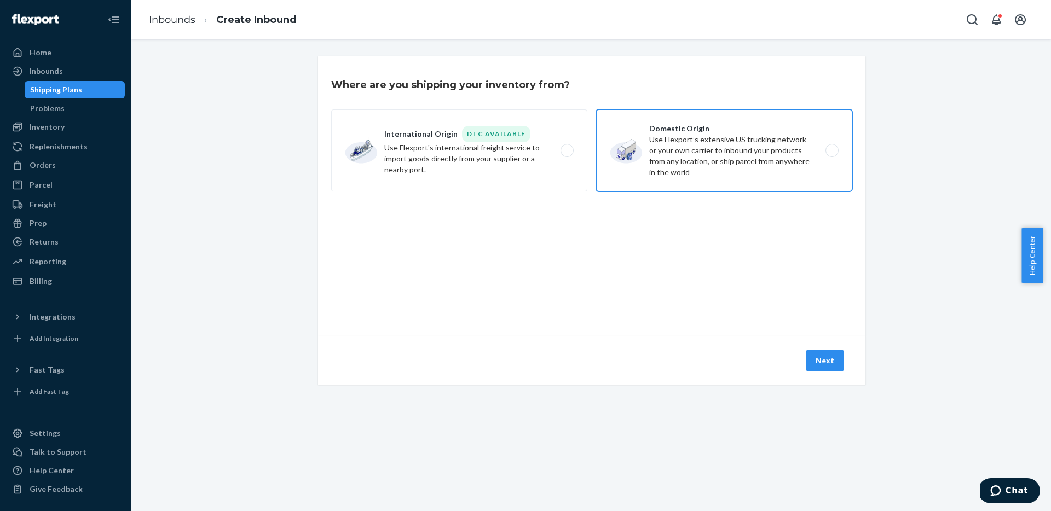
click at [738, 155] on label "Domestic Origin Use Flexport’s extensive US trucking network or your own carrie…" at bounding box center [724, 150] width 256 height 82
click at [831, 154] on input "Domestic Origin Use Flexport’s extensive US trucking network or your own carrie…" at bounding box center [834, 150] width 7 height 7
radio input "true"
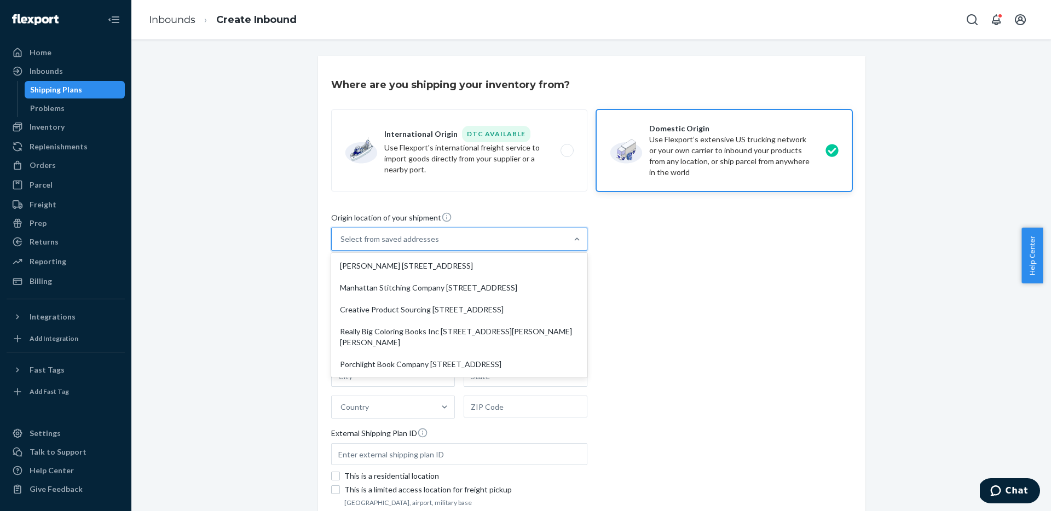
click at [474, 233] on div "Select from saved addresses" at bounding box center [449, 239] width 235 height 22
click at [341, 234] on input "option [PERSON_NAME] [STREET_ADDRESS]. 5 results available. Use Up and Down to …" at bounding box center [340, 239] width 1 height 11
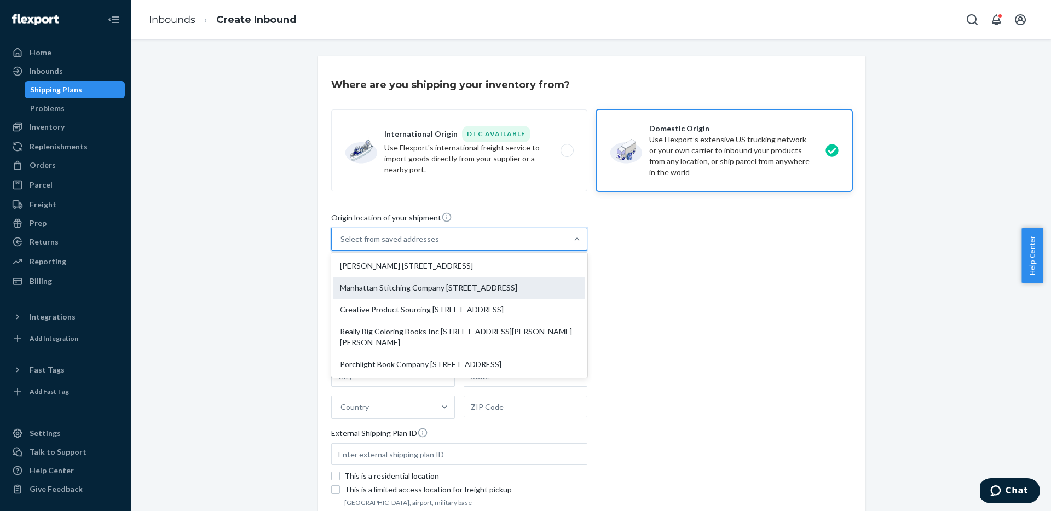
click at [414, 299] on div "Manhattan Stitching Company [STREET_ADDRESS]" at bounding box center [459, 288] width 252 height 22
click at [341, 245] on input "option Manhattan Stitching Company [STREET_ADDRESS] focused, 2 of 5. 5 results …" at bounding box center [340, 239] width 1 height 11
type input "Manhattan Stitching Company"
type input "[STREET_ADDRESS]"
type input "Suite E"
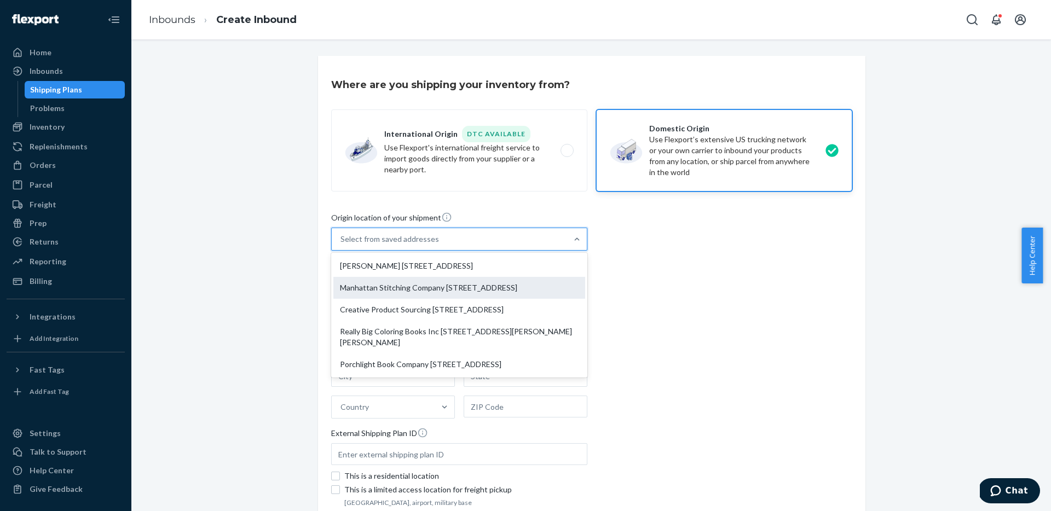
type input "[GEOGRAPHIC_DATA]"
type input "CA"
type input "90621"
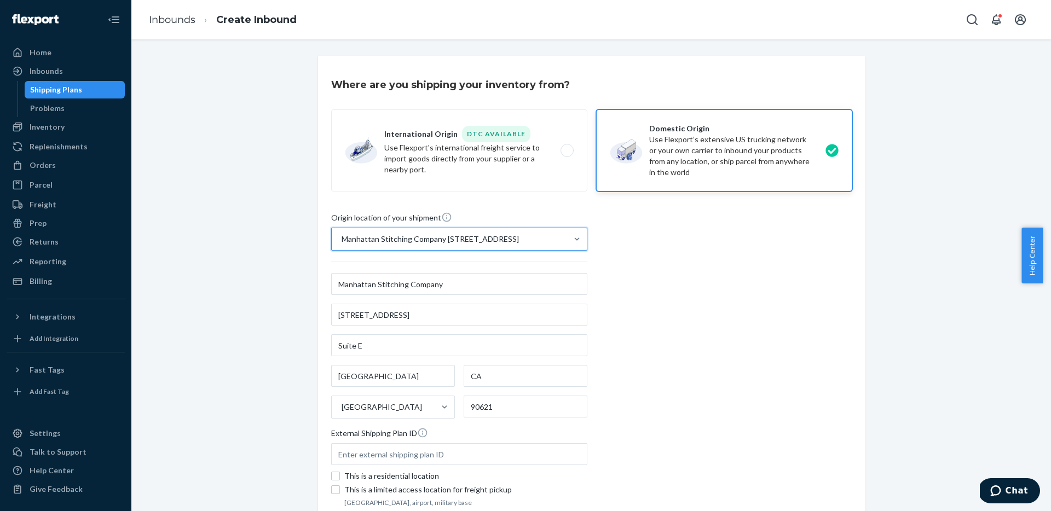
scroll to position [96, 0]
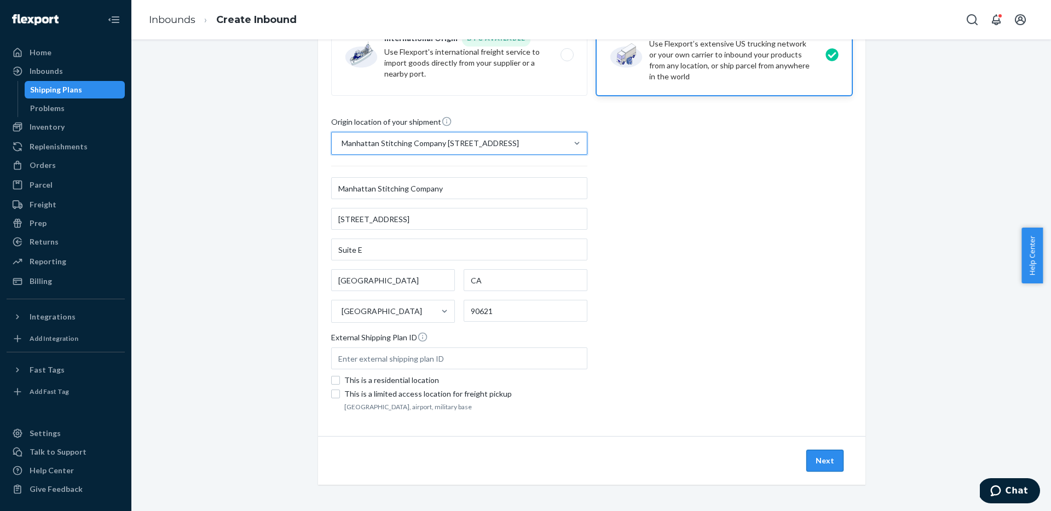
click at [827, 467] on button "Next" at bounding box center [824, 461] width 37 height 22
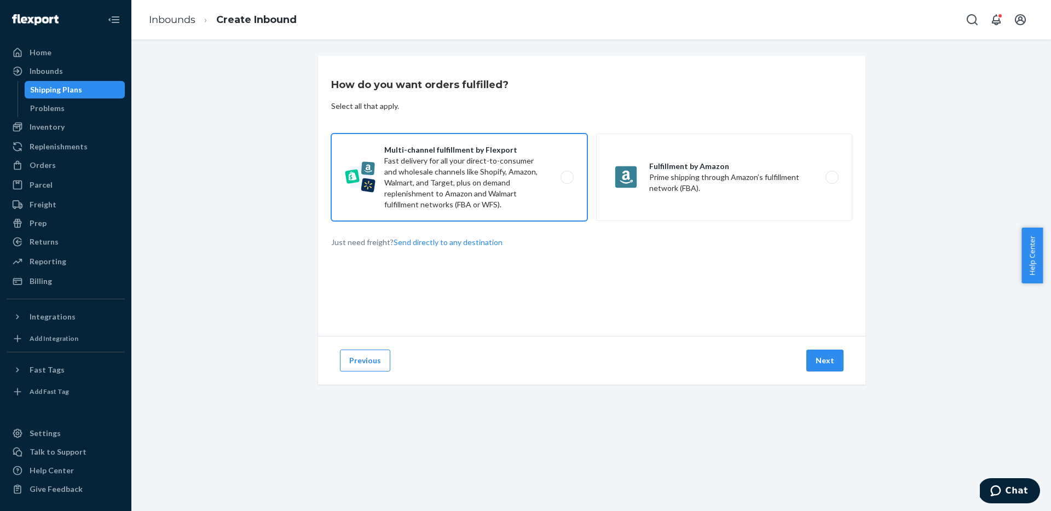
click at [565, 211] on label "Multi-channel fulfillment by Flexport Fast delivery for all your direct-to-cons…" at bounding box center [459, 178] width 256 height 88
click at [566, 181] on input "Multi-channel fulfillment by Flexport Fast delivery for all your direct-to-cons…" at bounding box center [569, 177] width 7 height 7
radio input "true"
click at [818, 363] on button "Next" at bounding box center [824, 361] width 37 height 22
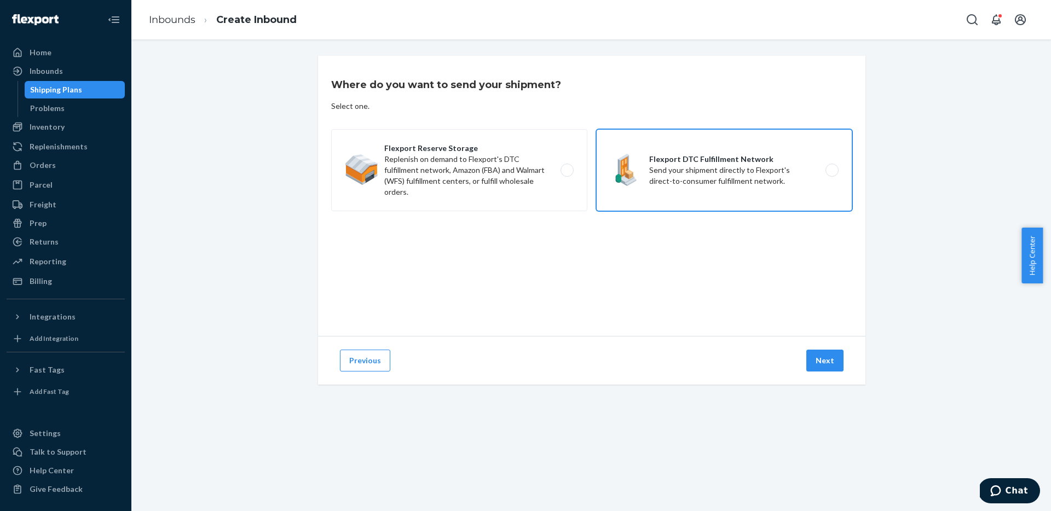
click at [733, 173] on label "Flexport DTC Fulfillment Network Send your shipment directly to Flexport's dire…" at bounding box center [724, 170] width 256 height 82
click at [831, 173] on input "Flexport DTC Fulfillment Network Send your shipment directly to Flexport's dire…" at bounding box center [834, 170] width 7 height 7
radio input "true"
click at [814, 358] on button "Next" at bounding box center [824, 361] width 37 height 22
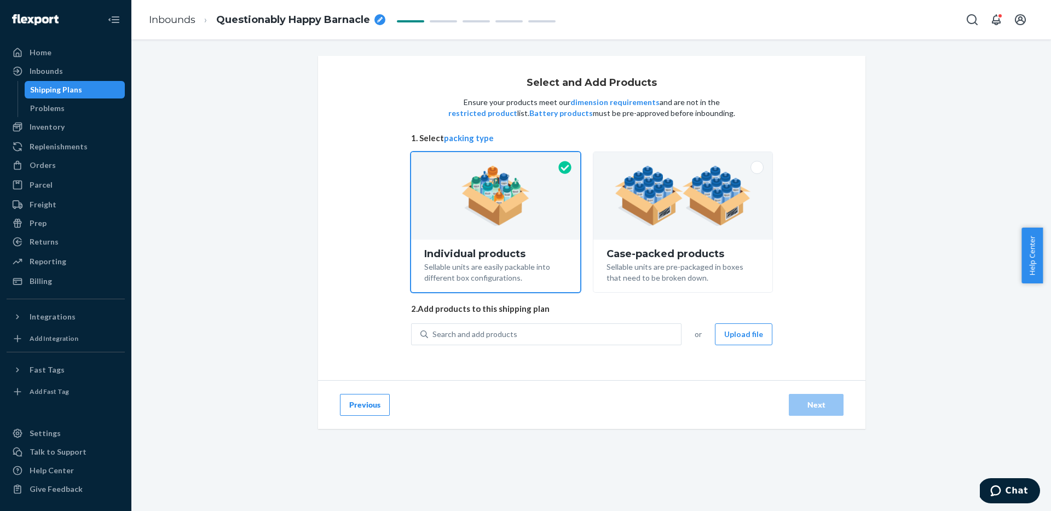
click at [385, 11] on ol "Inbounds Questionably Happy Barnacle" at bounding box center [267, 20] width 254 height 32
click at [385, 20] on ol "Inbounds Questionably Happy Barnacle" at bounding box center [267, 20] width 254 height 32
click at [383, 19] on div "breadcrumbs" at bounding box center [379, 19] width 11 height 11
click at [293, 21] on input "Questionably Happy Barnacle" at bounding box center [270, 20] width 109 height 18
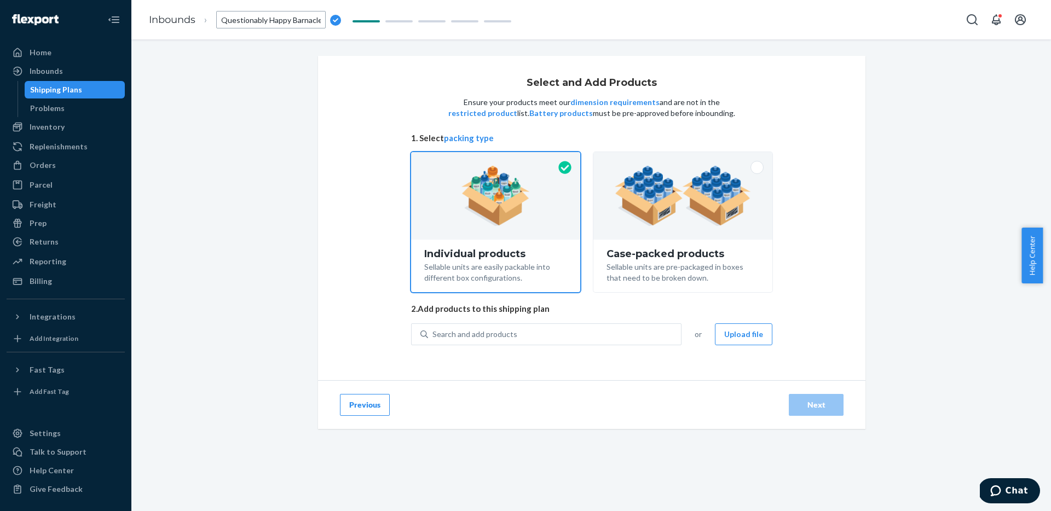
click at [293, 21] on input "Questionably Happy Barnacle" at bounding box center [270, 20] width 109 height 18
type input "You Know What Time It Is Glow Hoodie"
click at [534, 333] on div "Search and add products" at bounding box center [554, 334] width 253 height 20
click at [433, 333] on input "0 results available. Use Up and Down to choose options, press Enter to select t…" at bounding box center [432, 334] width 1 height 11
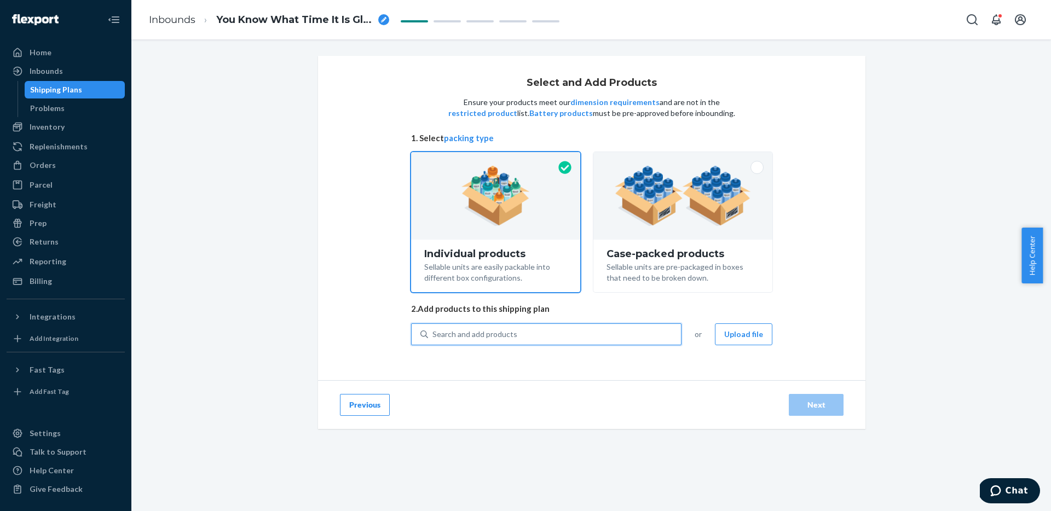
paste input "25-H-YKWTII-GLOW-"
type input "25-H-YKWTII-GLOW-"
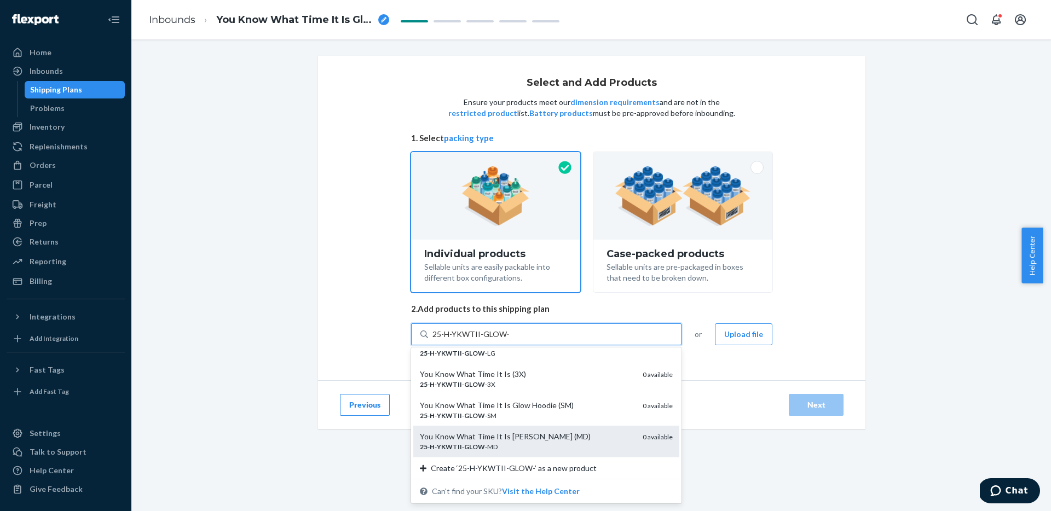
scroll to position [83, 0]
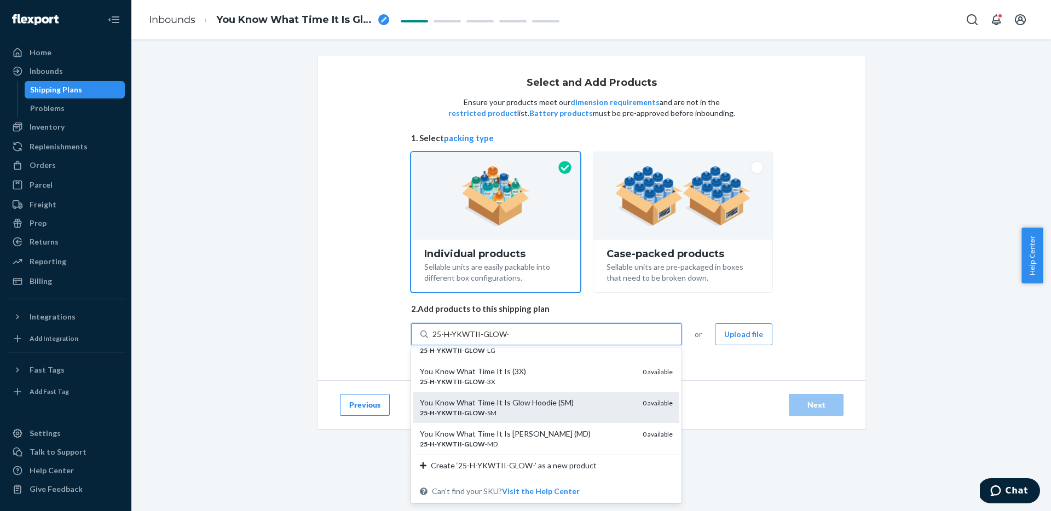
click at [550, 413] on div "25 - H - YKWTII - GLOW -SM" at bounding box center [527, 412] width 214 height 9
click at [508, 340] on input "25-H-YKWTII-GLOW-" at bounding box center [470, 334] width 76 height 11
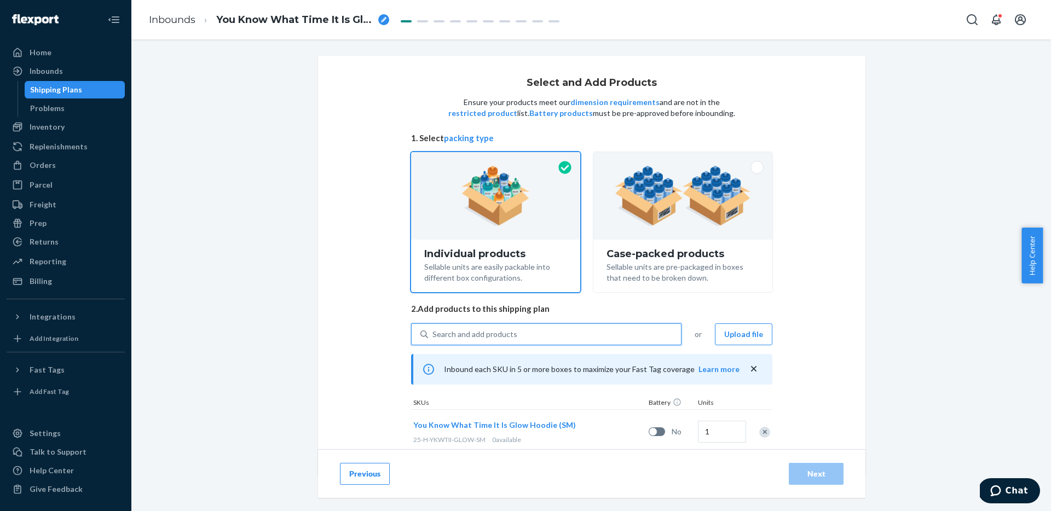
paste input "25-H-YKWTII-GLOW-"
type input "25-H-YKWTII-GLOW-"
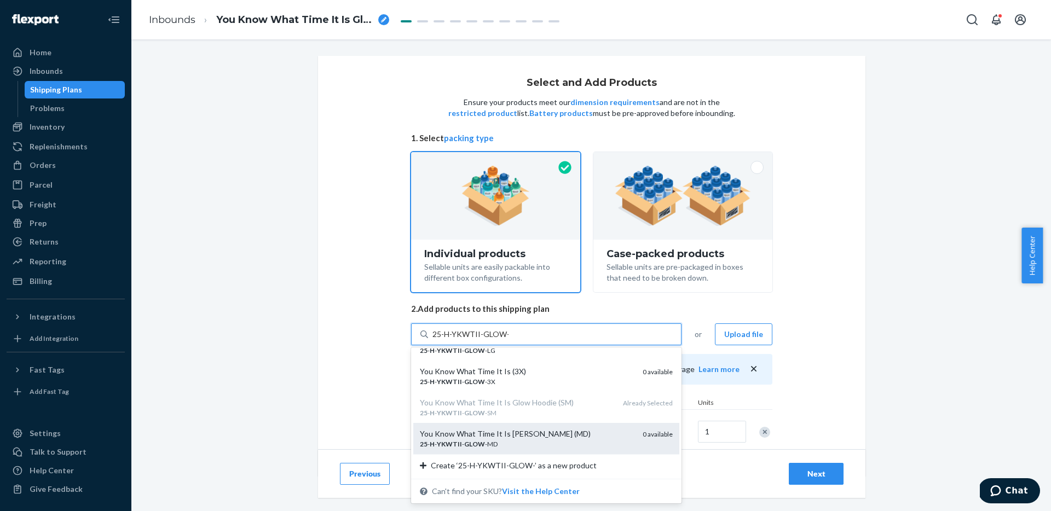
click at [560, 437] on div "You Know What Time It Is [PERSON_NAME] (MD)" at bounding box center [527, 433] width 214 height 11
click at [508, 340] on input "25-H-YKWTII-GLOW-" at bounding box center [470, 334] width 76 height 11
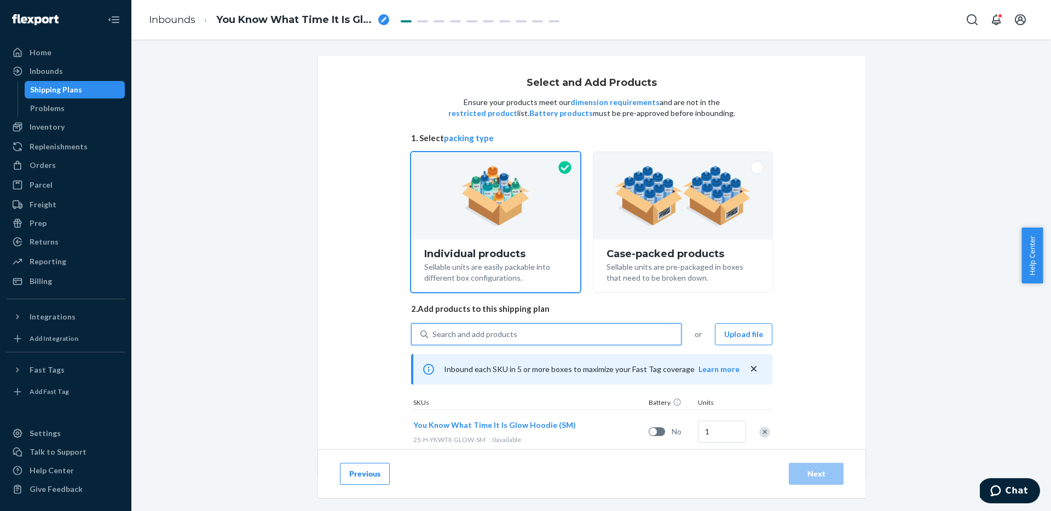
paste input "25-H-YKWTII-GLOW-"
type input "25-H-YKWTII-GLOW-"
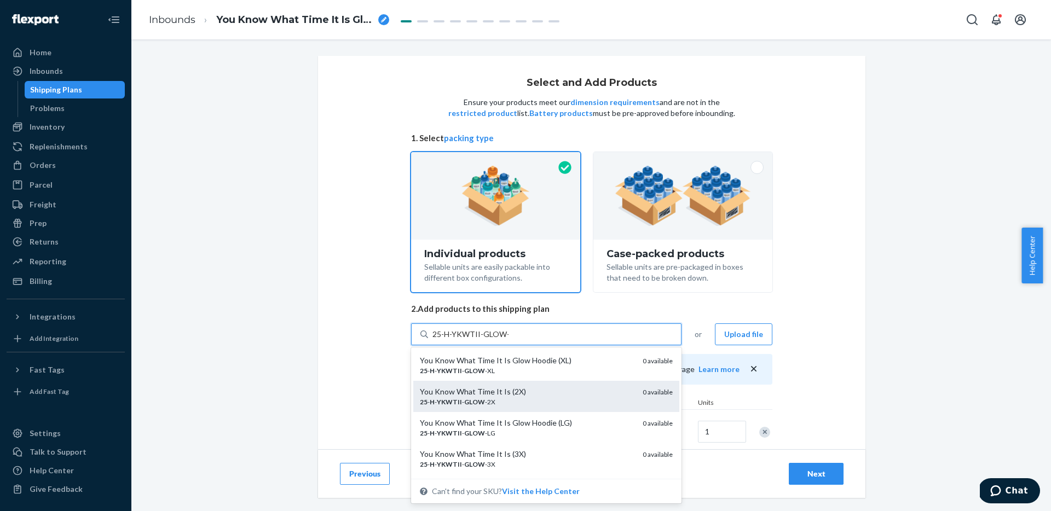
scroll to position [2, 0]
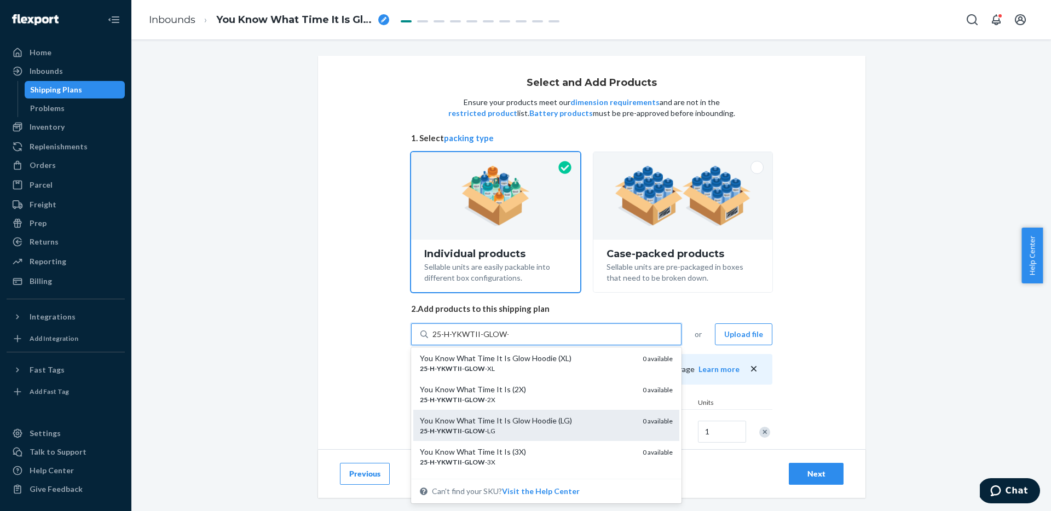
click at [572, 421] on div "You Know What Time It Is Glow Hoodie (LG)" at bounding box center [527, 420] width 214 height 11
click at [508, 340] on input "25-H-YKWTII-GLOW-" at bounding box center [470, 334] width 76 height 11
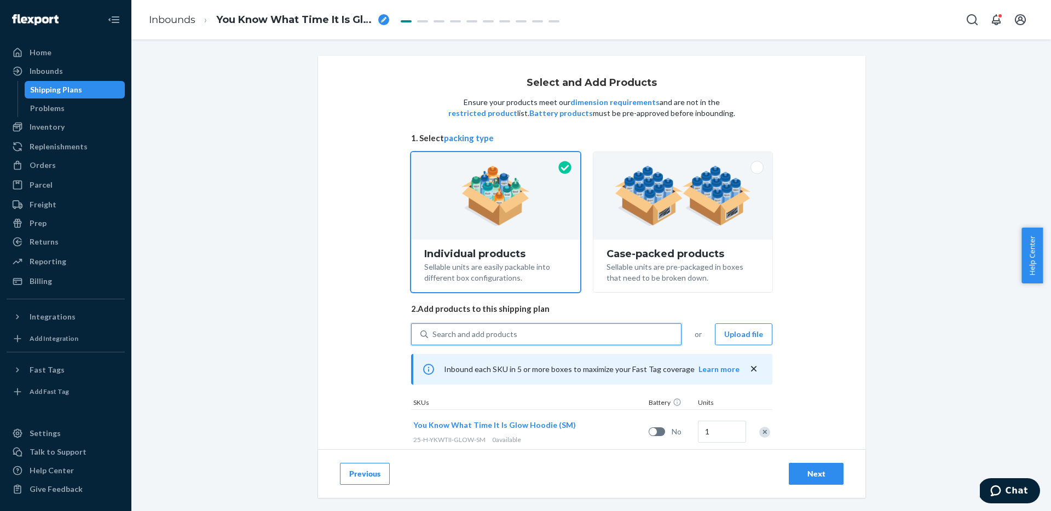
paste input "25-H-YKWTII-GLOW-"
type input "25-H-YKWTII-GLOW-"
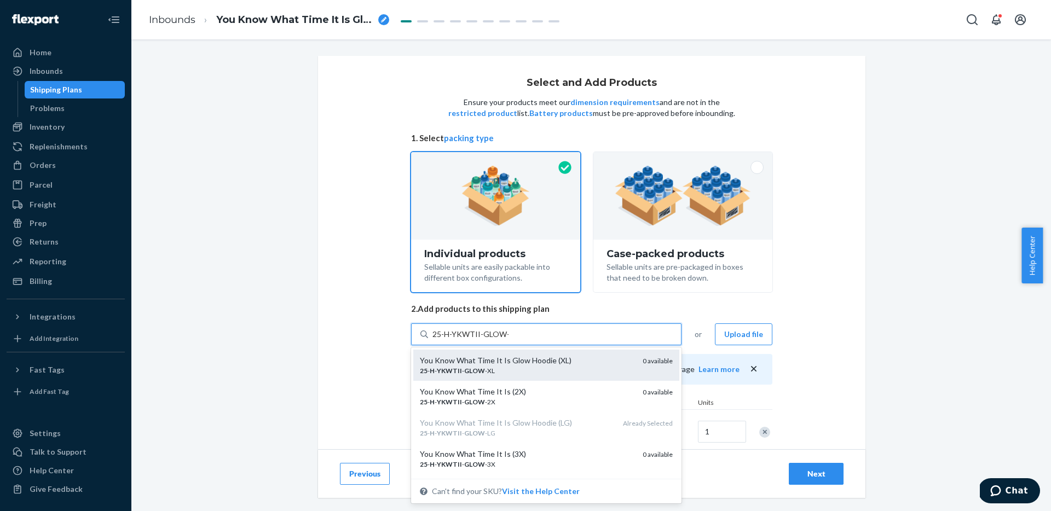
click at [563, 368] on div "25 - H - YKWTII - GLOW -XL" at bounding box center [527, 370] width 214 height 9
click at [508, 340] on input "25-H-YKWTII-GLOW-" at bounding box center [470, 334] width 76 height 11
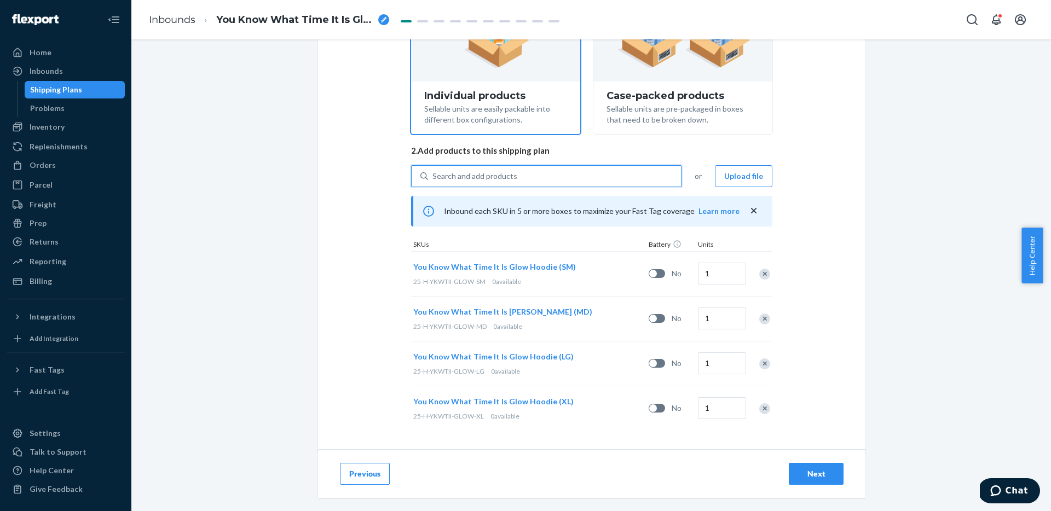
scroll to position [161, 0]
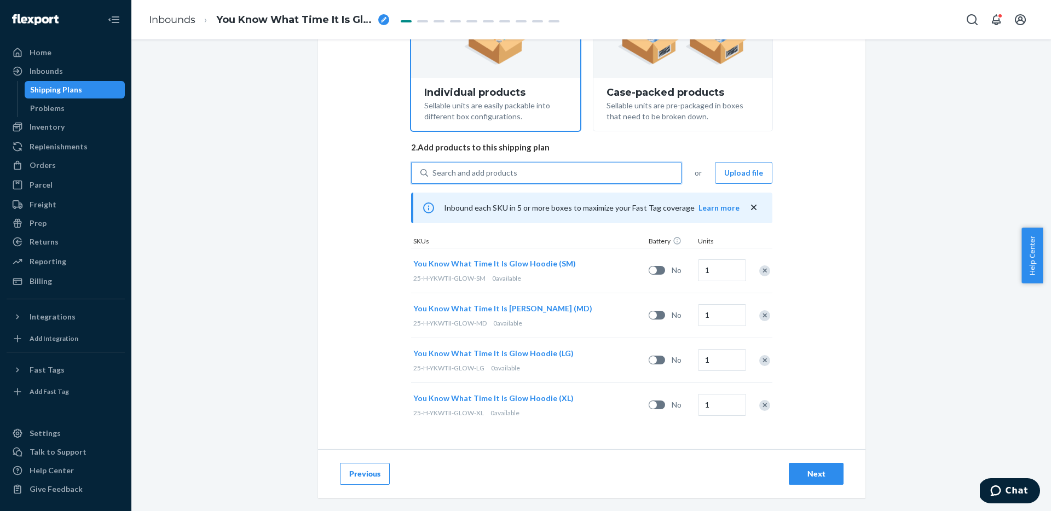
click at [538, 176] on div "Search and add products" at bounding box center [554, 173] width 253 height 20
click at [433, 176] on input "0 results available. Select is focused ,type to refine list, press Down to open…" at bounding box center [432, 172] width 1 height 11
paste input "25-H-YKWTII-GLOW-"
type input "25-H-YKWTII-GLOW-"
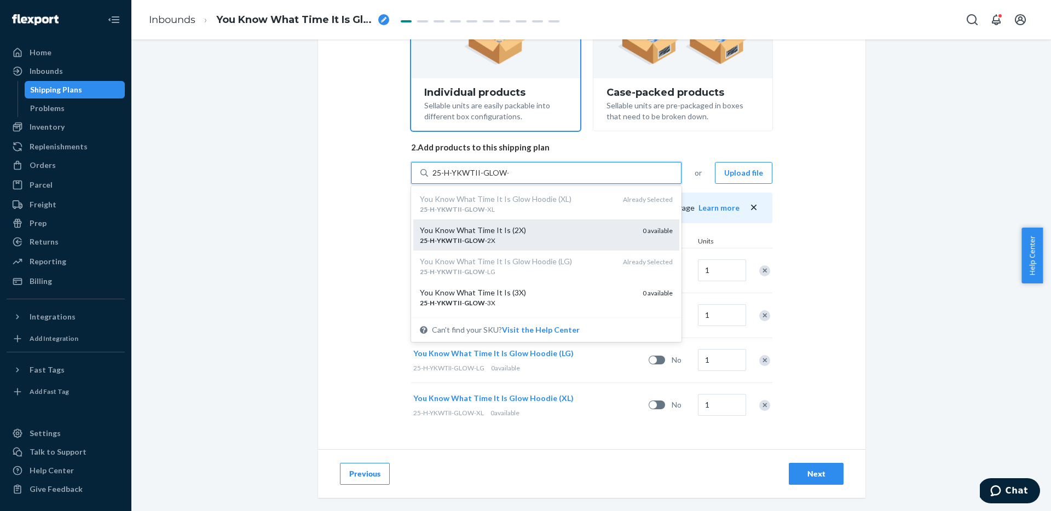
click at [527, 230] on div "You Know What Time It Is (2X)" at bounding box center [527, 230] width 214 height 11
click at [508, 178] on input "25-H-YKWTII-GLOW-" at bounding box center [470, 172] width 76 height 11
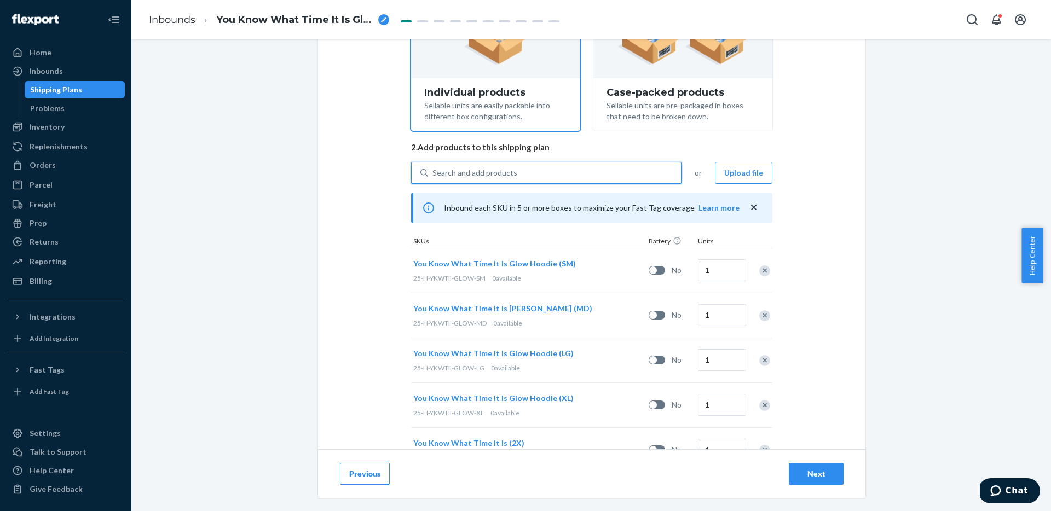
click at [547, 170] on div "Search and add products" at bounding box center [554, 173] width 253 height 20
click at [433, 170] on input "0 results available. Use Up and Down to choose options, press Enter to select t…" at bounding box center [432, 172] width 1 height 11
paste input "25-H-YKWTII-GLOW-"
type input "25-H-YKWTII-GLOW-"
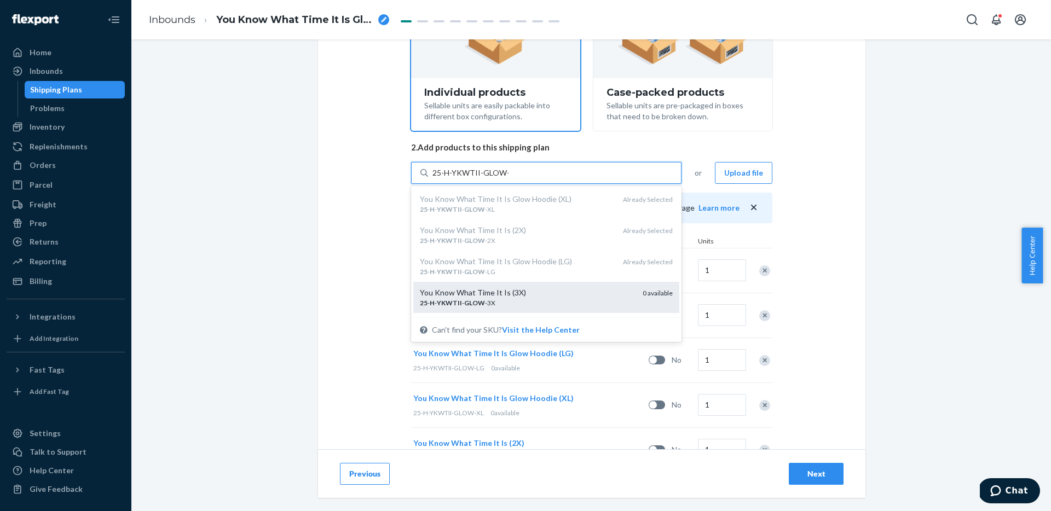
click at [519, 302] on div "25 - H - YKWTII - GLOW -3X" at bounding box center [527, 302] width 214 height 9
click at [508, 178] on input "25-H-YKWTII-GLOW-" at bounding box center [470, 172] width 76 height 11
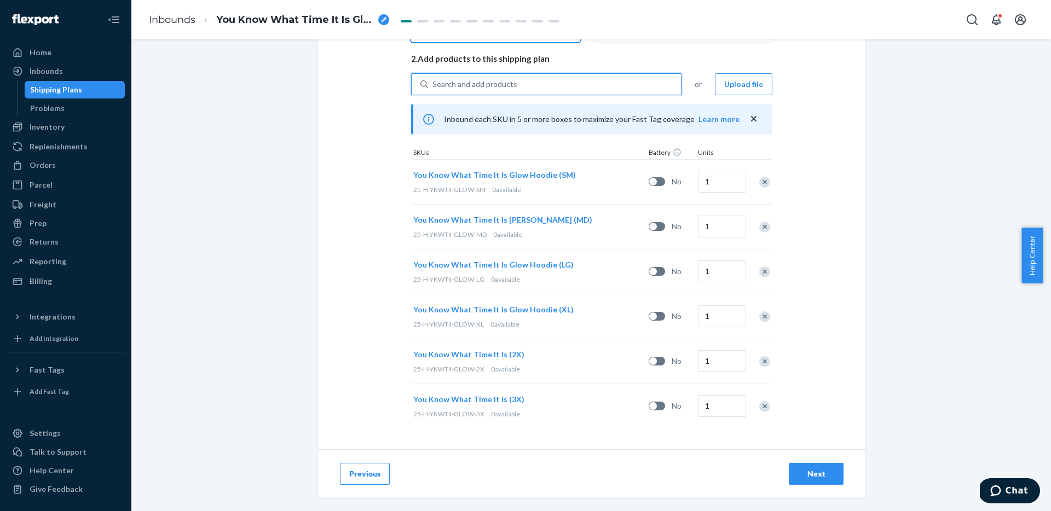
scroll to position [251, 0]
click at [714, 188] on input "1" at bounding box center [722, 181] width 48 height 22
type input "35"
click at [722, 226] on input "1" at bounding box center [722, 225] width 48 height 22
type input "85"
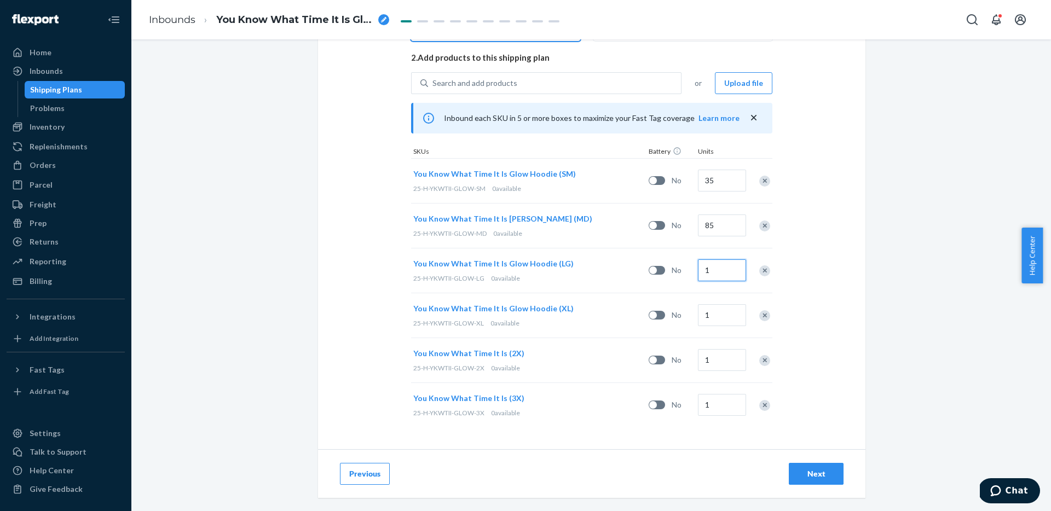
click at [728, 276] on input "1" at bounding box center [722, 270] width 48 height 22
type input "130"
click at [725, 310] on input "1" at bounding box center [722, 315] width 48 height 22
type input "110"
click at [718, 362] on input "1" at bounding box center [722, 360] width 48 height 22
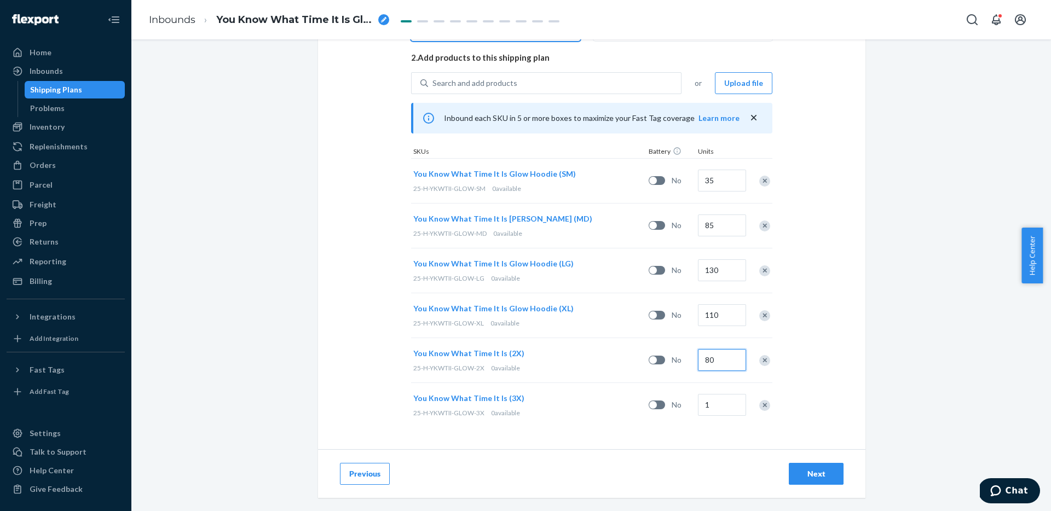
type input "80"
click at [715, 404] on input "1" at bounding box center [722, 405] width 48 height 22
type input "60"
click at [872, 404] on div "Select and Add Products Ensure your products meet our dimension requirements an…" at bounding box center [590, 275] width 919 height 472
click at [818, 480] on button "Next" at bounding box center [815, 474] width 55 height 22
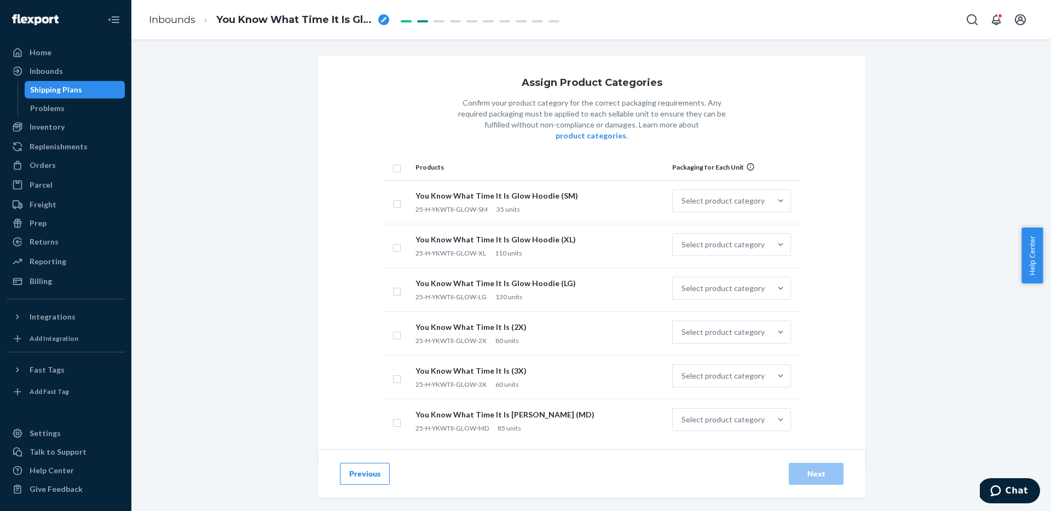
click at [392, 161] on input "checkbox" at bounding box center [396, 166] width 9 height 11
checkbox input "true"
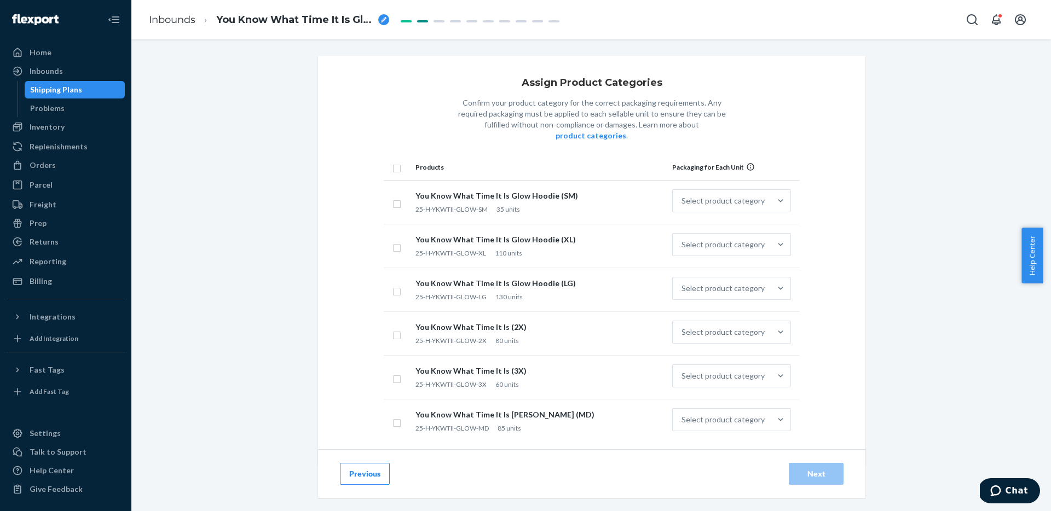
checkbox input "true"
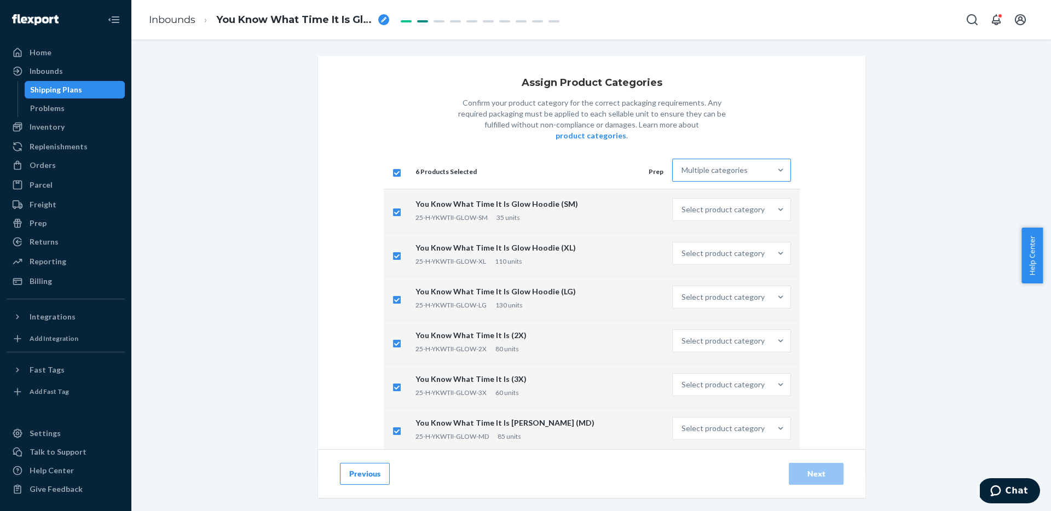
click at [685, 165] on div "Multiple categories" at bounding box center [714, 170] width 66 height 11
click at [682, 165] on input "Multiple categories" at bounding box center [681, 170] width 1 height 11
click at [715, 210] on div "Apparel, fabric, plush, and textiles" at bounding box center [731, 224] width 114 height 33
click at [682, 176] on input "option Adult focused, 1 of 10. 10 results available. Use Up and Down to choose …" at bounding box center [681, 170] width 1 height 11
click at [885, 292] on div "Assign Product Categories Confirm your product category for the correct packagi…" at bounding box center [591, 265] width 903 height 418
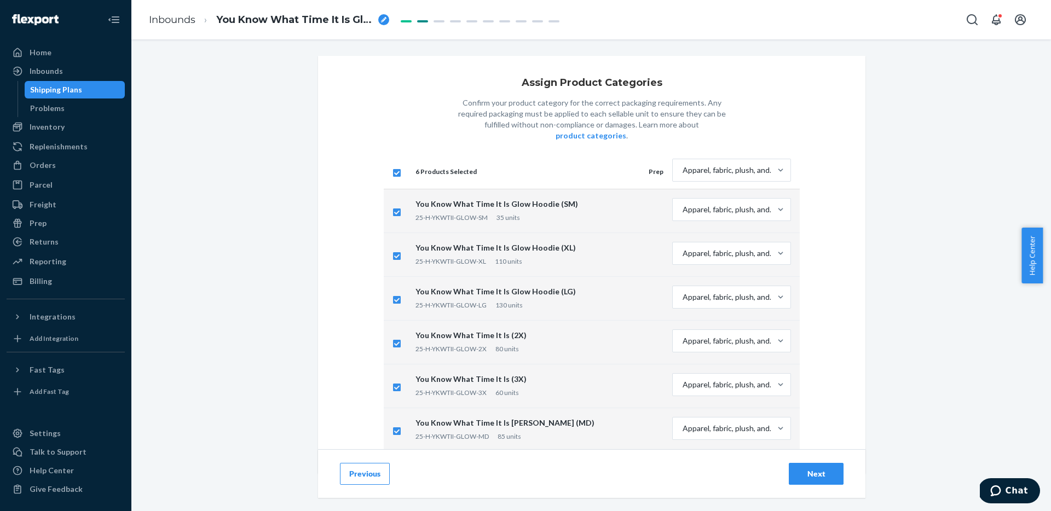
scroll to position [13, 0]
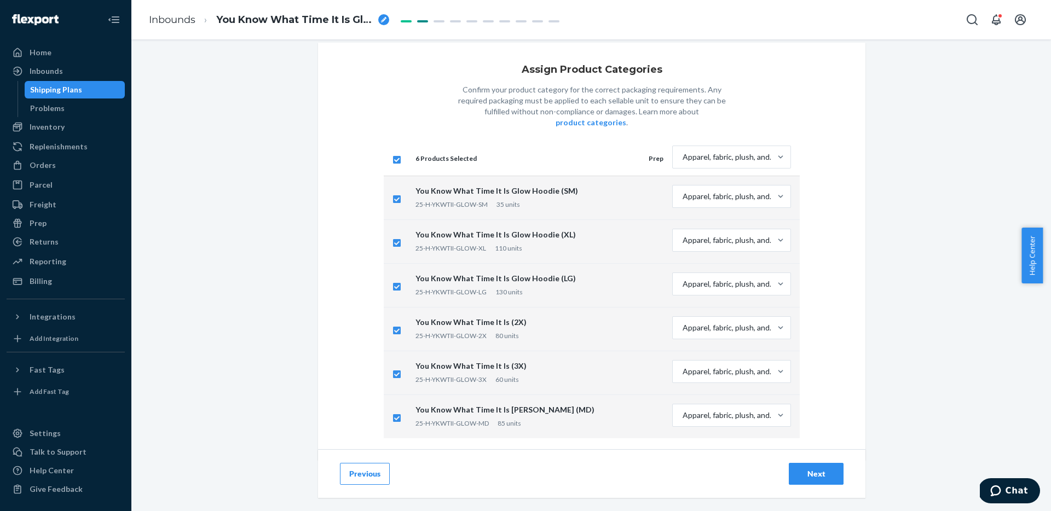
click at [798, 473] on div "Next" at bounding box center [816, 473] width 36 height 11
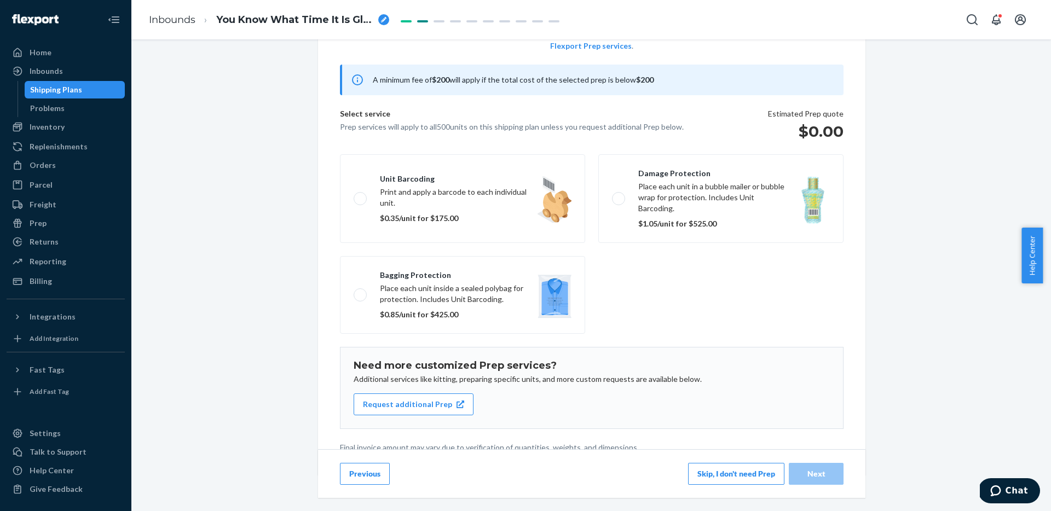
scroll to position [83, 0]
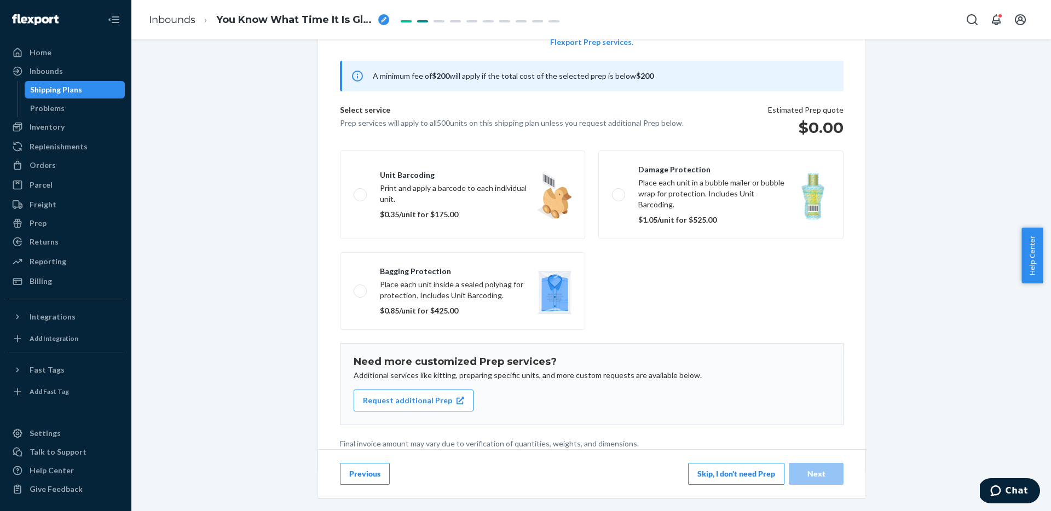
click at [730, 472] on button "Skip, I don't need Prep" at bounding box center [736, 474] width 96 height 22
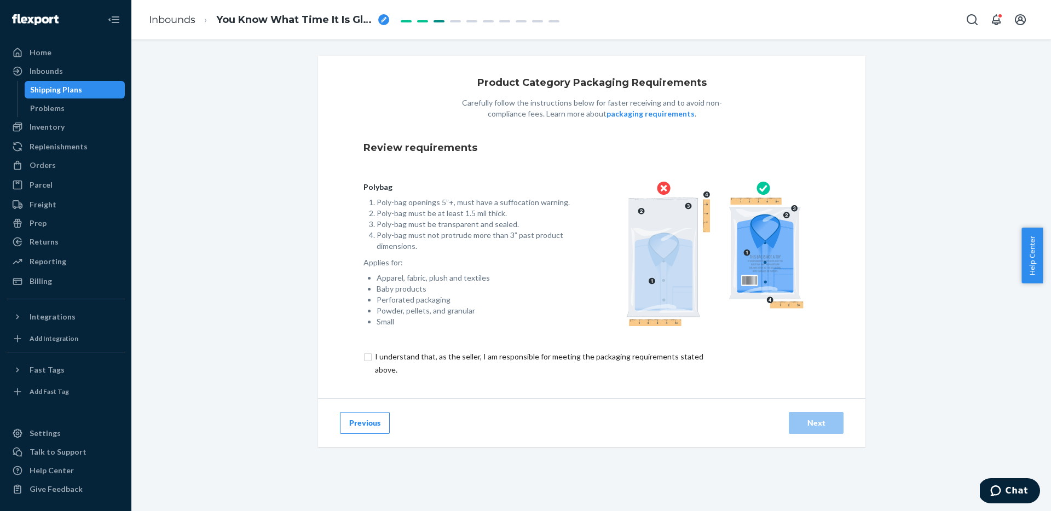
drag, startPoint x: 425, startPoint y: 353, endPoint x: 547, endPoint y: 386, distance: 125.7
click at [426, 355] on input "checkbox" at bounding box center [545, 363] width 364 height 26
checkbox input "true"
click at [822, 418] on div "Next" at bounding box center [816, 423] width 36 height 11
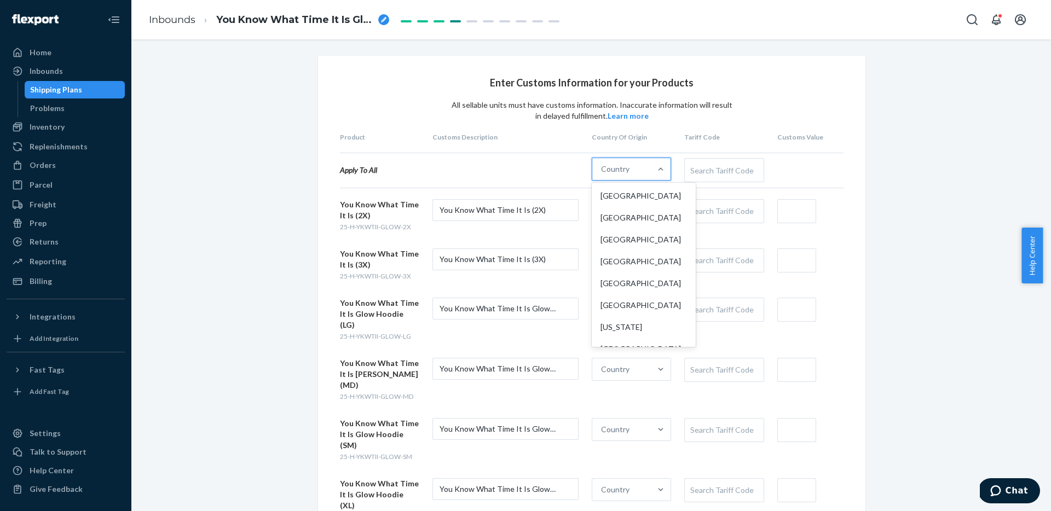
click at [623, 169] on div "Country" at bounding box center [615, 169] width 28 height 11
click at [602, 169] on input "option [GEOGRAPHIC_DATA] focused, 1 of 249. 249 results available. Use Up and D…" at bounding box center [601, 169] width 1 height 11
click at [627, 200] on div "[GEOGRAPHIC_DATA]" at bounding box center [644, 196] width 100 height 22
click at [602, 175] on input "option [GEOGRAPHIC_DATA] focused, 1 of 249. 249 results available. Use Up and D…" at bounding box center [601, 169] width 1 height 11
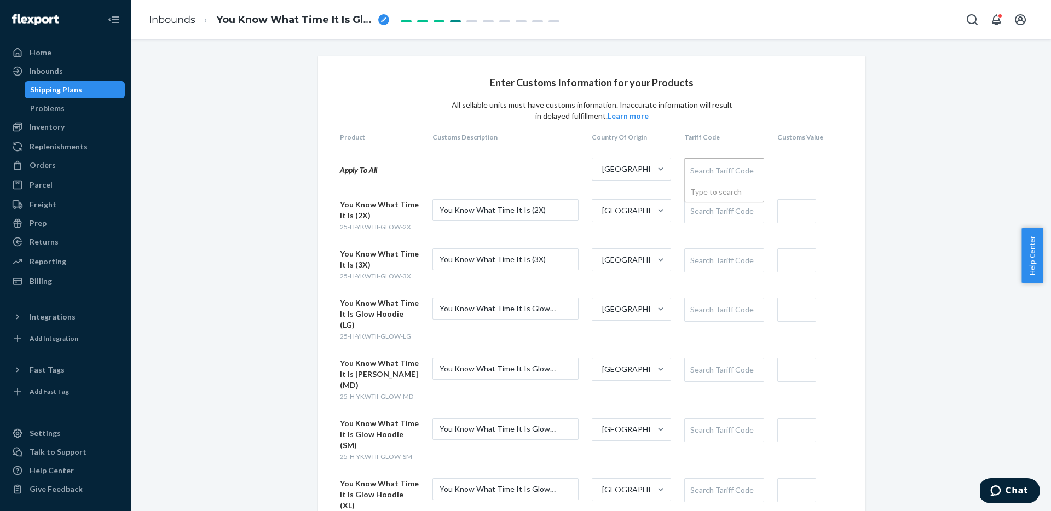
click at [691, 181] on div "Search Tariff Code" at bounding box center [724, 170] width 78 height 23
paste input "6110301060"
type input "6110301060"
click at [790, 220] on input "text" at bounding box center [796, 211] width 39 height 24
type input "$60"
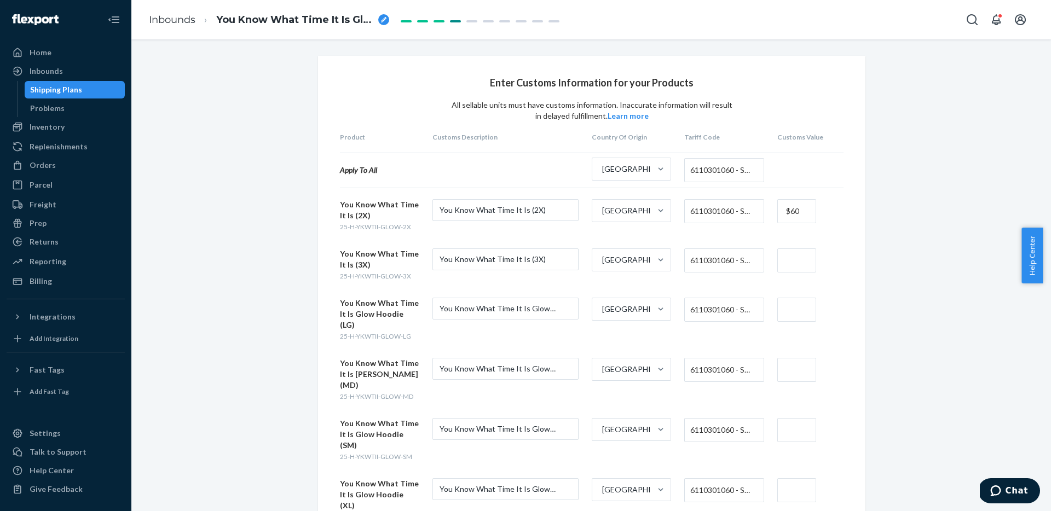
click at [786, 257] on input "text" at bounding box center [796, 260] width 39 height 24
type input "$60"
click at [796, 311] on input "text" at bounding box center [796, 310] width 39 height 24
type input "$60"
click at [804, 358] on input "text" at bounding box center [796, 370] width 39 height 24
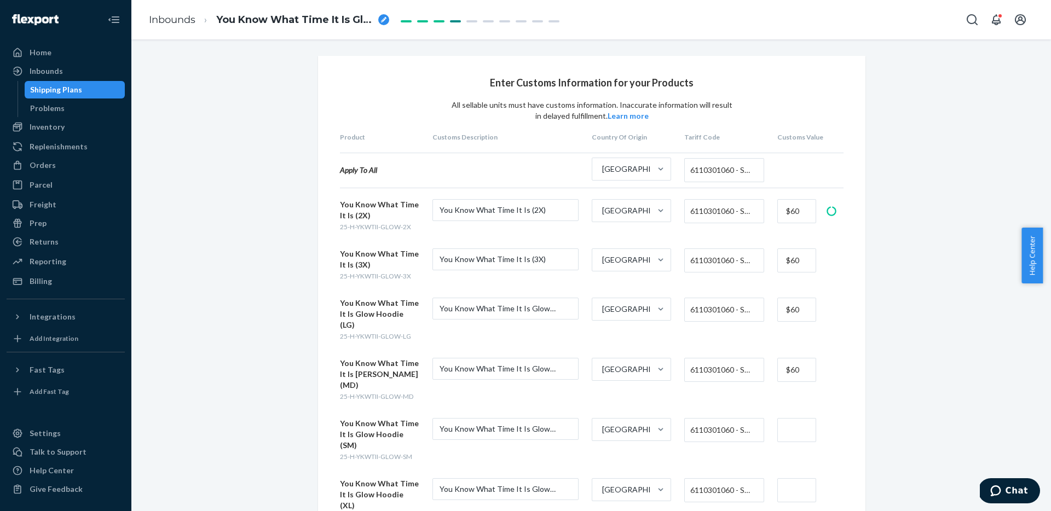
type input "$60"
click at [793, 418] on input "text" at bounding box center [796, 430] width 39 height 24
type input "$60"
click at [794, 478] on input "text" at bounding box center [796, 490] width 39 height 24
type input "$60"
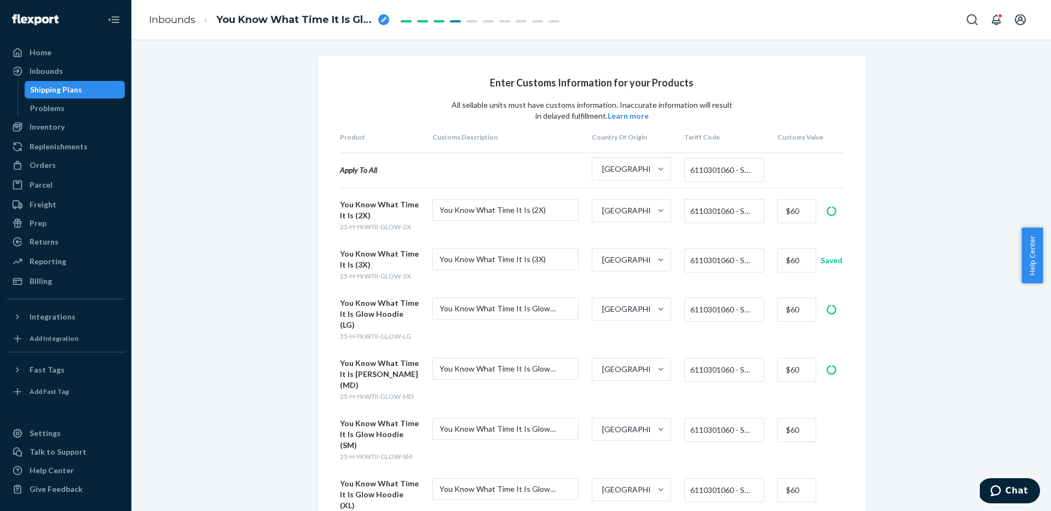
click at [947, 341] on div "Enter Customs Information for your Products All sellable units must have custom…" at bounding box center [591, 334] width 903 height 556
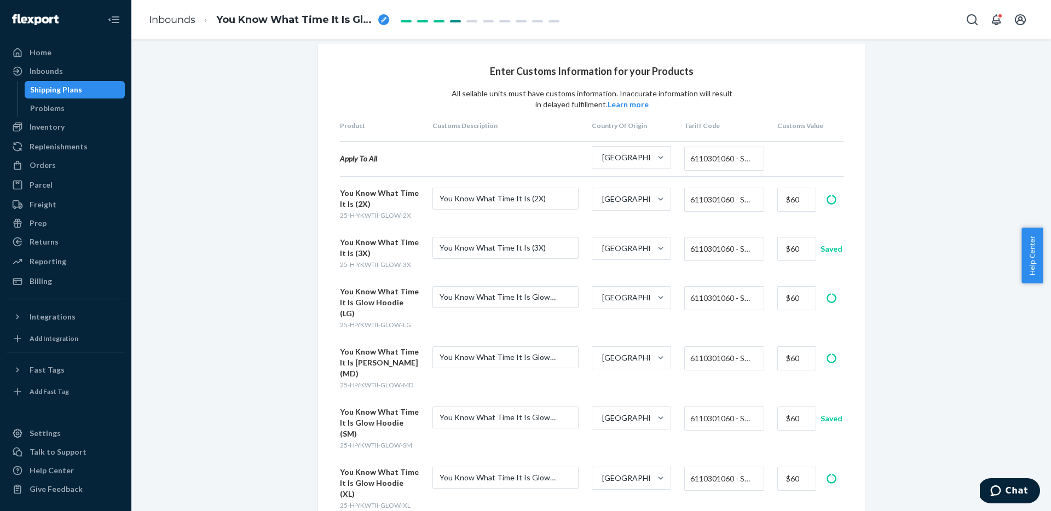
scroll to position [57, 0]
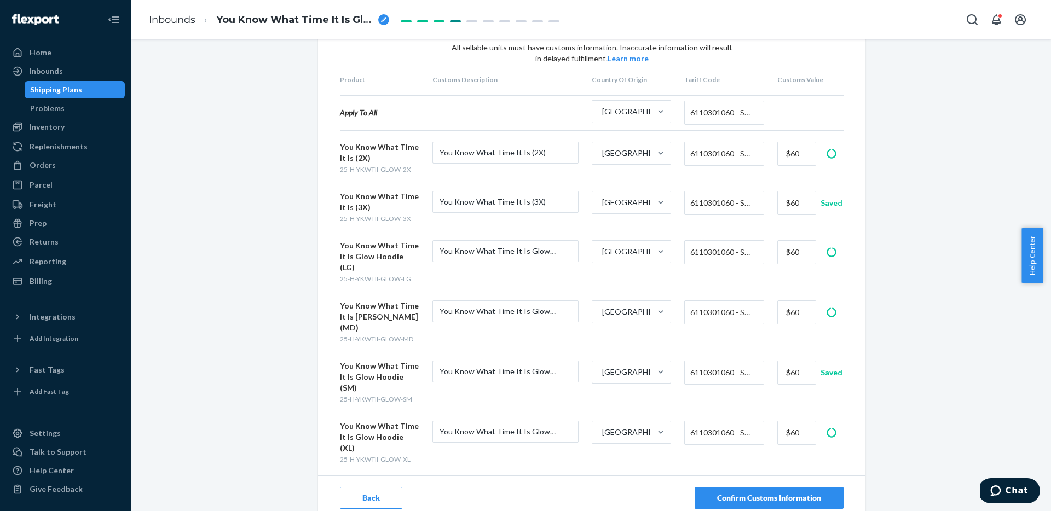
click at [785, 492] on div "Confirm Customs Information" at bounding box center [769, 497] width 104 height 11
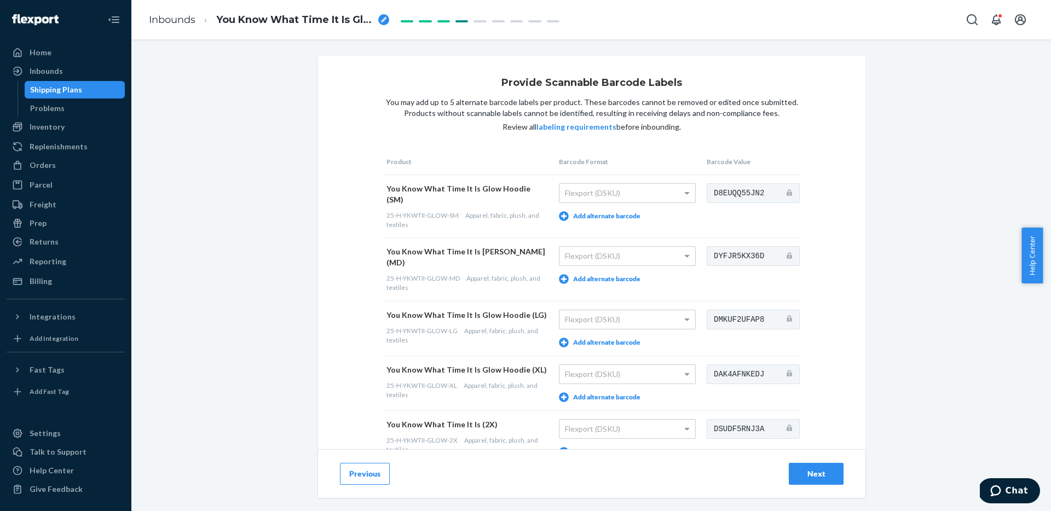
click at [819, 465] on button "Next" at bounding box center [815, 474] width 55 height 22
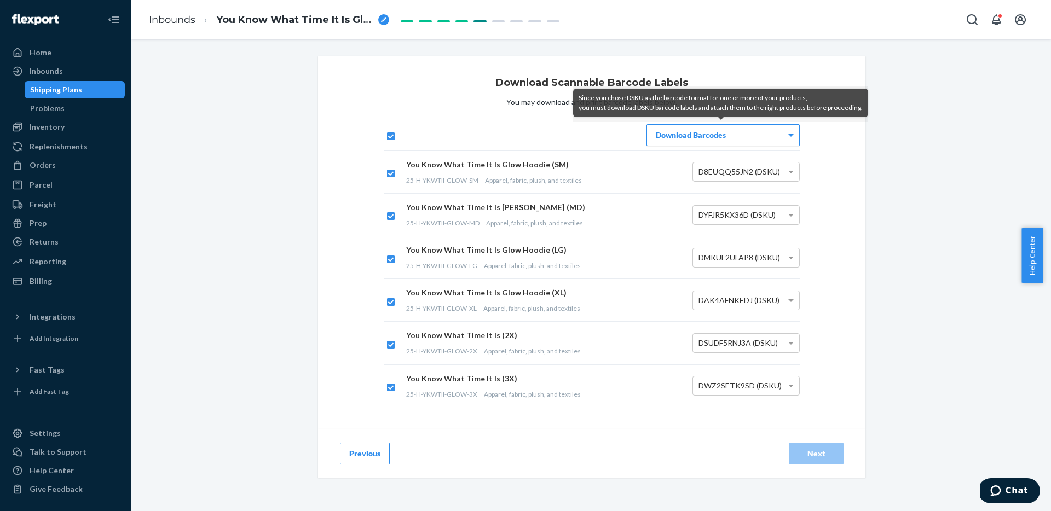
click at [711, 141] on div "Download Barcodes" at bounding box center [723, 135] width 152 height 21
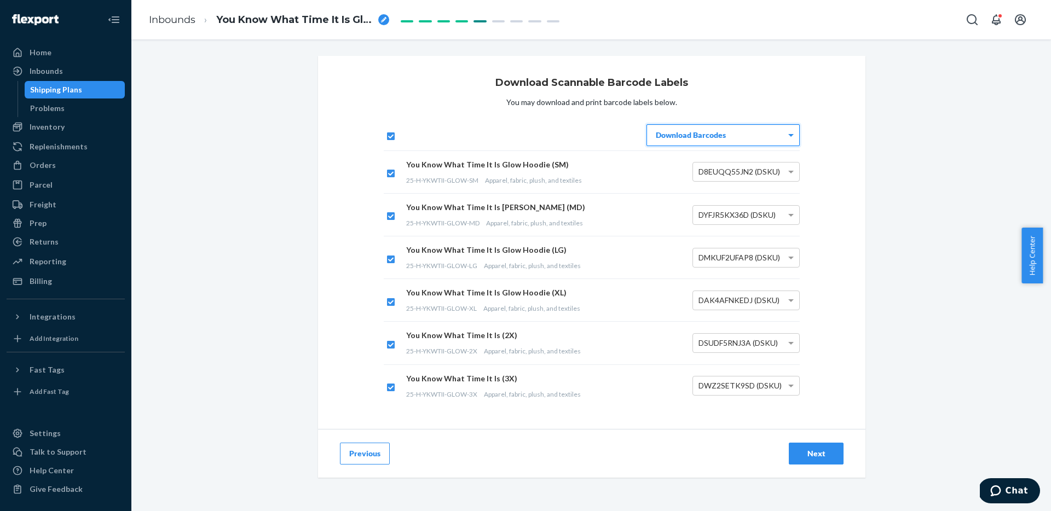
click at [271, 223] on div "Download Scannable Barcode Labels You may download and print barcode labels bel…" at bounding box center [591, 290] width 903 height 469
